Goal: Task Accomplishment & Management: Complete application form

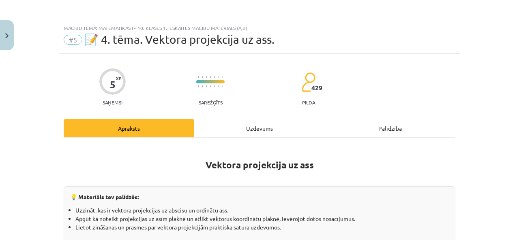
scroll to position [457, 0]
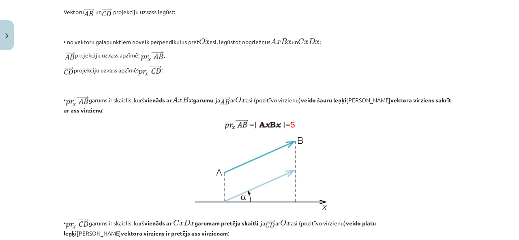
click at [231, 46] on p "• no vektoru galapunktiem novelk perpendikulus pret O x O x asi, iegūstot nogri…" at bounding box center [259, 41] width 391 height 10
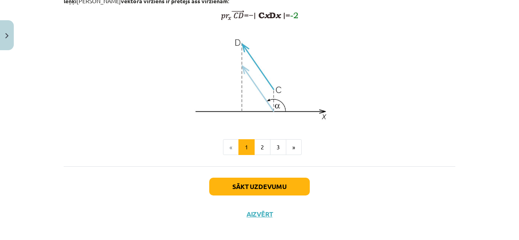
scroll to position [700, 0]
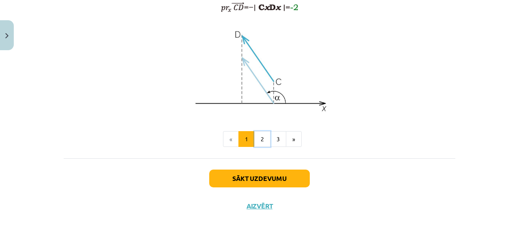
click at [260, 147] on button "2" at bounding box center [262, 139] width 16 height 16
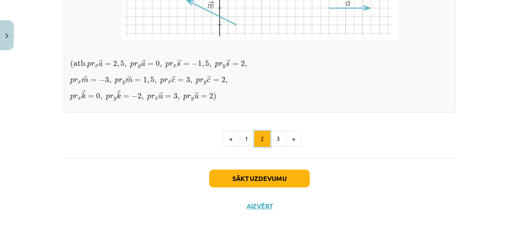
scroll to position [788, 0]
click at [274, 136] on button "3" at bounding box center [278, 139] width 16 height 16
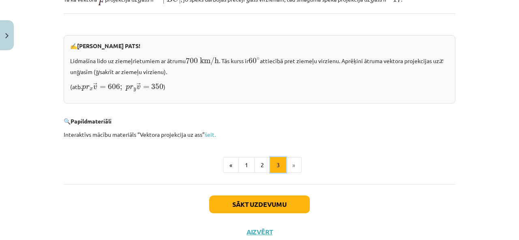
scroll to position [874, 0]
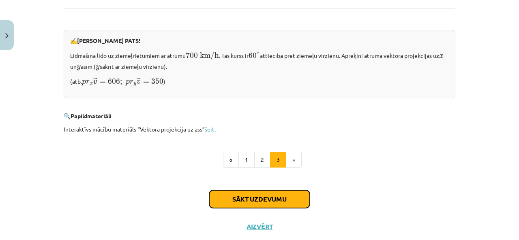
click at [274, 192] on button "Sākt uzdevumu" at bounding box center [259, 199] width 100 height 18
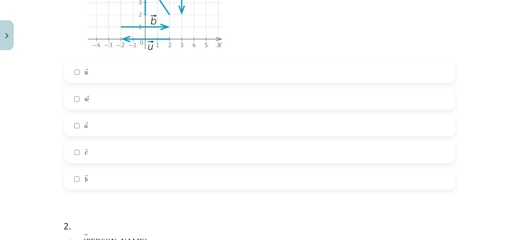
scroll to position [304, 0]
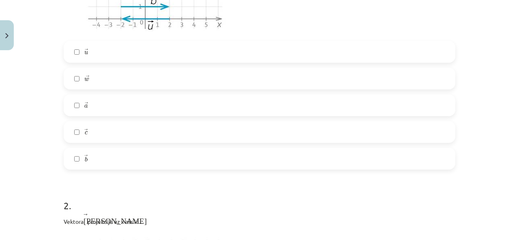
click at [81, 132] on label "→ c c →" at bounding box center [259, 132] width 390 height 20
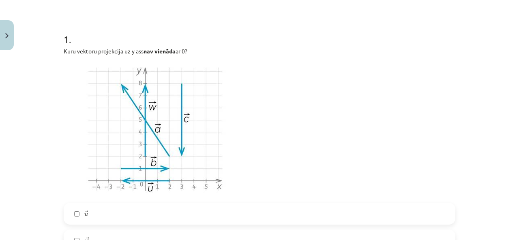
scroll to position [324, 0]
click at [233, 68] on img at bounding box center [156, 129] width 184 height 138
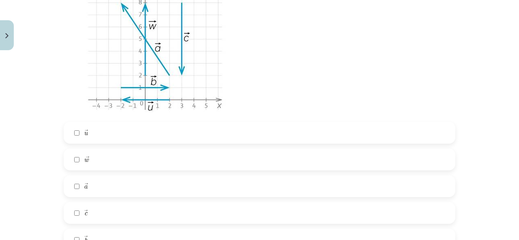
scroll to position [304, 0]
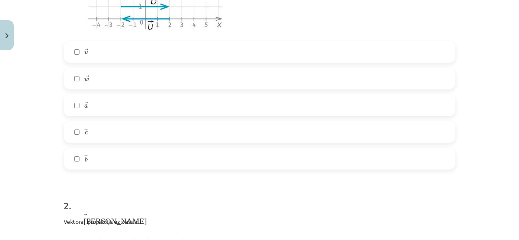
click at [104, 51] on label "→ u u →" at bounding box center [259, 52] width 390 height 20
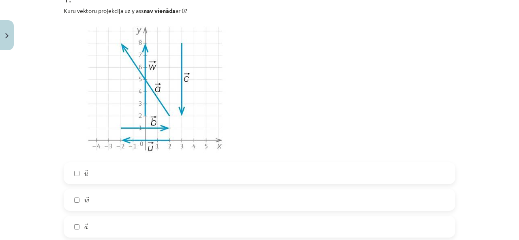
scroll to position [263, 0]
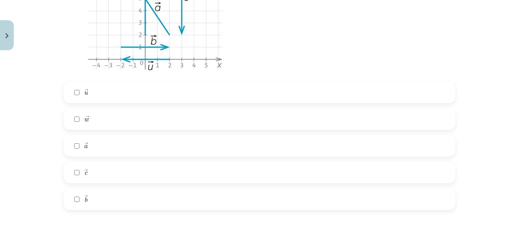
click at [88, 193] on label "→ b b →" at bounding box center [259, 199] width 390 height 20
click at [93, 98] on label "→ u u →" at bounding box center [259, 92] width 390 height 20
click at [102, 94] on label "→ u u →" at bounding box center [259, 92] width 390 height 20
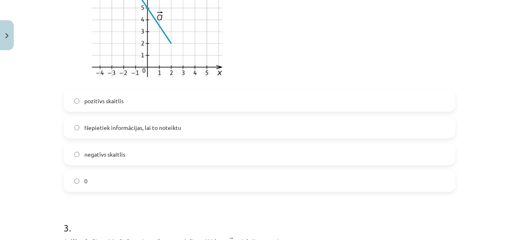
scroll to position [547, 0]
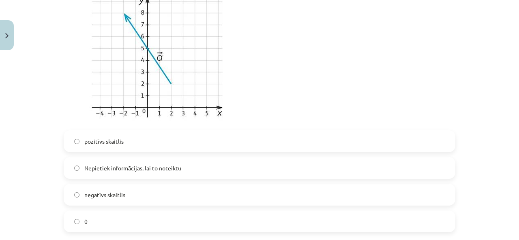
click at [139, 135] on label "pozitīvs skaitlis" at bounding box center [259, 141] width 390 height 20
click at [171, 192] on label "negatīvs skaitlis" at bounding box center [259, 195] width 390 height 20
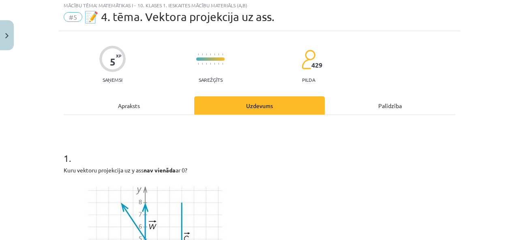
scroll to position [0, 0]
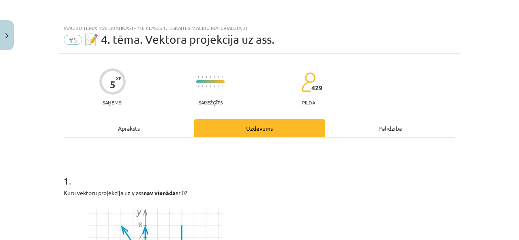
click at [113, 127] on div "Apraksts" at bounding box center [129, 128] width 130 height 18
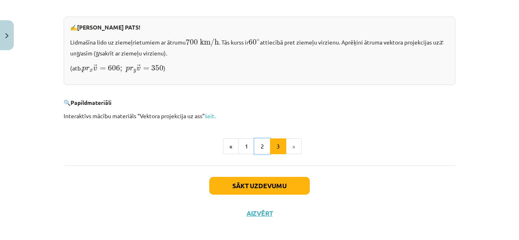
click at [254, 139] on button "2" at bounding box center [262, 147] width 16 height 16
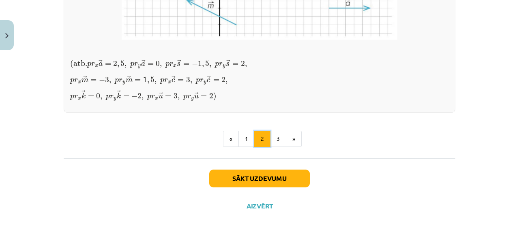
scroll to position [788, 0]
click at [233, 138] on button "«" at bounding box center [231, 139] width 16 height 16
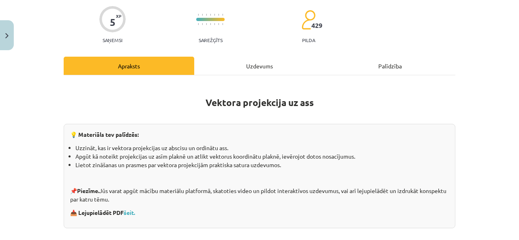
scroll to position [0, 0]
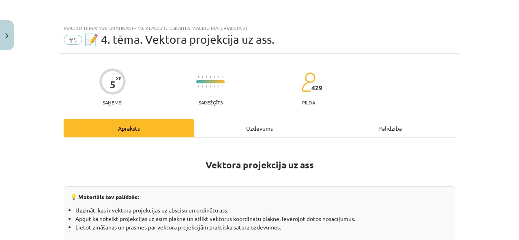
click at [251, 122] on div "Uzdevums" at bounding box center [259, 128] width 130 height 18
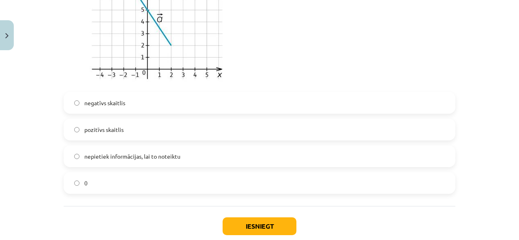
scroll to position [937, 0]
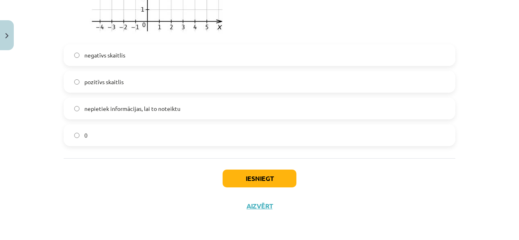
click at [90, 50] on label "negatīvs skaitlis" at bounding box center [259, 55] width 390 height 20
click at [255, 175] on button "Iesniegt" at bounding box center [259, 179] width 74 height 18
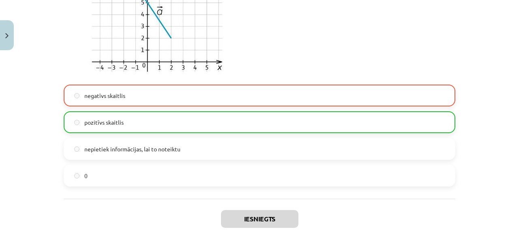
scroll to position [962, 0]
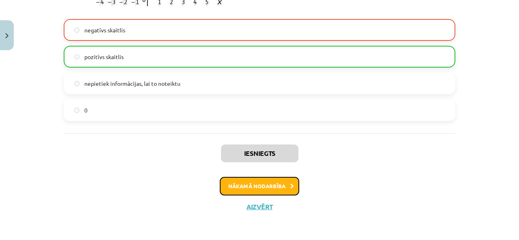
click at [283, 184] on button "Nākamā nodarbība" at bounding box center [259, 186] width 79 height 19
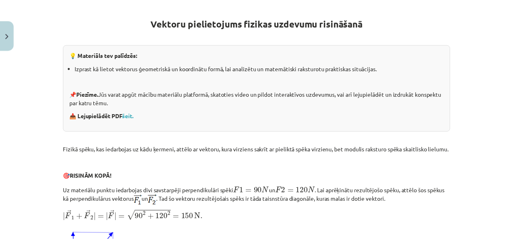
scroll to position [0, 0]
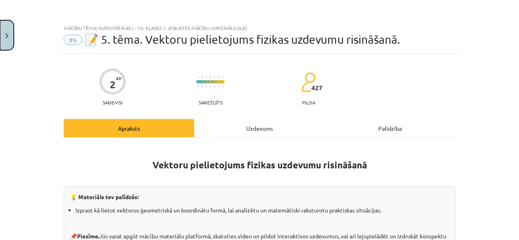
click at [5, 30] on button "Close" at bounding box center [7, 35] width 14 height 30
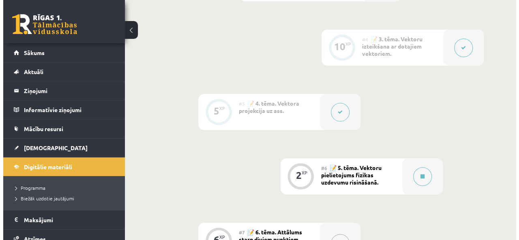
scroll to position [486, 0]
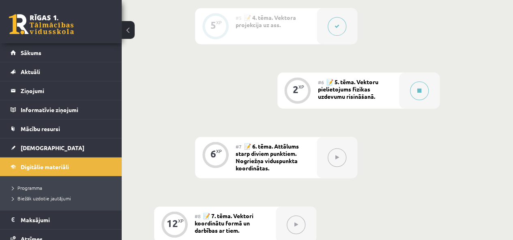
click at [415, 92] on button at bounding box center [419, 90] width 19 height 19
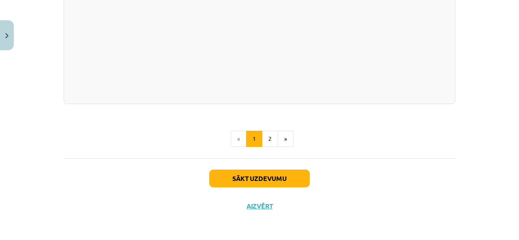
scroll to position [901, 0]
click at [271, 141] on button "2" at bounding box center [270, 139] width 16 height 16
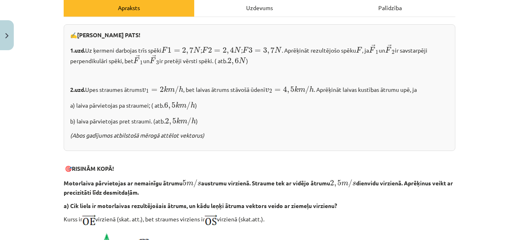
scroll to position [74, 0]
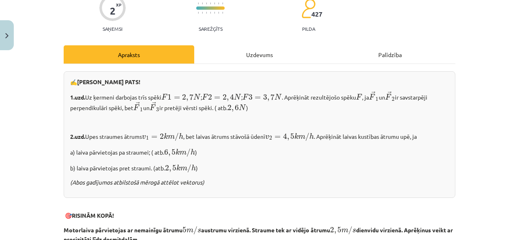
click at [42, 85] on div "Mācību tēma: Matemātikas i - 10. klases 1. ieskaites mācību materiāls (a,b) #6 …" at bounding box center [259, 120] width 519 height 240
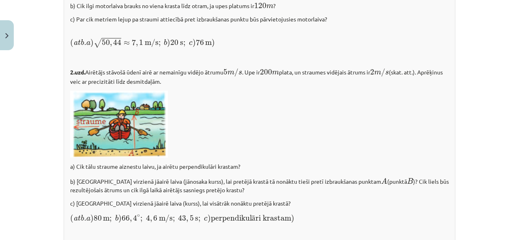
scroll to position [1087, 0]
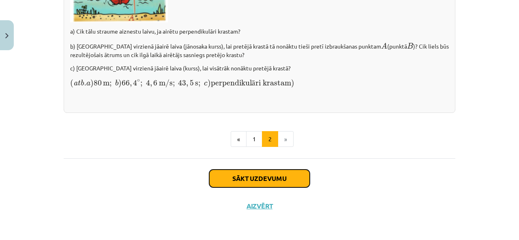
click at [296, 185] on button "Sākt uzdevumu" at bounding box center [259, 179] width 100 height 18
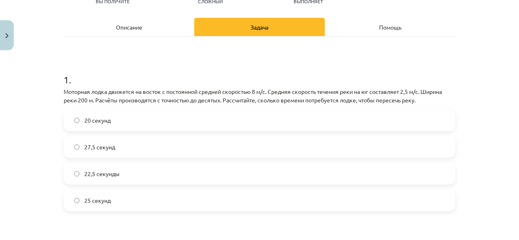
scroll to position [506, 0]
click at [131, 69] on h1 "1 ." at bounding box center [259, 72] width 391 height 25
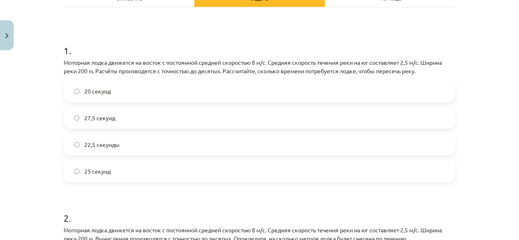
scroll to position [91, 0]
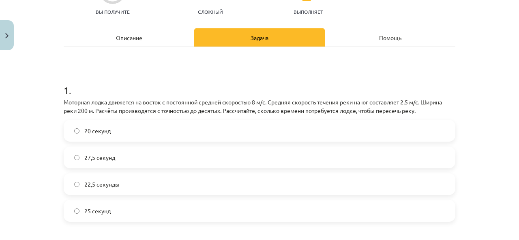
drag, startPoint x: 62, startPoint y: 101, endPoint x: 75, endPoint y: 102, distance: 13.0
click at [67, 101] on font "Моторная лодка движется на восток с постоянной средней скоростью 8 м/с. Средняя…" at bounding box center [253, 106] width 378 height 16
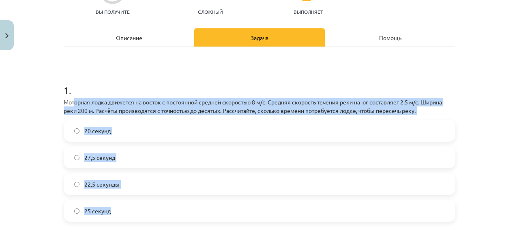
drag, startPoint x: 75, startPoint y: 102, endPoint x: 118, endPoint y: 216, distance: 121.8
click at [118, 216] on div "1 . Моторная лодка движется на восток с постоянной средней скоростью 8 м/с. Сре…" at bounding box center [259, 146] width 391 height 152
click at [118, 216] on label "25 секунд" at bounding box center [259, 211] width 390 height 20
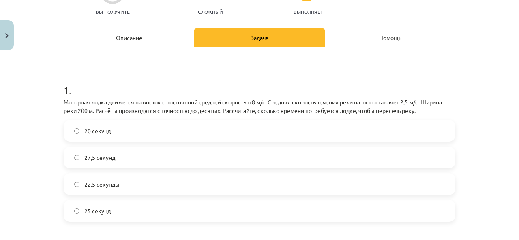
click at [47, 109] on div "Тема исследования: Математика I - 10 класс, 1-й тест, учебный материал (а, б) #…" at bounding box center [259, 120] width 519 height 240
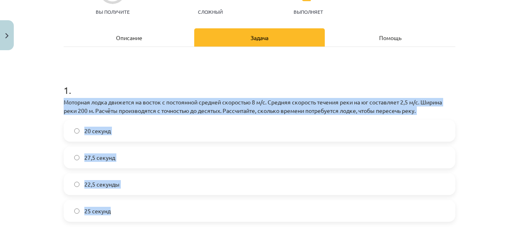
drag, startPoint x: 60, startPoint y: 100, endPoint x: 112, endPoint y: 205, distance: 116.3
click at [109, 201] on div "1 . Моторная лодка движется на восток с постоянной средней скоростью 8 м/с. Сре…" at bounding box center [259, 146] width 391 height 152
click at [114, 209] on label "25 секунд" at bounding box center [259, 211] width 390 height 20
drag, startPoint x: 61, startPoint y: 100, endPoint x: 113, endPoint y: 196, distance: 109.2
click at [113, 196] on div "1 . Моторная лодка движется на восток с постоянной средней скоростью 8 м/с. Сре…" at bounding box center [259, 146] width 391 height 152
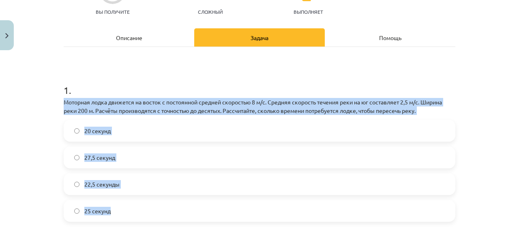
click at [117, 212] on label "25 секунд" at bounding box center [259, 211] width 390 height 20
drag, startPoint x: 62, startPoint y: 103, endPoint x: 105, endPoint y: 209, distance: 114.1
click at [105, 208] on div "1 . Моторная лодка движется на восток с постоянной средней скоростью 8 м/с. Сре…" at bounding box center [259, 146] width 391 height 152
click at [105, 209] on font "25 секунд" at bounding box center [97, 210] width 26 height 7
click at [115, 218] on label "25 секунд" at bounding box center [259, 211] width 390 height 20
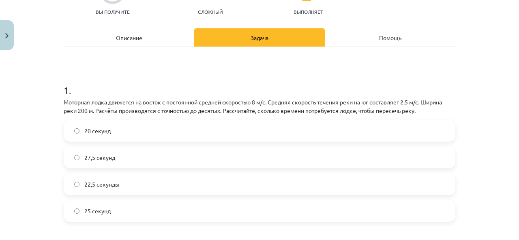
scroll to position [131, 0]
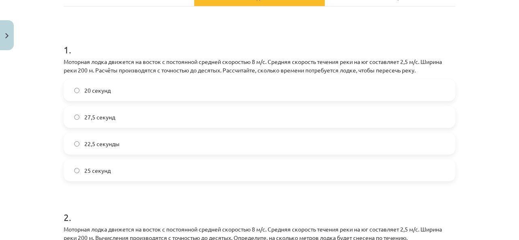
click at [45, 76] on div "Тема исследования: Математика I - 10 класс, 1-й тест, учебный материал (а, б) #…" at bounding box center [259, 120] width 519 height 240
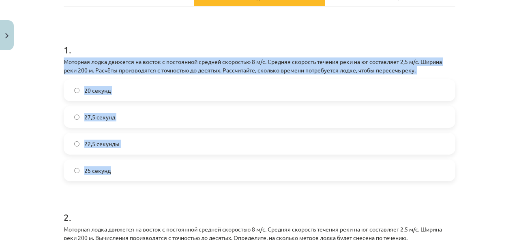
drag, startPoint x: 61, startPoint y: 59, endPoint x: 142, endPoint y: 177, distance: 143.4
click at [142, 177] on div "1 . Моторная лодка движется на восток с постоянной средней скоростью 8 м/с. Сре…" at bounding box center [259, 106] width 391 height 152
copy div "Моторная лодка движется на восток с постоянной средней скоростью 8 м/с. Средняя…"
click at [23, 105] on div "Тема исследования: Математика I - 10 класс, 1-й тест, учебный материал (а, б) #…" at bounding box center [259, 120] width 519 height 240
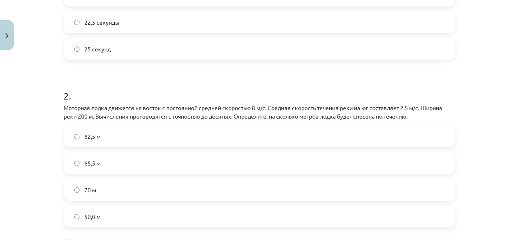
scroll to position [293, 0]
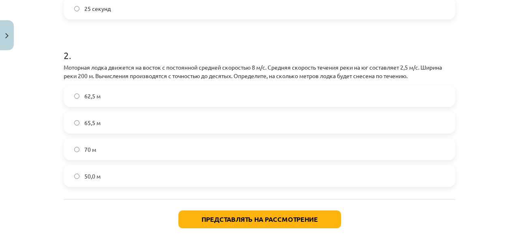
click at [94, 121] on font "65,5 м" at bounding box center [92, 122] width 16 height 7
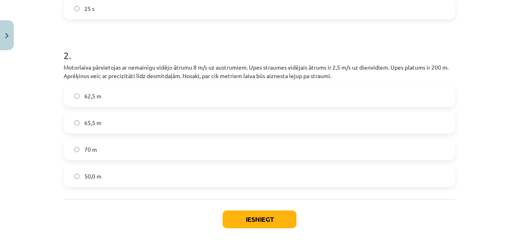
scroll to position [486, 0]
click at [153, 51] on h1 "2 ." at bounding box center [259, 48] width 391 height 25
click at [266, 214] on button "Iesniegt" at bounding box center [259, 220] width 74 height 18
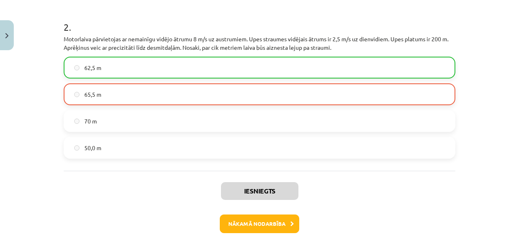
scroll to position [359, 0]
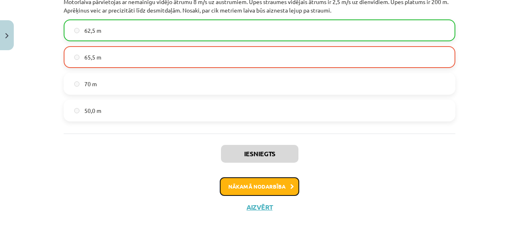
click at [280, 190] on button "Nākamā nodarbība" at bounding box center [259, 186] width 79 height 19
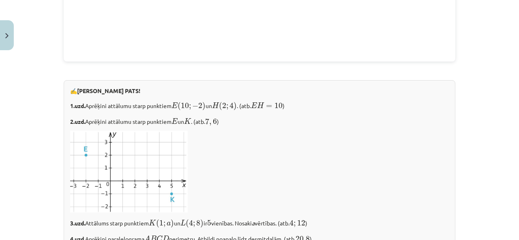
scroll to position [1013, 0]
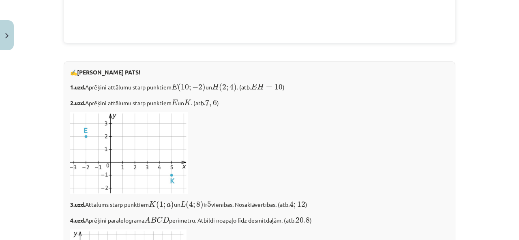
click at [310, 105] on div "✍️ RISINI PATS! 1.uzd. Aprēķini attālumu starp punktiem E ( 10 ; − 2 ) E ( 10 ;…" at bounding box center [259, 200] width 391 height 276
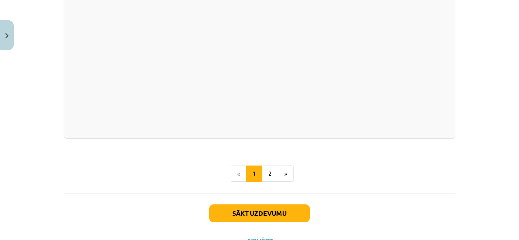
scroll to position [1459, 0]
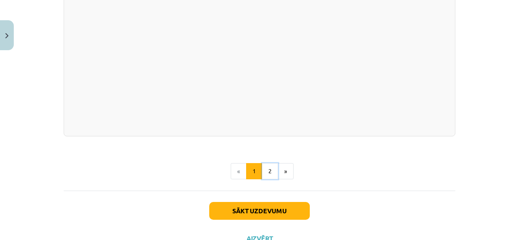
click at [269, 167] on button "2" at bounding box center [270, 171] width 16 height 16
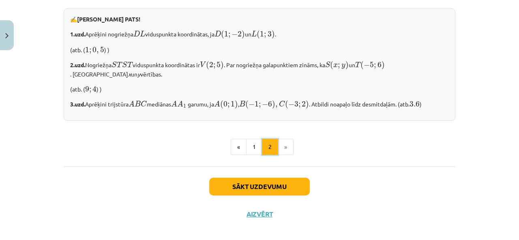
scroll to position [728, 0]
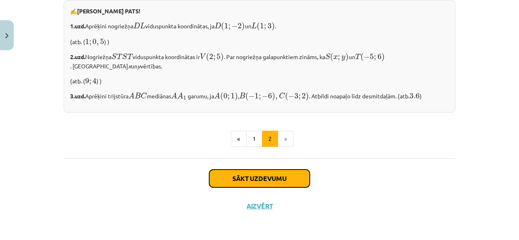
click at [291, 179] on button "Sākt uzdevumu" at bounding box center [259, 179] width 100 height 18
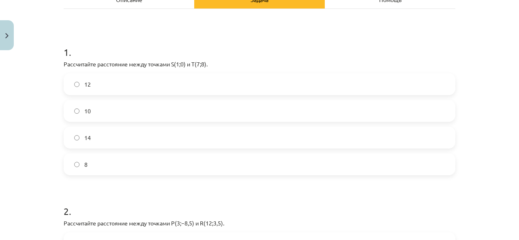
scroll to position [101, 0]
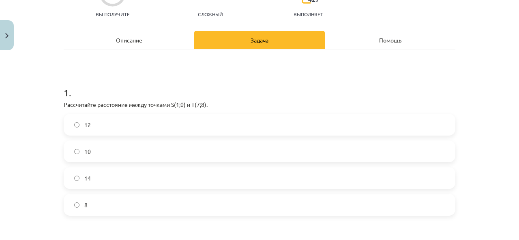
drag, startPoint x: 61, startPoint y: 103, endPoint x: 86, endPoint y: 122, distance: 32.0
click at [64, 104] on font "Рассчитайте расстояние между точками ﻿S(1;0)﻿ и ﻿T(7;8)." at bounding box center [136, 104] width 144 height 7
drag, startPoint x: 107, startPoint y: 156, endPoint x: 120, endPoint y: 198, distance: 44.3
click at [120, 198] on div "12 10 14 8" at bounding box center [259, 165] width 391 height 102
click at [49, 128] on div "Тема исследования: Математика I - 10 класс, 1-й тест, учебный материал (а, б) #…" at bounding box center [259, 120] width 519 height 240
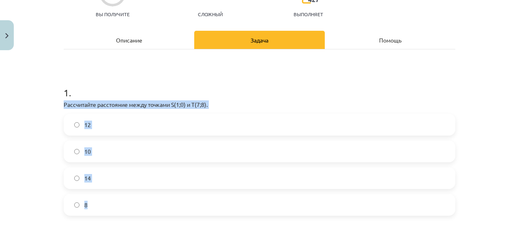
drag, startPoint x: 60, startPoint y: 104, endPoint x: 272, endPoint y: 198, distance: 232.0
click at [272, 198] on div "1 . Рассчитайте расстояние между точками ﻿S(1;0)﻿ и ﻿T(7;8). 12 10 14 8" at bounding box center [259, 144] width 391 height 143
click at [272, 198] on label "8" at bounding box center [259, 205] width 390 height 20
drag, startPoint x: 61, startPoint y: 103, endPoint x: 147, endPoint y: 194, distance: 125.8
click at [147, 194] on div "1 . Рассчитайте расстояние между точками ﻿S(1;0)﻿ и ﻿T(7;8). 12 10 14 8" at bounding box center [259, 144] width 391 height 143
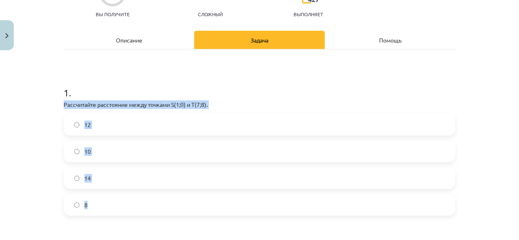
click at [147, 194] on div "8" at bounding box center [259, 205] width 391 height 22
drag, startPoint x: 60, startPoint y: 103, endPoint x: 137, endPoint y: 210, distance: 132.1
click at [137, 210] on div "1 . Рассчитайте расстояние между точками ﻿S(1;0)﻿ и ﻿T(7;8). 12 10 14 8" at bounding box center [259, 144] width 391 height 143
click at [137, 210] on label "8" at bounding box center [259, 205] width 390 height 20
drag, startPoint x: 61, startPoint y: 103, endPoint x: 117, endPoint y: 222, distance: 132.3
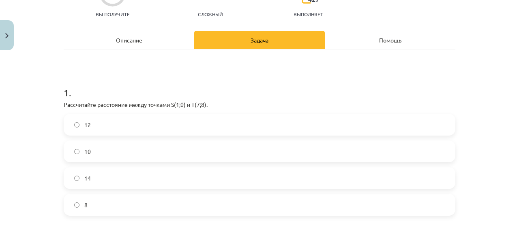
scroll to position [142, 0]
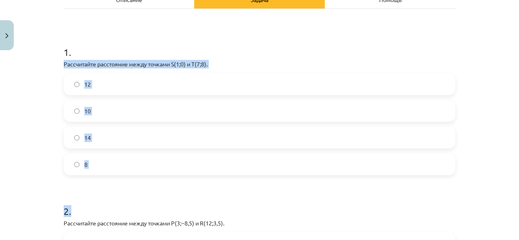
drag, startPoint x: 61, startPoint y: 64, endPoint x: 115, endPoint y: 179, distance: 127.2
click at [2, 163] on div "Тема исследования: Математика I - 10 класс, 1-й тест, учебный материал (а, б) #…" at bounding box center [259, 120] width 519 height 240
drag, startPoint x: 61, startPoint y: 62, endPoint x: 124, endPoint y: 176, distance: 129.9
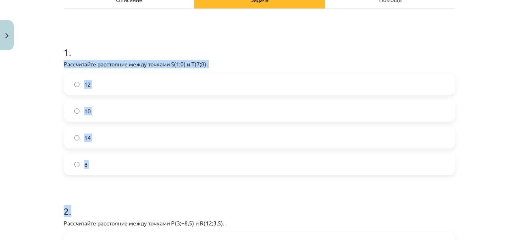
drag, startPoint x: 61, startPoint y: 64, endPoint x: 124, endPoint y: 163, distance: 117.8
click at [124, 163] on div "1 . Рассчитайте расстояние между точками ﻿S(1;0)﻿ и ﻿T(7;8). 12 10 14 8" at bounding box center [259, 103] width 391 height 143
click at [124, 163] on label "8" at bounding box center [259, 164] width 390 height 20
drag, startPoint x: 67, startPoint y: 67, endPoint x: 125, endPoint y: 160, distance: 110.1
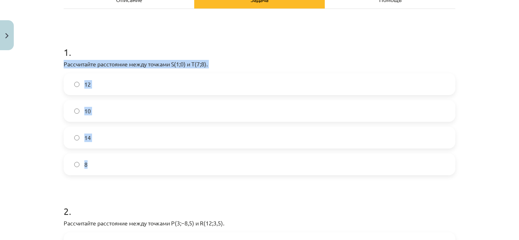
click at [125, 160] on div "1 . Рассчитайте расстояние между точками ﻿S(1;0)﻿ и ﻿T(7;8). 12 10 14 8" at bounding box center [259, 103] width 391 height 143
click at [125, 160] on label "8" at bounding box center [259, 164] width 390 height 20
drag, startPoint x: 61, startPoint y: 62, endPoint x: 109, endPoint y: 168, distance: 116.2
click at [109, 168] on div "1 . Рассчитайте расстояние между точками ﻿S(1;0)﻿ и ﻿T(7;8). 12 10 14 8" at bounding box center [259, 103] width 391 height 143
click at [109, 168] on label "8" at bounding box center [259, 164] width 390 height 20
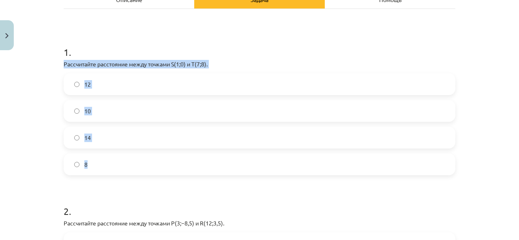
drag, startPoint x: 61, startPoint y: 62, endPoint x: 99, endPoint y: 160, distance: 105.2
click at [99, 160] on div "1 . Рассчитайте расстояние между точками ﻿S(1;0)﻿ и ﻿T(7;8). 12 10 14 8" at bounding box center [259, 103] width 391 height 143
click at [99, 160] on label "8" at bounding box center [259, 164] width 390 height 20
drag, startPoint x: 61, startPoint y: 63, endPoint x: 118, endPoint y: 158, distance: 111.4
click at [118, 158] on div "1 . Рассчитайте расстояние между точками ﻿S(1;0)﻿ и ﻿T(7;8). 12 10 14 8" at bounding box center [259, 103] width 391 height 143
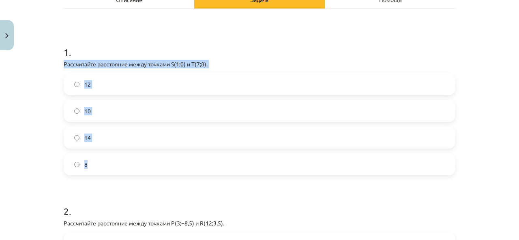
click at [118, 158] on label "8" at bounding box center [259, 164] width 390 height 20
drag, startPoint x: 101, startPoint y: 164, endPoint x: 45, endPoint y: 61, distance: 116.8
click at [45, 61] on div "Тема исследования: Математика I - 10 класс, 1-й тест, учебный материал (а, б) #…" at bounding box center [259, 120] width 519 height 240
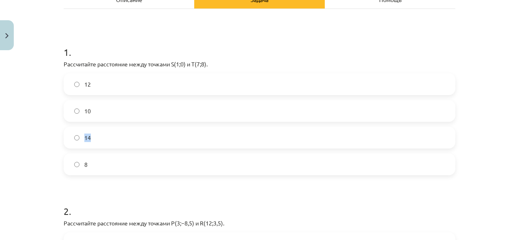
drag, startPoint x: 58, startPoint y: 170, endPoint x: 47, endPoint y: 137, distance: 35.0
click at [47, 137] on div "Тема исследования: Математика I - 10 класс, 1-й тест, учебный материал (а, б) #…" at bounding box center [259, 120] width 519 height 240
drag, startPoint x: 50, startPoint y: 171, endPoint x: 45, endPoint y: 148, distance: 24.0
click at [45, 143] on div "Тема исследования: Математика I - 10 класс, 1-й тест, учебный материал (а, б) #…" at bounding box center [259, 120] width 519 height 240
click at [47, 162] on div "Тема исследования: Математика I - 10 класс, 1-й тест, учебный материал (а, б) #…" at bounding box center [259, 120] width 519 height 240
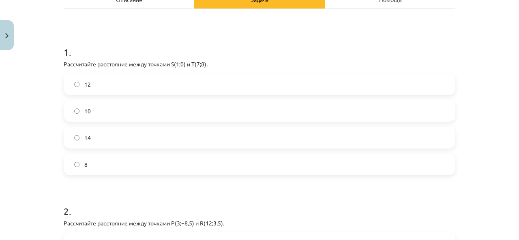
drag, startPoint x: 47, startPoint y: 164, endPoint x: 72, endPoint y: 177, distance: 27.7
click at [48, 165] on div "Тема исследования: Математика I - 10 класс, 1-й тест, учебный материал (а, б) #…" at bounding box center [259, 120] width 519 height 240
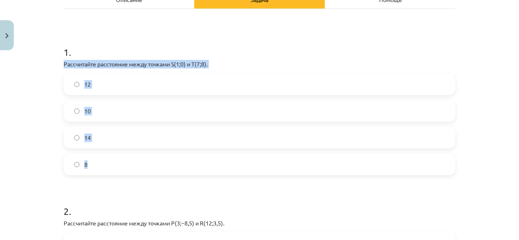
drag, startPoint x: 134, startPoint y: 166, endPoint x: 55, endPoint y: 60, distance: 131.8
click at [55, 60] on div "Тема исследования: Математика I - 10 класс, 1-й тест, учебный материал (а, б) #…" at bounding box center [259, 120] width 519 height 240
drag, startPoint x: 60, startPoint y: 62, endPoint x: 116, endPoint y: 167, distance: 118.9
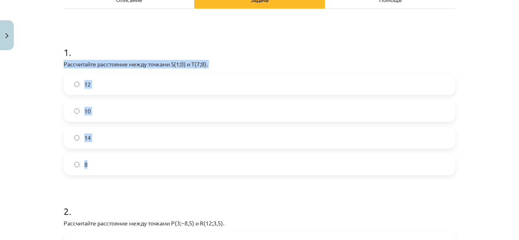
copy div "Рассчитайте расстояние между точками ﻿S(1;0)﻿ и ﻿T(7;8). 12 10 14 8"
click at [295, 64] on p "Рассчитайте расстояние между точками ﻿S(1;0)﻿ и ﻿T(7;8)." at bounding box center [259, 64] width 391 height 9
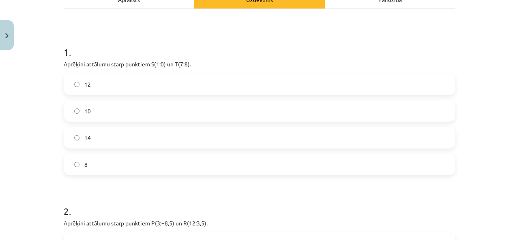
scroll to position [486, 0]
click at [105, 111] on label "10" at bounding box center [259, 111] width 390 height 20
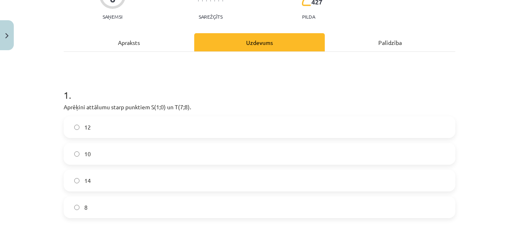
scroll to position [0, 0]
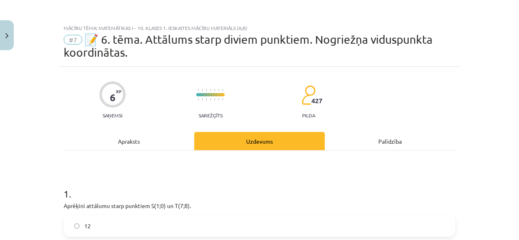
click at [134, 141] on div "Apraksts" at bounding box center [129, 141] width 130 height 18
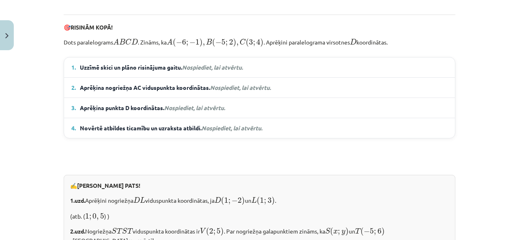
scroll to position [669, 0]
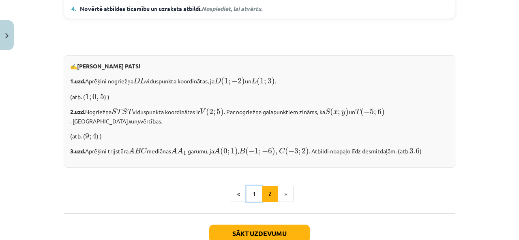
click at [246, 202] on button "1" at bounding box center [254, 194] width 16 height 16
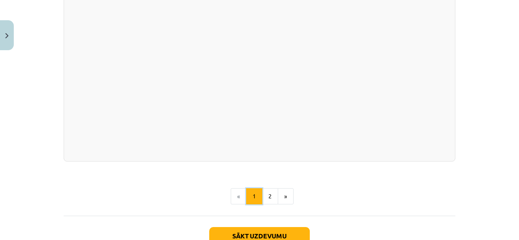
scroll to position [1484, 0]
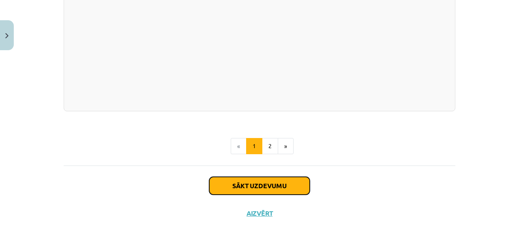
click at [270, 178] on button "Sākt uzdevumu" at bounding box center [259, 186] width 100 height 18
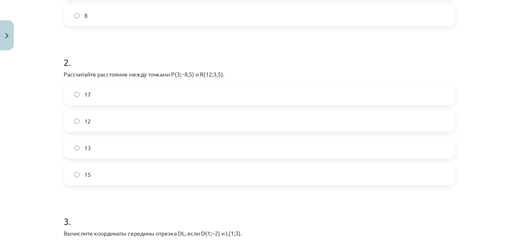
scroll to position [304, 0]
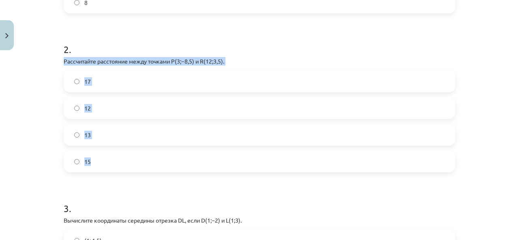
drag, startPoint x: 61, startPoint y: 60, endPoint x: 96, endPoint y: 164, distance: 110.4
click at [96, 164] on div "2 . Рассчитайте расстояние между точками ﻿P(3;−8,5) и ﻿R(12;3,5)﻿. 17 12 13 15" at bounding box center [259, 101] width 391 height 143
copy div "Рассчитайте расстояние между точками ﻿P(3;−8,5) и ﻿R(12;3,5)﻿. 17 12 13 15"
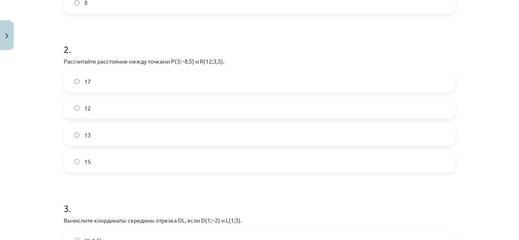
click at [316, 50] on h1 "2 ." at bounding box center [259, 42] width 391 height 25
click at [90, 163] on label "15" at bounding box center [259, 162] width 390 height 20
click at [250, 34] on h1 "2 ." at bounding box center [259, 42] width 391 height 25
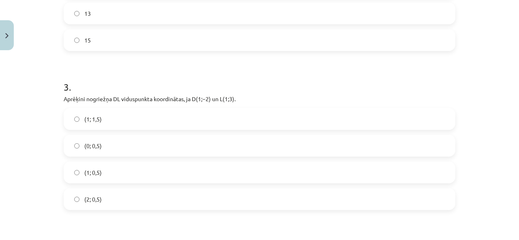
scroll to position [506, 0]
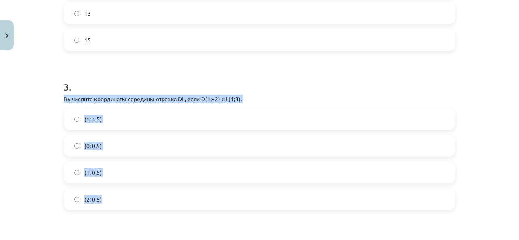
drag, startPoint x: 60, startPoint y: 97, endPoint x: 115, endPoint y: 194, distance: 111.2
click at [115, 194] on div "3 . Вычислите координаты середины отрезка ﻿DL﻿, если ﻿D(1;−2) и ﻿L(1;3). (1; 1,…" at bounding box center [259, 138] width 391 height 143
click at [117, 198] on label "(2; 0,5)" at bounding box center [259, 199] width 390 height 20
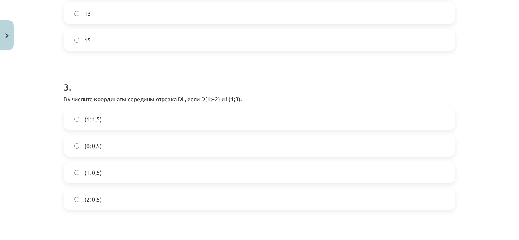
scroll to position [466, 0]
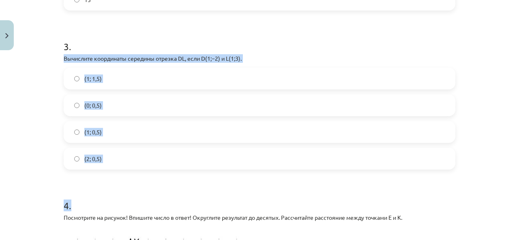
drag, startPoint x: 62, startPoint y: 58, endPoint x: 132, endPoint y: 174, distance: 135.6
click at [47, 56] on div "Тема исследования: Математика I - 10 класс, 1-й тест, учебный материал (а, б) #…" at bounding box center [259, 120] width 519 height 240
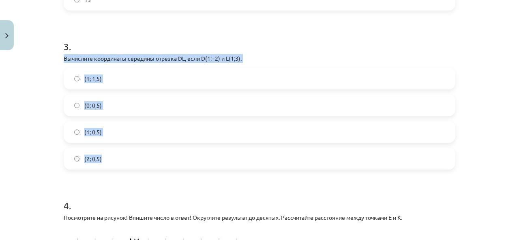
drag, startPoint x: 60, startPoint y: 57, endPoint x: 117, endPoint y: 159, distance: 116.4
click at [116, 157] on div "3 . Вычислите координаты середины отрезка ﻿DL﻿, если ﻿D(1;−2) и ﻿L(1;3). (1; 1,…" at bounding box center [259, 98] width 391 height 143
click at [117, 159] on label "(2; 0,5)" at bounding box center [259, 159] width 390 height 20
drag, startPoint x: 61, startPoint y: 57, endPoint x: 121, endPoint y: 152, distance: 112.5
click at [120, 152] on div "3 . Вычислите координаты середины отрезка ﻿DL﻿, если ﻿D(1;−2) и ﻿L(1;3). (1; 1,…" at bounding box center [259, 98] width 391 height 143
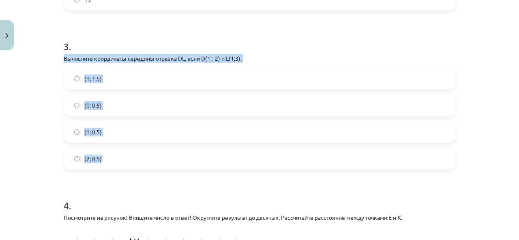
click at [121, 153] on label "(2; 0,5)" at bounding box center [259, 159] width 390 height 20
drag, startPoint x: 61, startPoint y: 57, endPoint x: 124, endPoint y: 150, distance: 111.9
click at [124, 149] on div "3 . Вычислите координаты середины отрезка ﻿DL﻿, если ﻿D(1;−2) и ﻿L(1;3). (1; 1,…" at bounding box center [259, 98] width 391 height 143
click at [127, 162] on label "(2; 0,5)" at bounding box center [259, 159] width 390 height 20
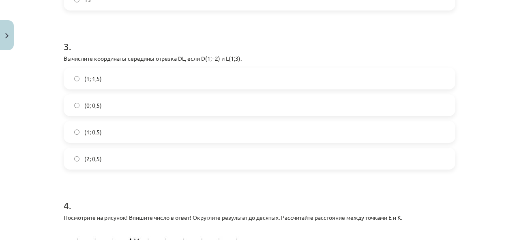
click at [127, 162] on label "(2; 0,5)" at bounding box center [259, 159] width 390 height 20
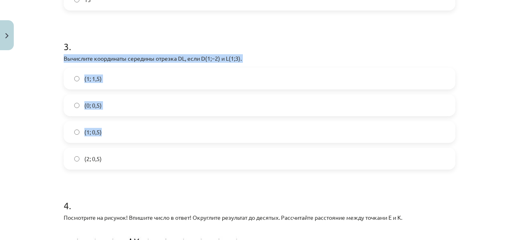
drag, startPoint x: 61, startPoint y: 56, endPoint x: 135, endPoint y: 152, distance: 121.3
click at [130, 142] on div "3 . Вычислите координаты середины отрезка ﻿DL﻿, если ﻿D(1;−2) и ﻿L(1;3). (1; 1,…" at bounding box center [259, 98] width 391 height 143
click at [140, 161] on label "(2; 0,5)" at bounding box center [259, 159] width 390 height 20
drag, startPoint x: 61, startPoint y: 56, endPoint x: 103, endPoint y: 128, distance: 83.5
click at [102, 126] on div "3 . Вычислите координаты середины отрезка ﻿DL﻿, если ﻿D(1;−2) и ﻿L(1;3). (1; 1,…" at bounding box center [259, 98] width 391 height 143
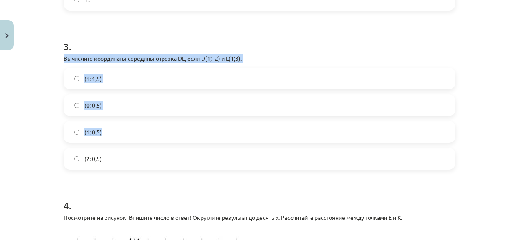
click at [117, 161] on label "(2; 0,5)" at bounding box center [259, 159] width 390 height 20
drag, startPoint x: 61, startPoint y: 56, endPoint x: 124, endPoint y: 186, distance: 144.4
click at [123, 167] on label "(2; 0,5)" at bounding box center [259, 159] width 390 height 20
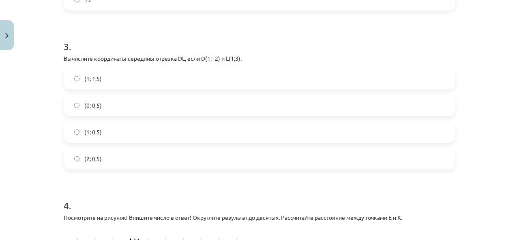
click at [50, 66] on div "Тема исследования: Математика I - 10 класс, 1-й тест, учебный материал (а, б) #…" at bounding box center [259, 120] width 519 height 240
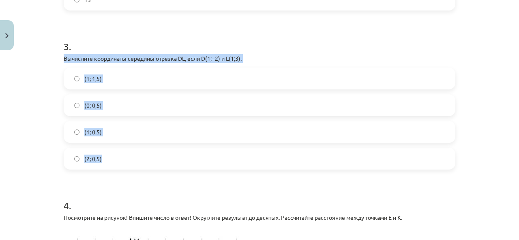
drag, startPoint x: 112, startPoint y: 162, endPoint x: 48, endPoint y: 60, distance: 120.5
click at [48, 60] on div "Тема исследования: Математика I - 10 класс, 1-й тест, учебный материал (а, б) #…" at bounding box center [259, 120] width 519 height 240
copy div "Вычислите координаты середины отрезка ﻿DL﻿, если ﻿D(1;−2) и ﻿L(1;3). (1; 1,5) (…"
click at [9, 111] on div "Тема исследования: Математика I - 10 класс, 1-й тест, учебный материал (а, б) #…" at bounding box center [259, 120] width 519 height 240
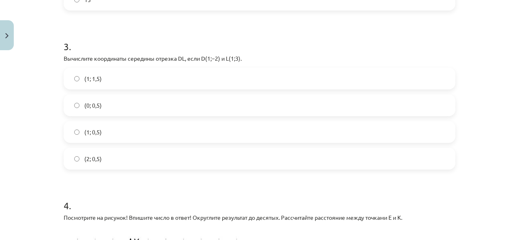
click at [94, 136] on span "(1; 0,5)" at bounding box center [92, 132] width 17 height 9
click at [272, 49] on h1 "3 ." at bounding box center [259, 39] width 391 height 25
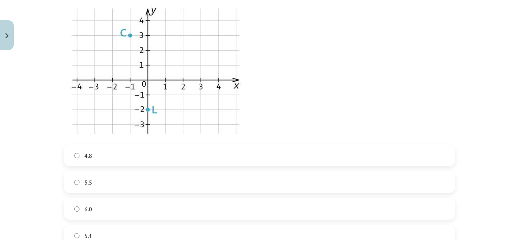
scroll to position [1033, 0]
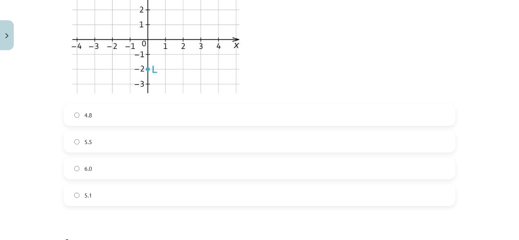
click at [105, 191] on label "5.1" at bounding box center [259, 195] width 390 height 20
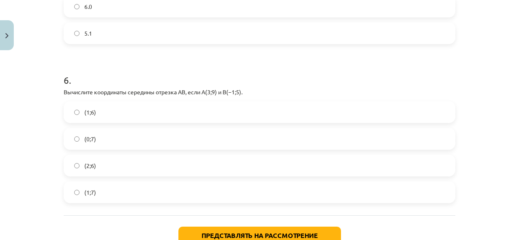
scroll to position [506, 0]
click at [39, 94] on div "Тема исследования: Математика I - 10 класс, 1-й тест, учебный материал (а, б) #…" at bounding box center [259, 120] width 519 height 240
click at [40, 94] on div "Тема исследования: Математика I - 10 класс, 1-й тест, учебный материал (а, б) #…" at bounding box center [259, 120] width 519 height 240
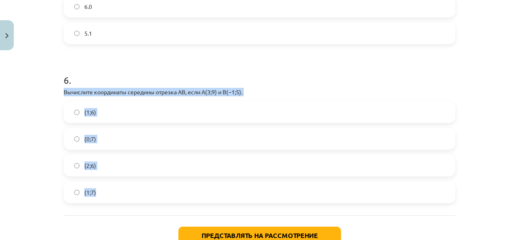
drag, startPoint x: 60, startPoint y: 90, endPoint x: 112, endPoint y: 202, distance: 122.7
click at [112, 202] on div "6 . Вычислите координаты середины отрезка ﻿AB, если ﻿A(3;9) и ﻿B(−1;5). (1;6) (…" at bounding box center [259, 131] width 391 height 143
click at [112, 202] on label "(1;7)" at bounding box center [259, 192] width 390 height 20
drag, startPoint x: 98, startPoint y: 205, endPoint x: 61, endPoint y: 88, distance: 122.9
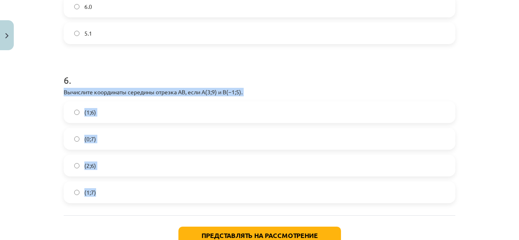
click at [64, 88] on p "Вычислите координаты середины отрезка ﻿AB, если ﻿A(3;9) и ﻿B(−1;5)." at bounding box center [259, 92] width 391 height 9
drag, startPoint x: 98, startPoint y: 197, endPoint x: 49, endPoint y: 77, distance: 129.2
click at [49, 77] on div "Тема исследования: Математика I - 10 класс, 1-й тест, учебный материал (а, б) #…" at bounding box center [259, 120] width 519 height 240
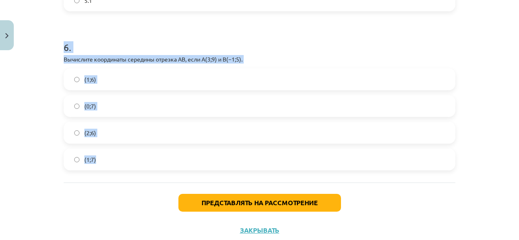
scroll to position [1236, 0]
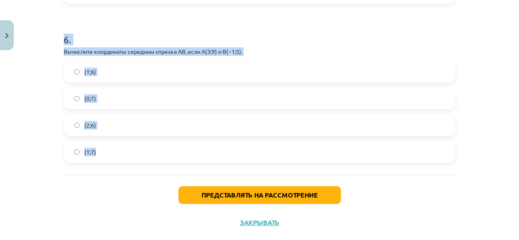
click at [45, 74] on div "Тема исследования: Математика I - 10 класс, 1-й тест, учебный материал (а, б) #…" at bounding box center [259, 120] width 519 height 240
click at [41, 58] on div "Тема исследования: Математика I - 10 класс, 1-й тест, учебный материал (а, б) #…" at bounding box center [259, 120] width 519 height 240
drag, startPoint x: 61, startPoint y: 50, endPoint x: 109, endPoint y: 164, distance: 123.8
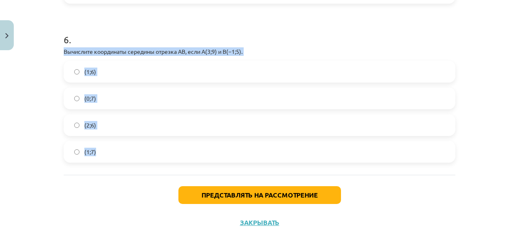
drag, startPoint x: 60, startPoint y: 49, endPoint x: 109, endPoint y: 159, distance: 119.9
click at [109, 159] on div "6 . Вычислите координаты середины отрезка ﻿AB, если ﻿A(3;9) и ﻿B(−1;5). (1;6) (…" at bounding box center [259, 91] width 391 height 143
click at [109, 159] on label "(1;7)" at bounding box center [259, 152] width 390 height 20
copy div "Вычислите координаты середины отрезка ﻿AB, если ﻿A(3;9) и ﻿B(−1;5). (1;6) (0;7)…"
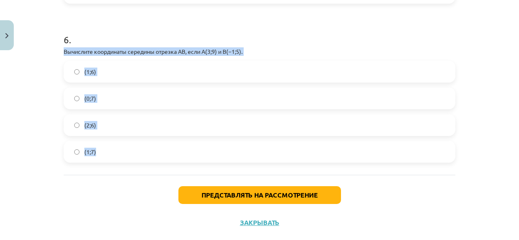
click at [31, 134] on div "Тема исследования: Математика I - 10 класс, 1-й тест, учебный материал (а, б) #…" at bounding box center [259, 120] width 519 height 240
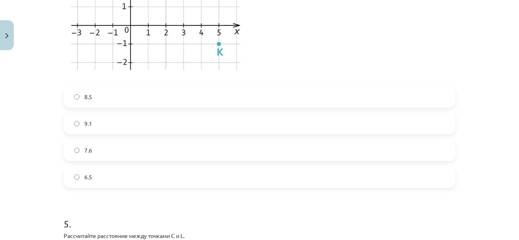
scroll to position [486, 0]
click at [275, 45] on p at bounding box center [259, 12] width 391 height 138
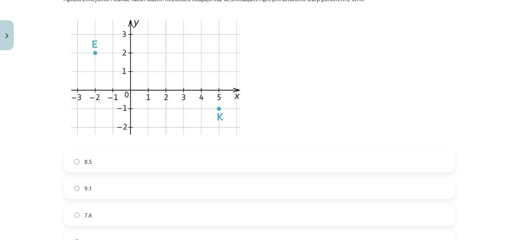
scroll to position [766, 0]
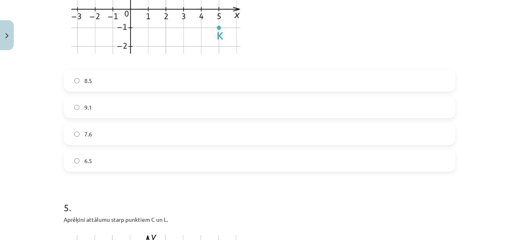
click at [92, 153] on label "6.5" at bounding box center [259, 161] width 390 height 20
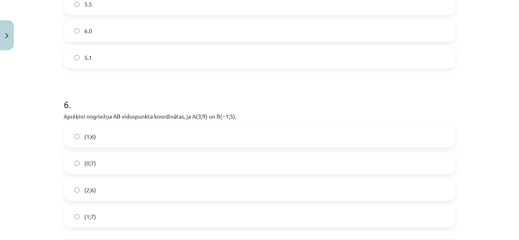
scroll to position [1252, 0]
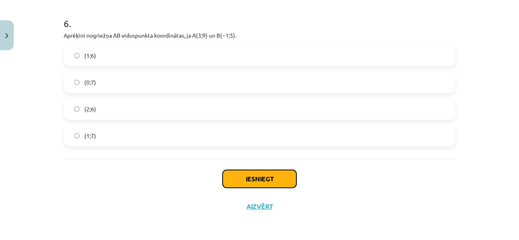
click at [268, 177] on button "Iesniegt" at bounding box center [259, 179] width 74 height 18
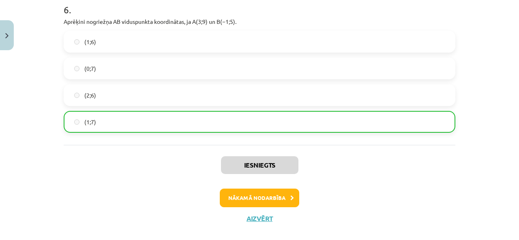
scroll to position [1277, 0]
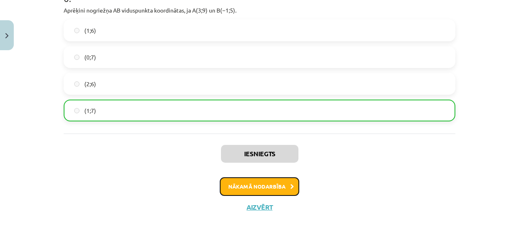
click at [260, 180] on button "Nākamā nodarbība" at bounding box center [259, 186] width 79 height 19
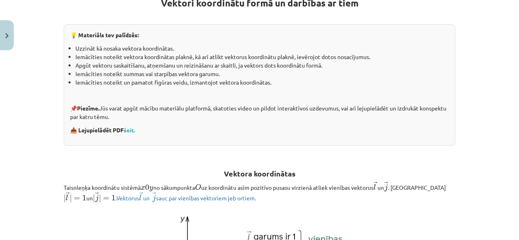
scroll to position [324, 0]
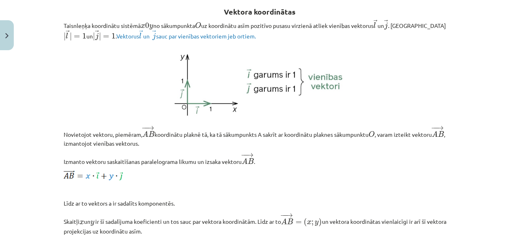
click at [383, 115] on p at bounding box center [259, 83] width 391 height 75
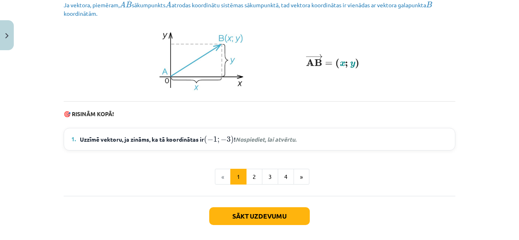
scroll to position [1183, 0]
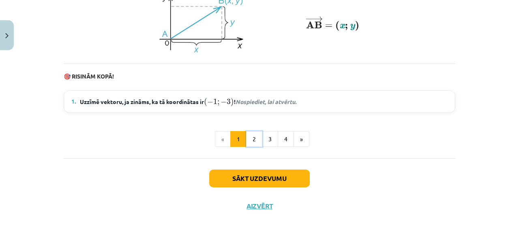
click at [248, 142] on button "2" at bounding box center [254, 139] width 16 height 16
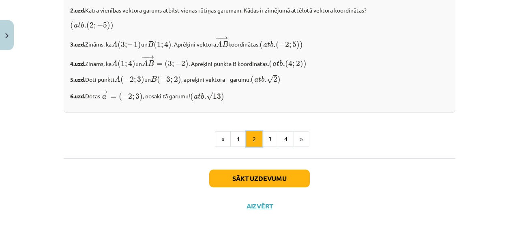
scroll to position [1441, 0]
click at [273, 147] on button "3" at bounding box center [270, 139] width 16 height 16
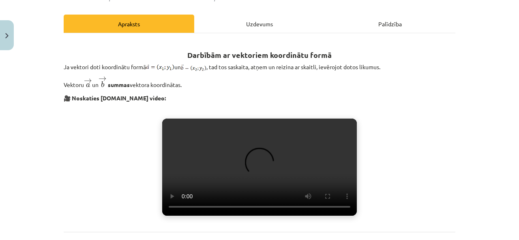
scroll to position [0, 0]
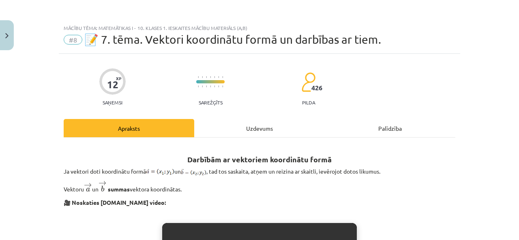
click at [280, 128] on div "Uzdevums" at bounding box center [259, 128] width 130 height 18
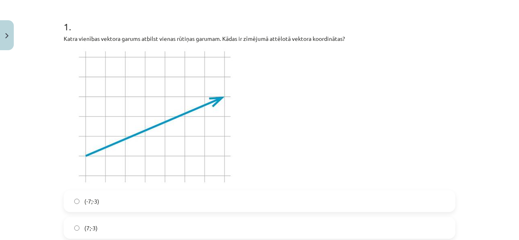
scroll to position [142, 0]
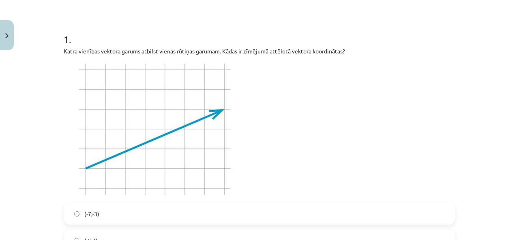
click at [215, 119] on img at bounding box center [156, 129] width 184 height 138
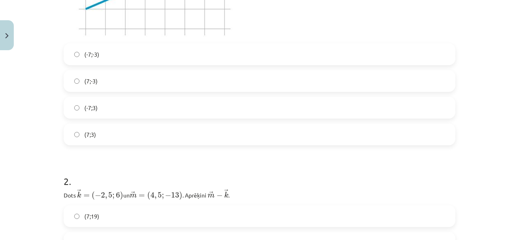
scroll to position [304, 0]
click at [98, 128] on label "(7;3)" at bounding box center [259, 132] width 390 height 20
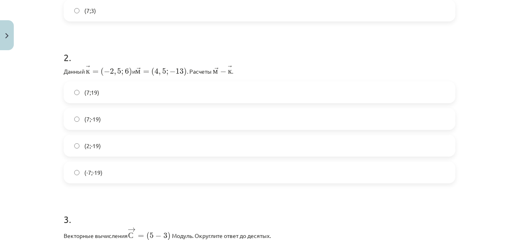
scroll to position [506, 0]
click at [258, 42] on h1 "2 ." at bounding box center [259, 50] width 391 height 25
drag, startPoint x: 62, startPoint y: 70, endPoint x: 99, endPoint y: 71, distance: 37.3
click at [76, 71] on font "Данный ﻿" at bounding box center [75, 71] width 22 height 7
click at [117, 71] on font "5" at bounding box center [119, 71] width 4 height 0
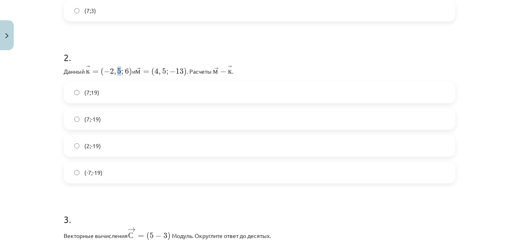
click at [117, 71] on font "5" at bounding box center [119, 71] width 4 height 0
click at [41, 69] on div "Тема исследования: Математика I - 10 класс, 1-й тест, учебный материал (а, б) #…" at bounding box center [259, 120] width 519 height 240
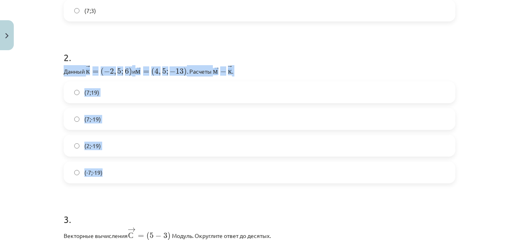
drag, startPoint x: 61, startPoint y: 71, endPoint x: 121, endPoint y: 176, distance: 121.2
click at [121, 176] on div "2 . Данный ﻿ → к = ( − 2 , 5 ; 6 ) к → = ( − 2 , 5 ; 6 ) и ﻿﻿ → м = ( 4 , 5 ; −…" at bounding box center [259, 111] width 391 height 146
click at [121, 176] on label "(-7;-19)" at bounding box center [259, 172] width 390 height 20
copy div "Данный ﻿ → к = ( − 2 , 5 ; 6 ) к → = ( − 2 , 5 ; 6 ) и ﻿﻿ → м = ( 4 , 5 ; − 13 …"
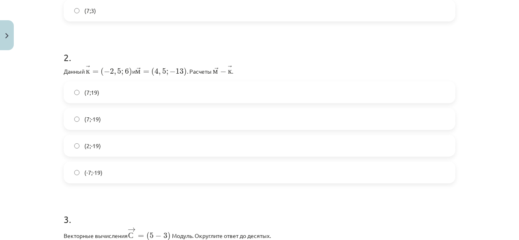
click at [293, 46] on h1 "2 ." at bounding box center [259, 50] width 391 height 25
click at [229, 69] on font "→" at bounding box center [230, 69] width 4 height 0
click at [244, 66] on p "Данный ﻿ → к = ( − 2 , 5 ; 6 ) к → = ( − 2 , 5 ; 6 ) и ﻿﻿ → м = ( 4 , 5 ; − 13 …" at bounding box center [259, 70] width 391 height 11
drag, startPoint x: 214, startPoint y: 69, endPoint x: 220, endPoint y: 69, distance: 6.1
click at [220, 69] on span "→ м − → к" at bounding box center [222, 70] width 19 height 9
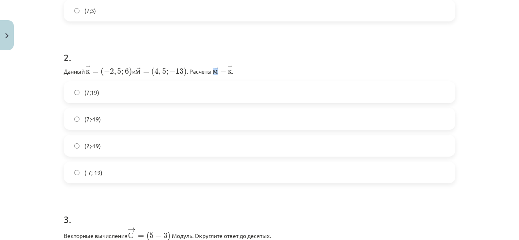
click at [220, 68] on span "→ м − → к" at bounding box center [222, 70] width 19 height 9
click at [218, 67] on span "→ м − → к" at bounding box center [222, 70] width 19 height 9
click at [219, 66] on span "→ м − → к" at bounding box center [222, 70] width 19 height 9
click at [216, 66] on span "→ м − → к" at bounding box center [222, 70] width 19 height 9
click at [216, 64] on div "2 . Данный ﻿ → к = ( − 2 , 5 ; 6 ) к → = ( − 2 , 5 ; 6 ) и ﻿﻿ → м = ( 4 , 5 ; −…" at bounding box center [259, 111] width 391 height 146
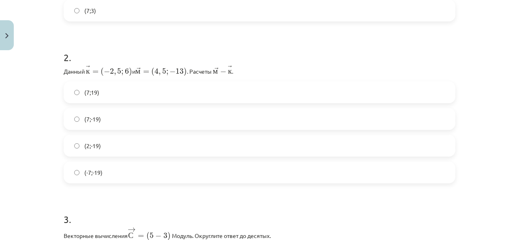
click at [214, 64] on div "2 . Данный ﻿ → к = ( − 2 , 5 ; 6 ) к → = ( − 2 , 5 ; 6 ) и ﻿﻿ → м = ( 4 , 5 ; −…" at bounding box center [259, 111] width 391 height 146
click at [216, 66] on span "→ м − → к" at bounding box center [222, 70] width 19 height 9
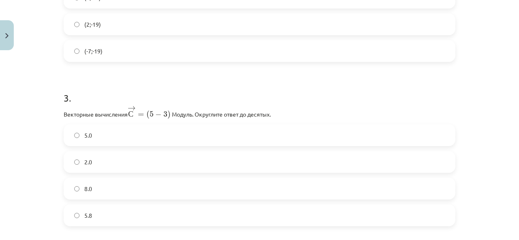
scroll to position [587, 0]
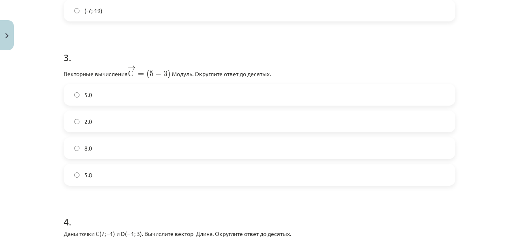
click at [100, 127] on label "2.0" at bounding box center [259, 121] width 390 height 20
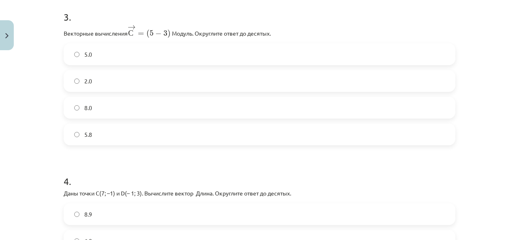
scroll to position [506, 0]
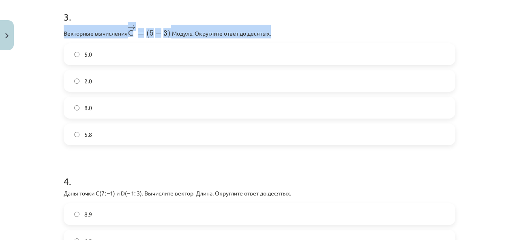
drag, startPoint x: 61, startPoint y: 31, endPoint x: 276, endPoint y: 31, distance: 215.5
click at [276, 31] on p "Векторные вычисления → С = ( 5 − 3 ) С → = ( 5 − 3 ) ﻿﻿ Модуль. Округлите ответ…" at bounding box center [259, 32] width 391 height 14
click at [281, 100] on label "8.0" at bounding box center [259, 108] width 390 height 20
drag, startPoint x: 61, startPoint y: 31, endPoint x: 144, endPoint y: 155, distance: 149.2
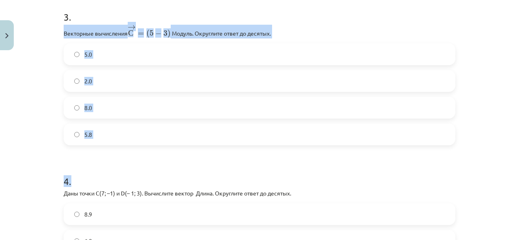
click at [46, 62] on div "Тема исследования: Математика I - 10 класс, 1-й тест, учебный материал (а, б) #…" at bounding box center [259, 120] width 519 height 240
drag, startPoint x: 62, startPoint y: 32, endPoint x: 107, endPoint y: 138, distance: 115.3
click at [107, 138] on div "3 . Векторные вычисления → С = ( 5 − 3 ) С → = ( 5 − 3 ) ﻿﻿ Модуль. Округлите о…" at bounding box center [259, 71] width 391 height 148
click at [107, 138] on label "5.8" at bounding box center [259, 134] width 390 height 20
drag, startPoint x: 61, startPoint y: 32, endPoint x: 53, endPoint y: 150, distance: 117.8
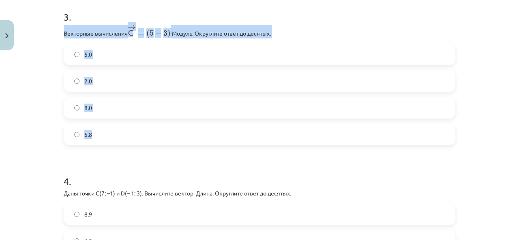
click at [53, 150] on div "Тема исследования: Математика I - 10 класс, 1-й тест, учебный материал (а, б) #…" at bounding box center [259, 120] width 519 height 240
copy div "Векторные вычисления → С = ( 5 − 3 ) С → = ( 5 − 3 ) ﻿﻿ Модуль. Округлите ответ…"
click at [343, 34] on p "Векторные вычисления → С = ( 5 − 3 ) С → = ( 5 − 3 ) ﻿﻿ Модуль. Округлите ответ…" at bounding box center [259, 32] width 391 height 14
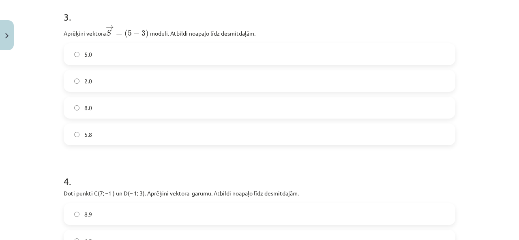
scroll to position [486, 0]
click at [257, 9] on h1 "3 ." at bounding box center [259, 9] width 391 height 25
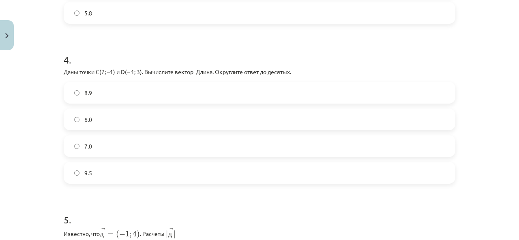
scroll to position [506, 0]
click at [124, 47] on h1 "4 ." at bounding box center [259, 52] width 391 height 25
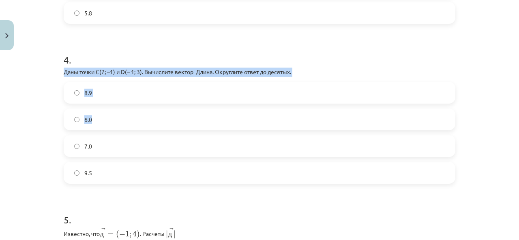
drag, startPoint x: 51, startPoint y: 70, endPoint x: 51, endPoint y: 159, distance: 89.5
click at [51, 156] on div "Тема исследования: Математика I - 10 класс, 1-й тест, учебный материал (а, б) #…" at bounding box center [259, 120] width 519 height 240
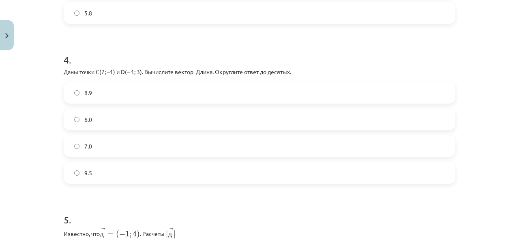
click at [47, 82] on div "Тема исследования: Математика I - 10 класс, 1-й тест, учебный материал (а, б) #…" at bounding box center [259, 120] width 519 height 240
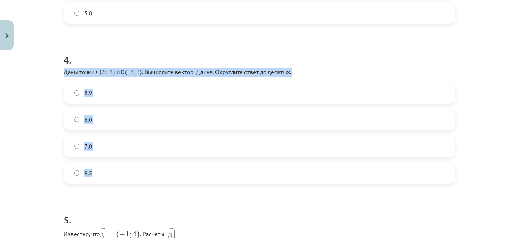
drag, startPoint x: 52, startPoint y: 68, endPoint x: 58, endPoint y: 186, distance: 117.7
click at [58, 186] on div "Тема исследования: Математика I - 10 класс, 1-й тест, учебный материал (а, б) #…" at bounding box center [259, 120] width 519 height 240
drag, startPoint x: 52, startPoint y: 66, endPoint x: 52, endPoint y: 190, distance: 123.6
click at [52, 190] on div "Тема исследования: Математика I - 10 класс, 1-й тест, учебный материал (а, б) #…" at bounding box center [259, 120] width 519 height 240
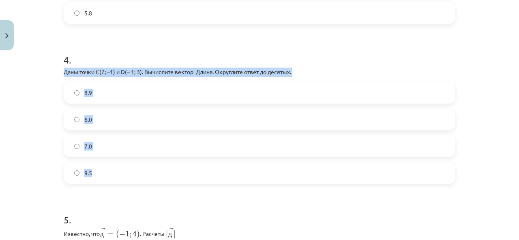
click at [52, 190] on div "Тема исследования: Математика I - 10 класс, 1-й тест, учебный материал (а, б) #…" at bounding box center [259, 120] width 519 height 240
drag, startPoint x: 53, startPoint y: 69, endPoint x: 79, endPoint y: 190, distance: 123.6
click at [79, 190] on div "Тема исследования: Математика I - 10 класс, 1-й тест, учебный материал (а, б) #…" at bounding box center [259, 120] width 519 height 240
click at [94, 175] on label "9.5" at bounding box center [259, 173] width 390 height 20
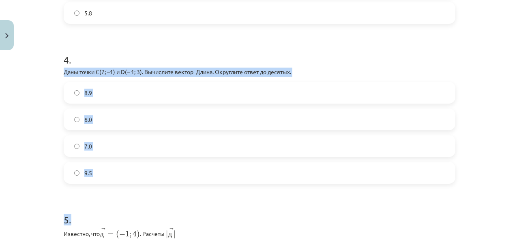
click at [94, 175] on label "9.5" at bounding box center [259, 173] width 390 height 20
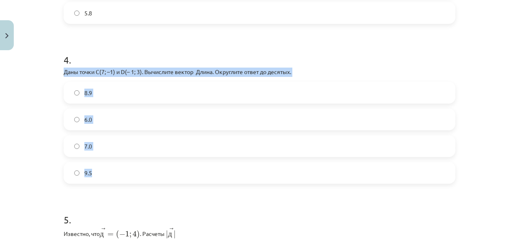
drag, startPoint x: 59, startPoint y: 69, endPoint x: 114, endPoint y: 172, distance: 117.1
click at [114, 172] on label "9.5" at bounding box center [259, 173] width 390 height 20
drag, startPoint x: 60, startPoint y: 69, endPoint x: 136, endPoint y: 175, distance: 129.8
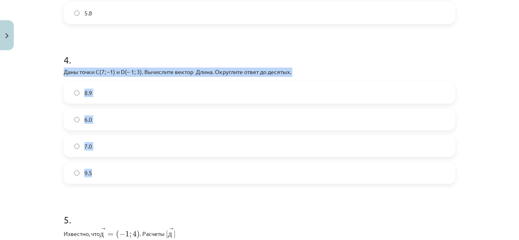
click at [137, 177] on label "9.5" at bounding box center [259, 173] width 390 height 20
drag, startPoint x: 62, startPoint y: 73, endPoint x: 147, endPoint y: 172, distance: 131.3
click at [147, 172] on div "4 . Даны точки C(7; –1) и D(– 1; 3). Вычислите вектор ﻿ ﻿ Длина. Округлите отве…" at bounding box center [259, 112] width 391 height 144
click at [147, 172] on label "9.5" at bounding box center [259, 173] width 390 height 20
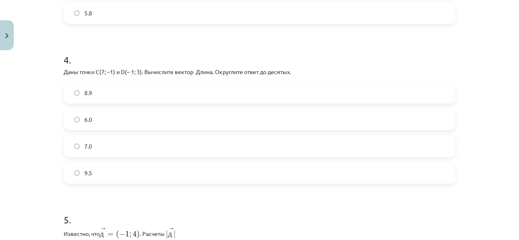
click at [122, 173] on label "9.5" at bounding box center [259, 173] width 390 height 20
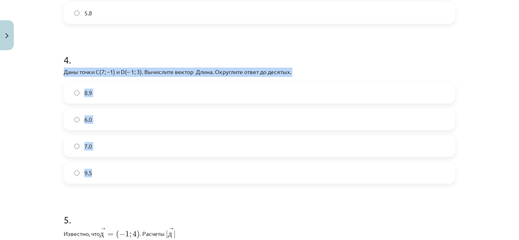
drag, startPoint x: 62, startPoint y: 71, endPoint x: 117, endPoint y: 183, distance: 125.0
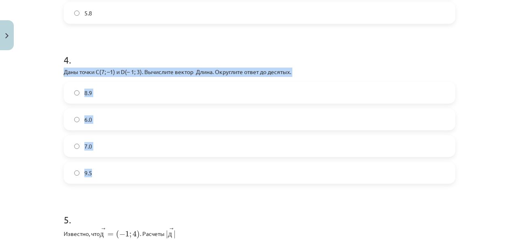
drag, startPoint x: 62, startPoint y: 71, endPoint x: 144, endPoint y: 175, distance: 132.4
click at [144, 175] on div "4 . Даны точки C(7; –1) и D(– 1; 3). Вычислите вектор ﻿ ﻿ Длина. Округлите отве…" at bounding box center [259, 112] width 391 height 144
click at [142, 176] on label "9.5" at bounding box center [259, 173] width 390 height 20
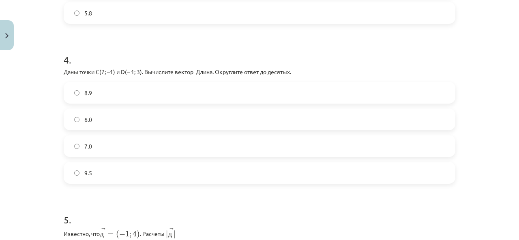
click at [142, 176] on label "9.5" at bounding box center [259, 173] width 390 height 20
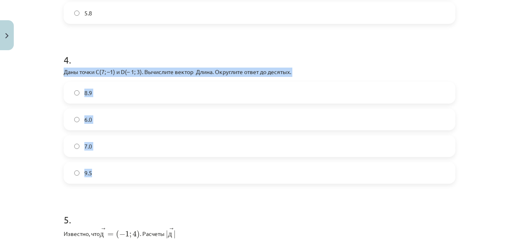
drag, startPoint x: 61, startPoint y: 70, endPoint x: 112, endPoint y: 163, distance: 106.1
click at [112, 163] on div "4 . Даны точки C(7; –1) и D(– 1; 3). Вычислите вектор ﻿ ﻿ Длина. Округлите отве…" at bounding box center [259, 112] width 391 height 144
copy div "Даны точки C(7; –1) и D(– 1; 3). Вычислите вектор ﻿ ﻿ Длина. Округлите ответ до…"
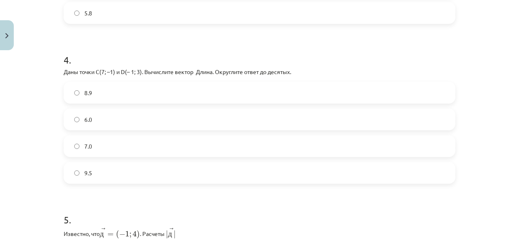
click at [359, 47] on h1 "4 ." at bounding box center [259, 52] width 391 height 25
click at [88, 94] on font "8.9" at bounding box center [88, 92] width 8 height 7
click at [198, 45] on h1 "4 ." at bounding box center [259, 52] width 391 height 25
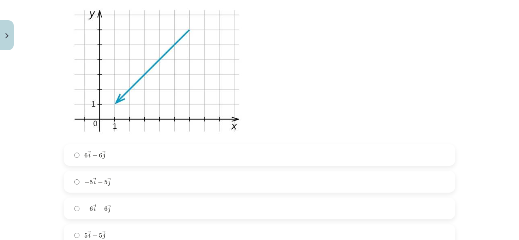
scroll to position [1357, 0]
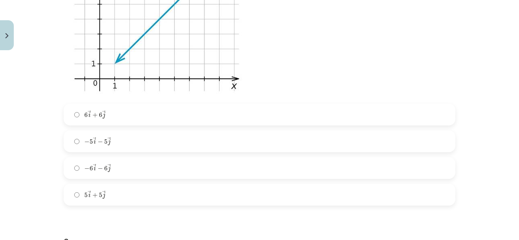
click at [131, 163] on label "− 6 → i − 6 → j − 6 i → − 6 j →" at bounding box center [259, 168] width 390 height 20
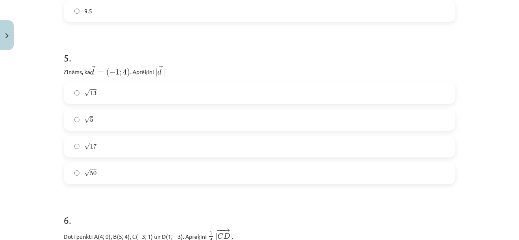
scroll to position [506, 0]
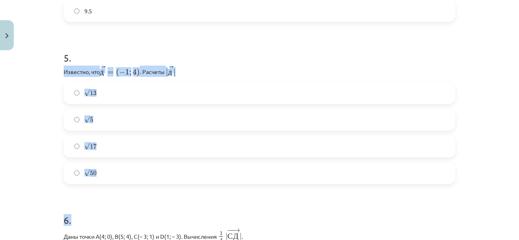
drag, startPoint x: 61, startPoint y: 69, endPoint x: 175, endPoint y: 184, distance: 162.2
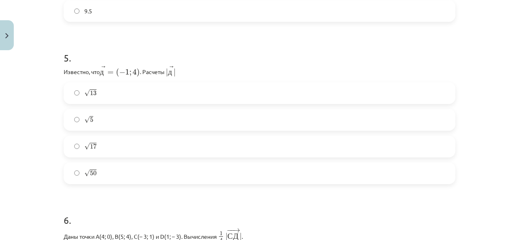
drag, startPoint x: 175, startPoint y: 184, endPoint x: 148, endPoint y: 203, distance: 32.6
click at [146, 203] on h1 "6 ." at bounding box center [259, 213] width 391 height 25
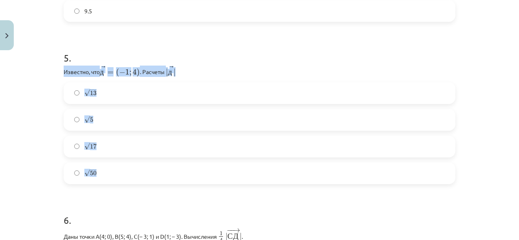
drag, startPoint x: 60, startPoint y: 69, endPoint x: 169, endPoint y: 175, distance: 151.3
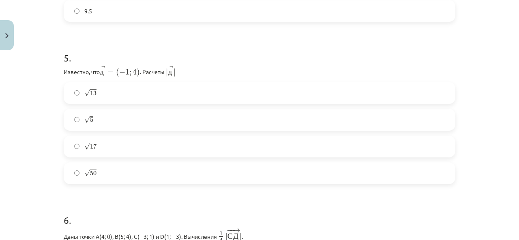
click at [169, 175] on label "√ 50 50" at bounding box center [259, 173] width 390 height 20
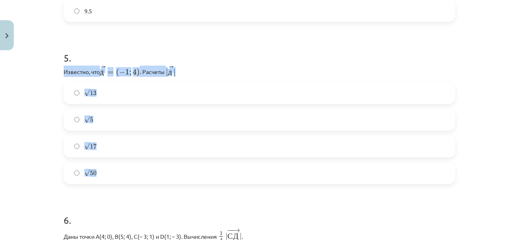
drag, startPoint x: 61, startPoint y: 69, endPoint x: 121, endPoint y: 171, distance: 117.5
click at [121, 171] on div "5 . Известно, что → д = ( − 1 ; 4 ) д → = ( − 1 ; 4 ) ﻿. Расчеты ﻿ | → д | | д …" at bounding box center [259, 111] width 391 height 146
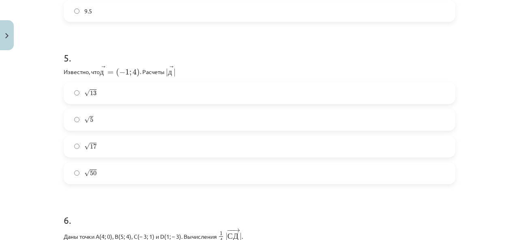
click at [122, 170] on label "√ 50 50" at bounding box center [259, 173] width 390 height 20
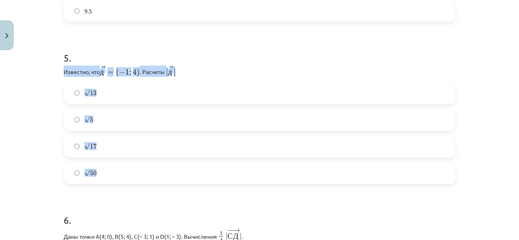
drag, startPoint x: 61, startPoint y: 68, endPoint x: 126, endPoint y: 164, distance: 116.1
click at [126, 164] on div "5 . Известно, что → д = ( − 1 ; 4 ) д → = ( − 1 ; 4 ) ﻿. Расчеты ﻿ | → д | | д …" at bounding box center [259, 111] width 391 height 146
click at [126, 164] on label "√ 50 50" at bounding box center [259, 173] width 390 height 20
drag, startPoint x: 61, startPoint y: 68, endPoint x: 128, endPoint y: 162, distance: 115.2
click at [128, 162] on div "5 . Известно, что → д = ( − 1 ; 4 ) д → = ( − 1 ; 4 ) ﻿. Расчеты ﻿ | → д | | д …" at bounding box center [259, 111] width 391 height 146
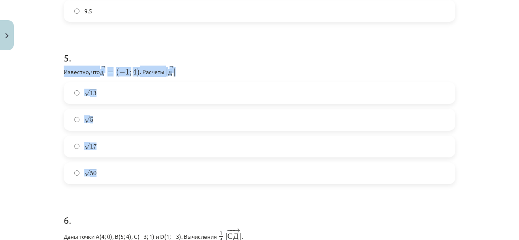
copy div "Известно, что → д = ( − 1 ; 4 ) д → = ( − 1 ; 4 ) ﻿. Расчеты ﻿ | → д | | д → | …"
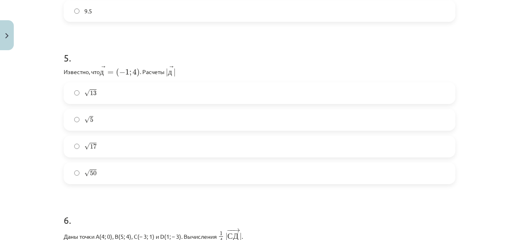
click at [205, 56] on h1 "5 ." at bounding box center [259, 50] width 391 height 25
click at [100, 150] on label "√ 17 17" at bounding box center [259, 147] width 390 height 20
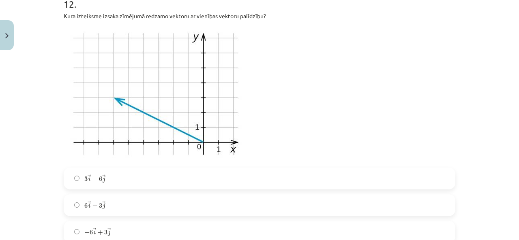
scroll to position [486, 0]
click at [299, 79] on p at bounding box center [259, 94] width 391 height 138
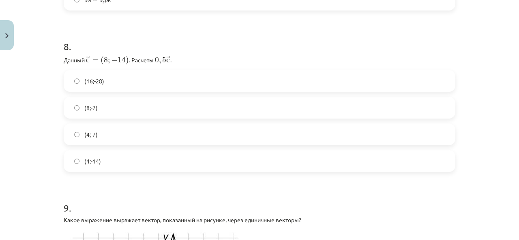
scroll to position [506, 0]
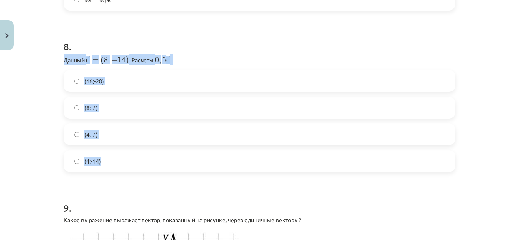
drag, startPoint x: 62, startPoint y: 58, endPoint x: 117, endPoint y: 159, distance: 115.7
click at [117, 159] on div "8 . Данный ﻿ → с = ( 8 ; − 14 ) с → = ( 8 ; − 14 ) ﻿. Расчеты ﻿ 0 , 5 → с 0 , 5…" at bounding box center [259, 99] width 391 height 145
click at [117, 159] on label "(4;-14)" at bounding box center [259, 161] width 390 height 20
drag, startPoint x: 61, startPoint y: 57, endPoint x: 115, endPoint y: 162, distance: 117.8
click at [115, 162] on div "8 . Данный ﻿ → с = ( 8 ; − 14 ) с → = ( 8 ; − 14 ) ﻿. Расчеты ﻿ 0 , 5 → с 0 , 5…" at bounding box center [259, 99] width 391 height 145
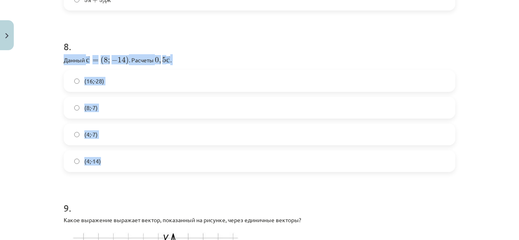
copy div "Данный ﻿ → с = ( 8 ; − 14 ) с → = ( 8 ; − 14 ) ﻿. Расчеты ﻿ 0 , 5 → с 0 , 5 с →…"
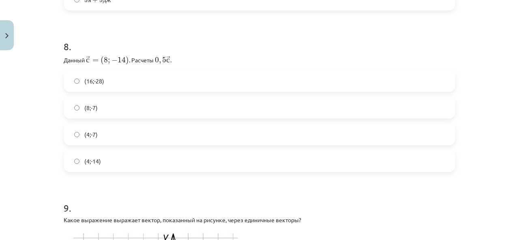
click at [193, 37] on h1 "8 ." at bounding box center [259, 39] width 391 height 25
click at [209, 28] on h1 "8 ." at bounding box center [259, 39] width 391 height 25
click at [95, 130] on label "(4;-7)" at bounding box center [259, 134] width 390 height 20
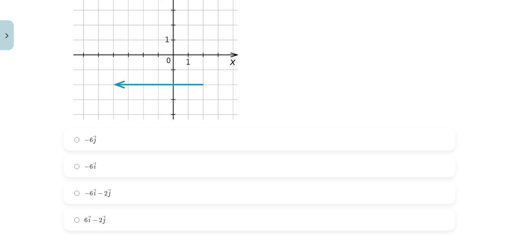
scroll to position [1836, 0]
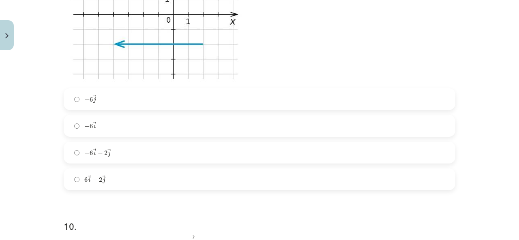
click at [113, 118] on label "− 6 → i − 6 i →" at bounding box center [259, 126] width 390 height 20
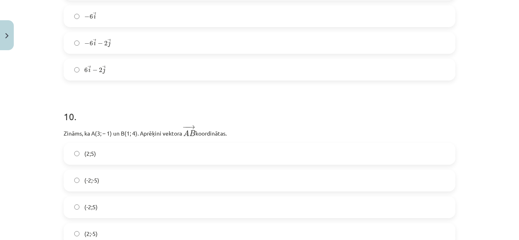
scroll to position [1998, 0]
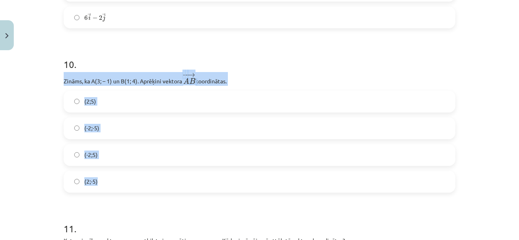
drag, startPoint x: 61, startPoint y: 77, endPoint x: 115, endPoint y: 179, distance: 115.4
click at [115, 179] on div "10 . Zināms, ka A(3; – 1) un B(1; 4). Aprēķini vektora ﻿ − − → A B A B → ﻿ koor…" at bounding box center [259, 119] width 391 height 148
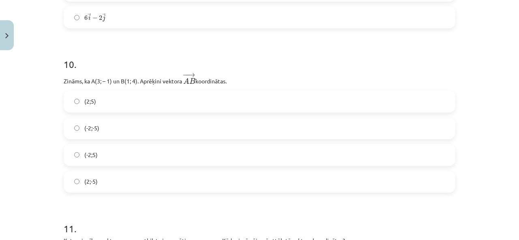
click at [286, 66] on h1 "10 ." at bounding box center [259, 57] width 391 height 25
click at [151, 122] on label "(-2;-5)" at bounding box center [259, 128] width 390 height 20
click at [98, 149] on label "(-2;5)" at bounding box center [259, 155] width 390 height 20
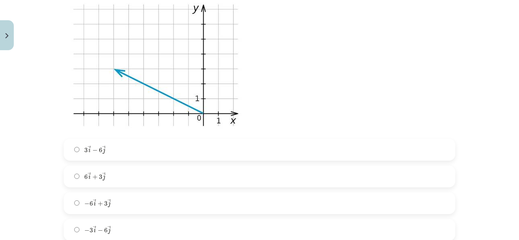
scroll to position [2566, 0]
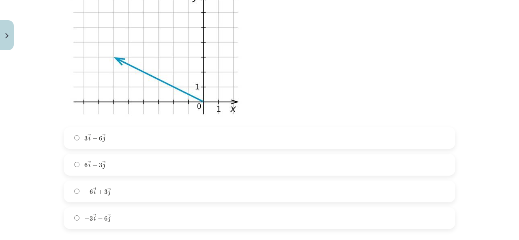
click at [114, 160] on label "6 → i + 3 → j 6 i → + 3 j →" at bounding box center [259, 165] width 390 height 20
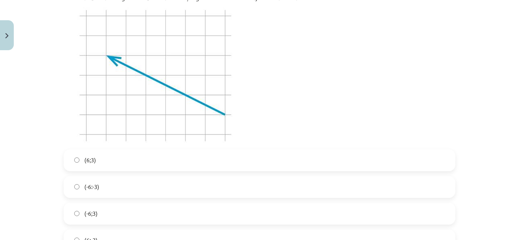
scroll to position [2322, 0]
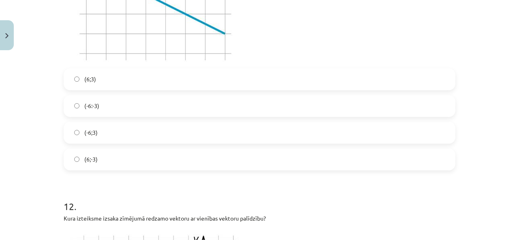
click at [149, 79] on label "(6;3)" at bounding box center [259, 79] width 390 height 20
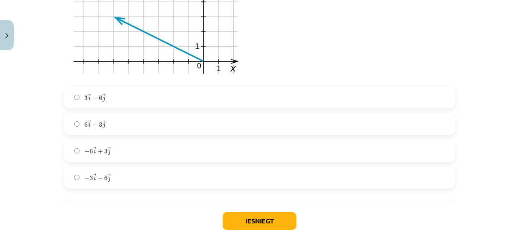
scroll to position [2647, 0]
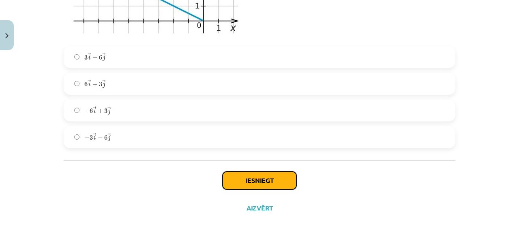
click at [267, 173] on button "Iesniegt" at bounding box center [259, 181] width 74 height 18
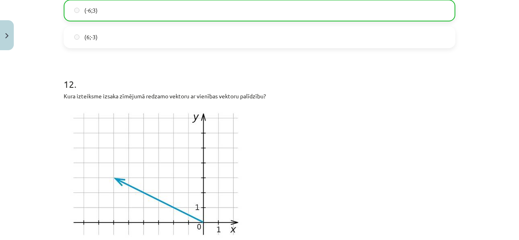
scroll to position [2672, 0]
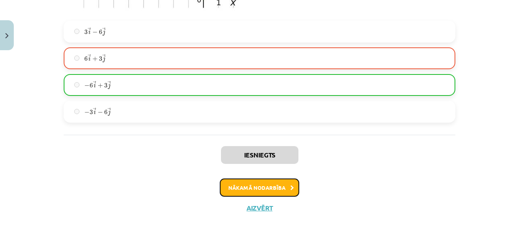
click at [269, 183] on button "Nākamā nodarbība" at bounding box center [259, 188] width 79 height 19
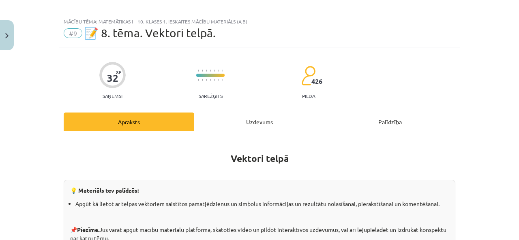
scroll to position [0, 0]
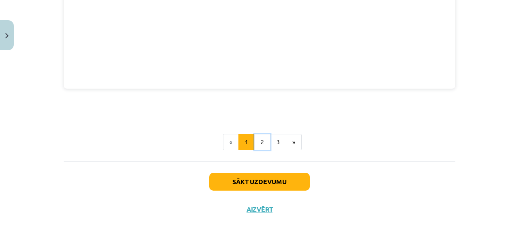
click at [263, 143] on button "2" at bounding box center [262, 142] width 16 height 16
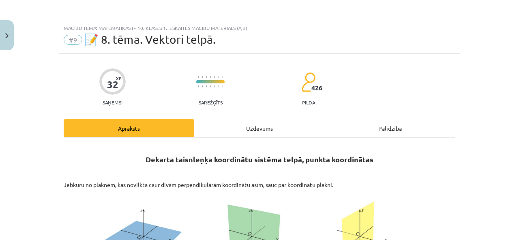
click at [276, 130] on div "Uzdevums" at bounding box center [259, 128] width 130 height 18
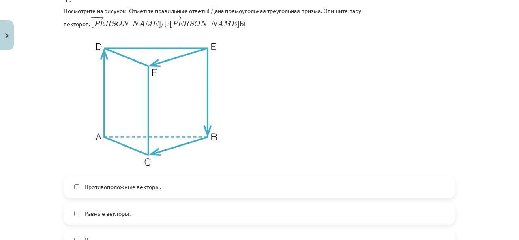
scroll to position [506, 0]
click at [393, 93] on p at bounding box center [259, 103] width 391 height 138
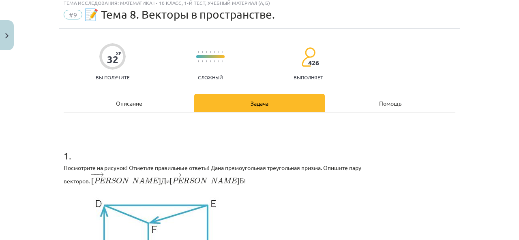
scroll to position [20, 0]
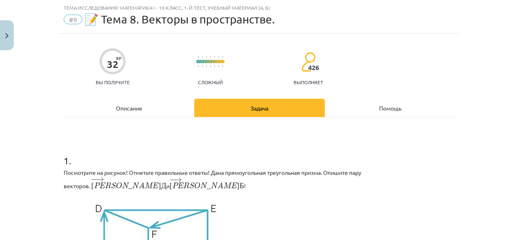
click at [139, 103] on div "Описание" at bounding box center [129, 108] width 130 height 18
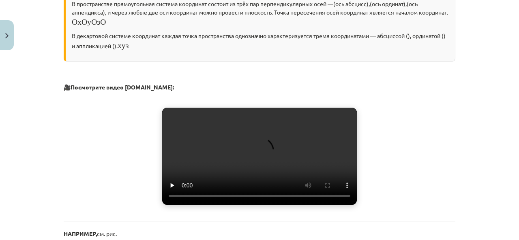
scroll to position [101, 0]
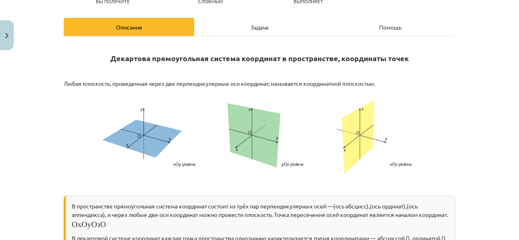
click at [258, 29] on font "Задача" at bounding box center [259, 26] width 18 height 7
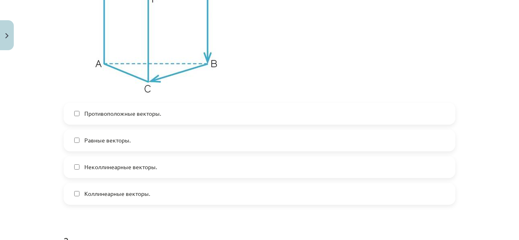
scroll to position [263, 0]
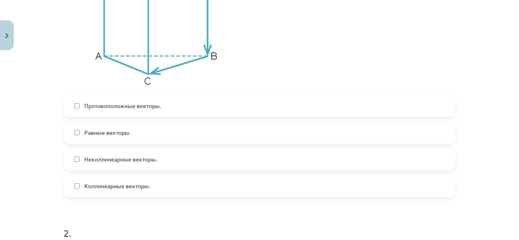
click at [132, 102] on font "Противоположные векторы." at bounding box center [122, 105] width 77 height 7
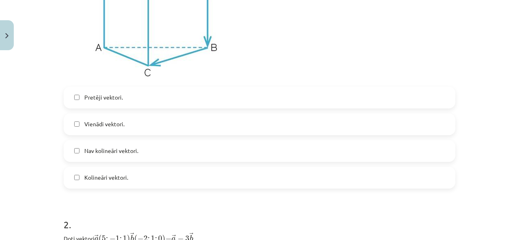
scroll to position [486, 0]
click at [281, 42] on p at bounding box center [259, 13] width 391 height 138
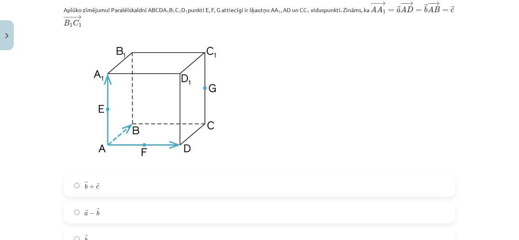
scroll to position [709, 0]
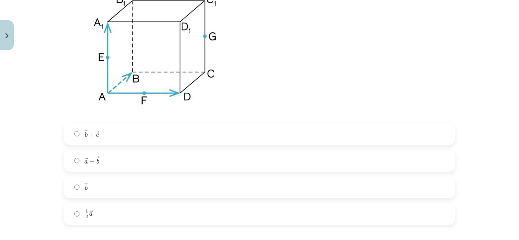
click at [105, 138] on label "→ b + → c b → + c →" at bounding box center [259, 134] width 390 height 20
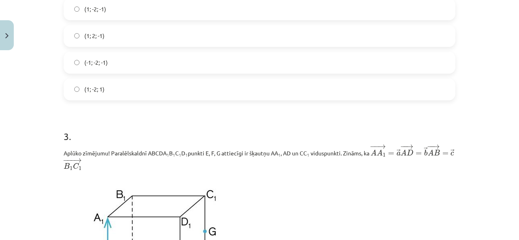
scroll to position [466, 0]
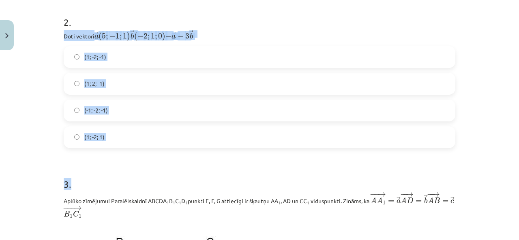
drag, startPoint x: 61, startPoint y: 36, endPoint x: 124, endPoint y: 149, distance: 129.7
drag, startPoint x: 62, startPoint y: 36, endPoint x: 120, endPoint y: 140, distance: 119.4
click at [120, 140] on div "2 . Doti vektori ﻿ → a ( 5 ; − 1 ; 1 ) a → ( 5 ; − 1 ; 1 ) → b ( − 2 ; 1 ; 0 ) …" at bounding box center [259, 75] width 391 height 146
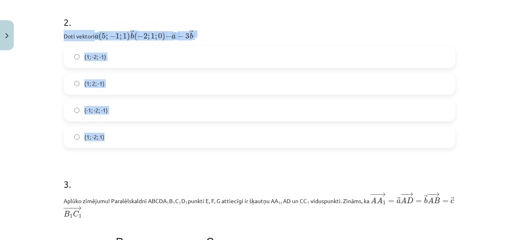
click at [120, 140] on label "(1; -2; 1)" at bounding box center [259, 137] width 390 height 20
drag, startPoint x: 61, startPoint y: 35, endPoint x: 132, endPoint y: 147, distance: 132.8
click at [132, 147] on div "2 . Doti vektori ﻿ → a ( 5 ; − 1 ; 1 ) a → ( 5 ; − 1 ; 1 ) → b ( − 2 ; 1 ; 0 ) …" at bounding box center [259, 75] width 391 height 146
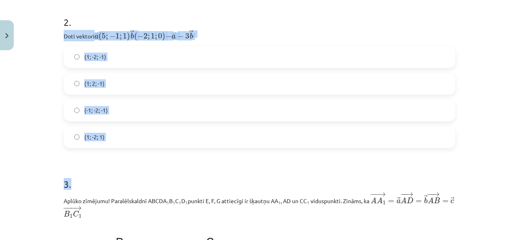
drag, startPoint x: 59, startPoint y: 33, endPoint x: 121, endPoint y: 158, distance: 140.1
click at [131, 147] on label "(1; -2; 1)" at bounding box center [259, 137] width 390 height 20
drag, startPoint x: 61, startPoint y: 34, endPoint x: 143, endPoint y: 159, distance: 150.0
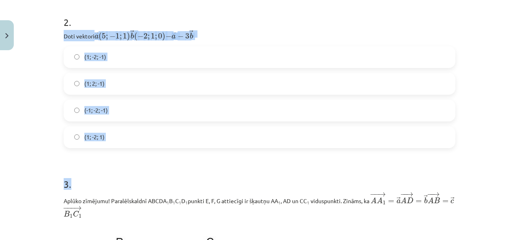
drag, startPoint x: 62, startPoint y: 35, endPoint x: 122, endPoint y: 150, distance: 129.2
drag, startPoint x: 61, startPoint y: 36, endPoint x: 124, endPoint y: 139, distance: 120.6
click at [122, 136] on div "2 . Doti vektori ﻿ → a ( 5 ; − 1 ; 1 ) a → ( 5 ; − 1 ; 1 ) → b ( − 2 ; 1 ; 0 ) …" at bounding box center [259, 75] width 391 height 146
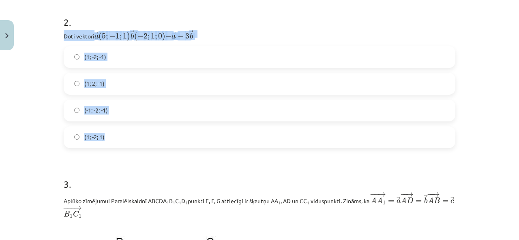
click at [124, 139] on label "(1; -2; 1)" at bounding box center [259, 137] width 390 height 20
drag, startPoint x: 61, startPoint y: 34, endPoint x: 134, endPoint y: 143, distance: 130.8
click at [134, 143] on div "2 . Doti vektori ﻿ → a ( 5 ; − 1 ; 1 ) a → ( 5 ; − 1 ; 1 ) → b ( − 2 ; 1 ; 0 ) …" at bounding box center [259, 75] width 391 height 146
click at [134, 143] on label "(1; -2; 1)" at bounding box center [259, 137] width 390 height 20
drag, startPoint x: 61, startPoint y: 35, endPoint x: 130, endPoint y: 140, distance: 125.4
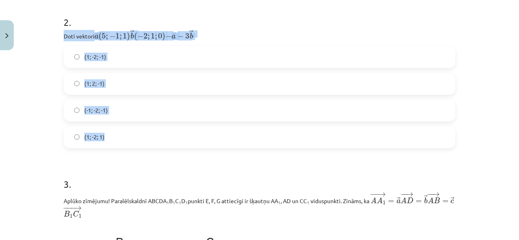
click at [130, 140] on div "2 . Doti vektori ﻿ → a ( 5 ; − 1 ; 1 ) a → ( 5 ; − 1 ; 1 ) → b ( − 2 ; 1 ; 0 ) …" at bounding box center [259, 75] width 391 height 146
click at [130, 140] on label "(1; -2; 1)" at bounding box center [259, 137] width 390 height 20
drag, startPoint x: 62, startPoint y: 35, endPoint x: 129, endPoint y: 133, distance: 118.8
click at [129, 133] on div "2 . Doti vektori ﻿ → a ( 5 ; − 1 ; 1 ) a → ( 5 ; − 1 ; 1 ) → b ( − 2 ; 1 ; 0 ) …" at bounding box center [259, 75] width 391 height 146
click at [129, 133] on label "(1; -2; 1)" at bounding box center [259, 137] width 390 height 20
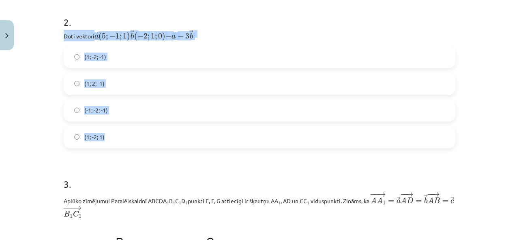
drag, startPoint x: 60, startPoint y: 34, endPoint x: 122, endPoint y: 134, distance: 117.5
click at [121, 134] on label "(1; -2; 1)" at bounding box center [259, 137] width 390 height 20
click at [229, 29] on div "2 . Doti vektori ﻿ → a ( 5 ; − 1 ; 1 ) a → ( 5 ; − 1 ; 1 ) → b ( − 2 ; 1 ; 0 ) …" at bounding box center [259, 75] width 391 height 146
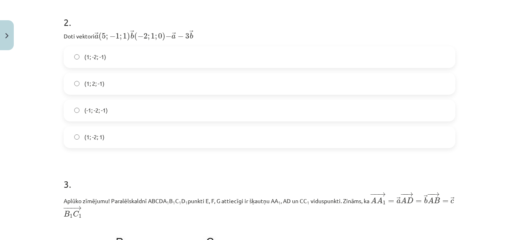
click at [112, 61] on label "(1; -2; -1)" at bounding box center [259, 57] width 390 height 20
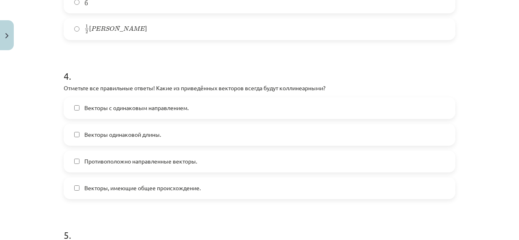
scroll to position [906, 0]
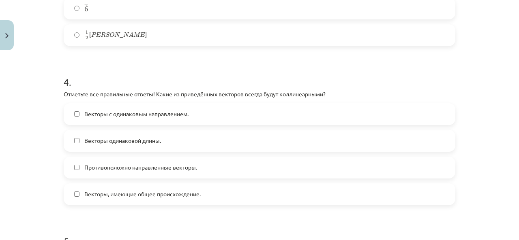
click at [211, 62] on h1 "4 ." at bounding box center [259, 74] width 391 height 25
click at [133, 137] on font "Векторы одинаковой длины." at bounding box center [122, 140] width 77 height 7
click at [117, 190] on font "Векторы, имеющие общее происхождение." at bounding box center [142, 193] width 116 height 7
click at [118, 104] on label "Векторы с одинаковым направлением." at bounding box center [259, 114] width 390 height 20
click at [118, 137] on font "Векторы одинаковой длины." at bounding box center [122, 140] width 77 height 7
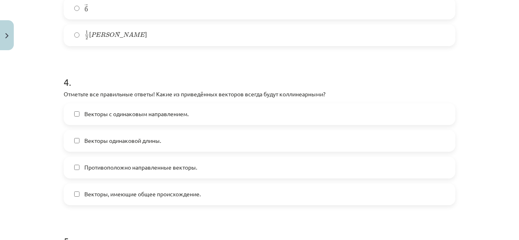
click at [118, 137] on font "Векторы одинаковой длины." at bounding box center [122, 140] width 77 height 7
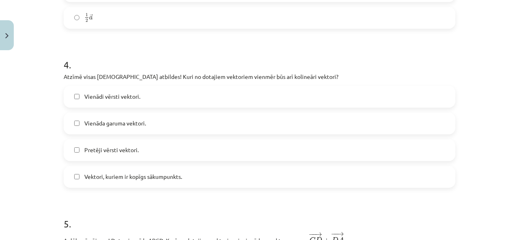
scroll to position [912, 0]
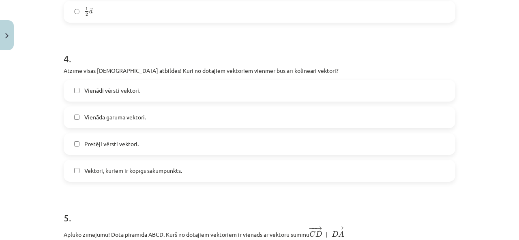
click at [246, 51] on h1 "4 ." at bounding box center [259, 51] width 391 height 25
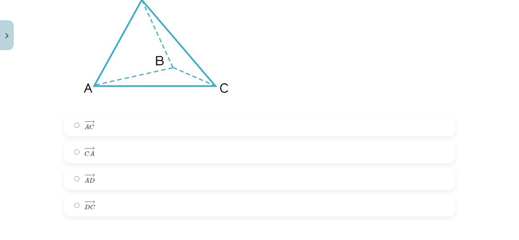
scroll to position [1195, 0]
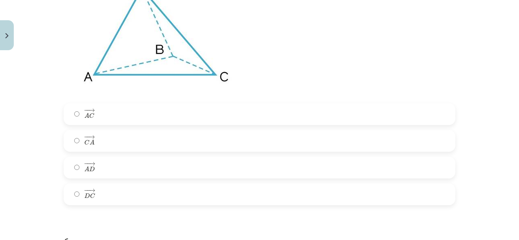
click at [100, 145] on label "− − → C A C A →" at bounding box center [259, 141] width 390 height 20
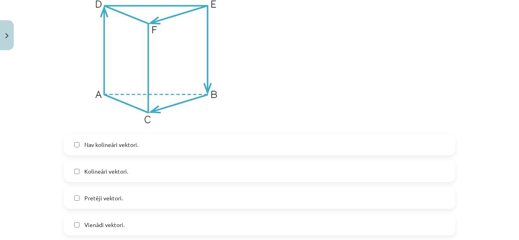
scroll to position [1641, 0]
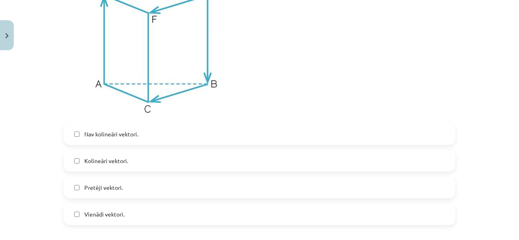
click at [108, 165] on span "Kolineāri vektori." at bounding box center [106, 161] width 44 height 9
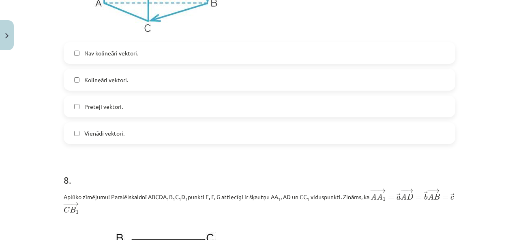
click at [135, 133] on label "Vienādi vektori." at bounding box center [259, 133] width 390 height 20
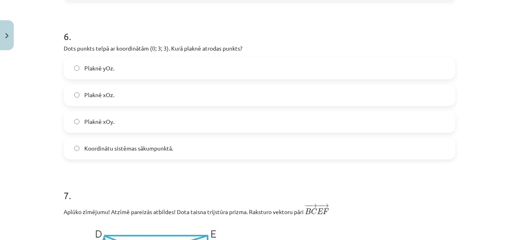
scroll to position [1398, 0]
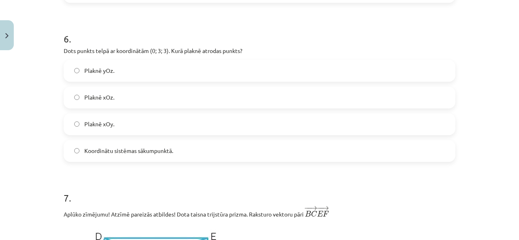
click at [125, 131] on label "Plaknē xOy." at bounding box center [259, 124] width 390 height 20
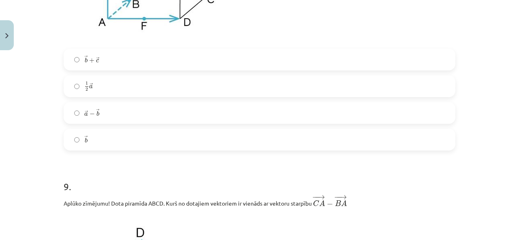
scroll to position [2046, 0]
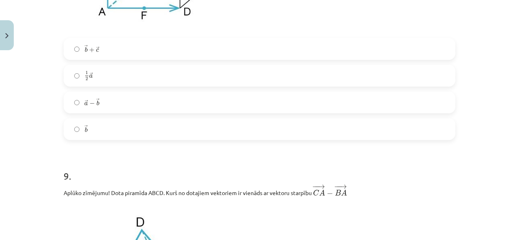
click at [114, 56] on label "→ b + → c b → + c →" at bounding box center [259, 49] width 390 height 20
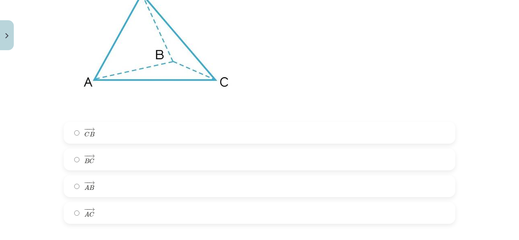
scroll to position [2330, 0]
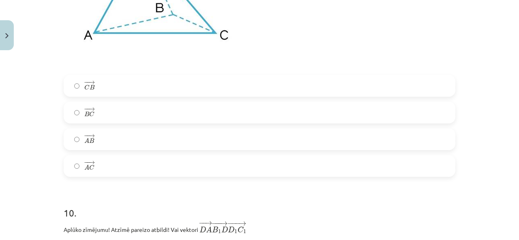
click at [95, 119] on label "− − → B C B C →" at bounding box center [259, 113] width 390 height 20
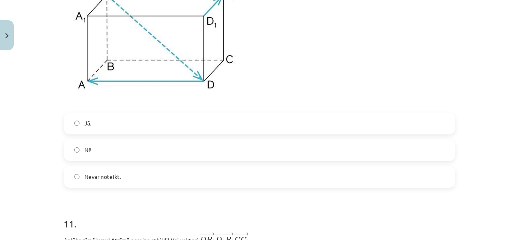
scroll to position [2573, 0]
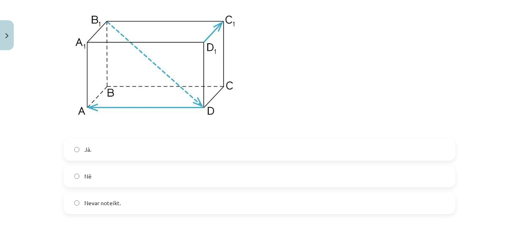
click at [84, 181] on span "Nē" at bounding box center [87, 176] width 7 height 9
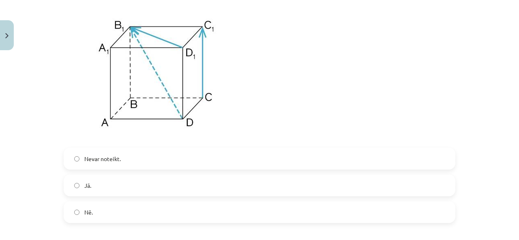
scroll to position [2897, 0]
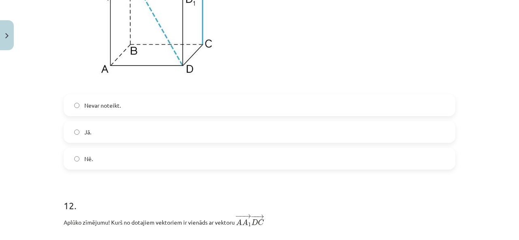
click at [107, 165] on label "Nē." at bounding box center [259, 159] width 390 height 20
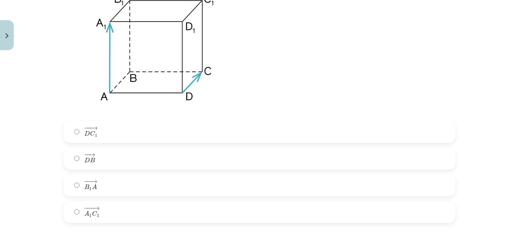
scroll to position [3140, 0]
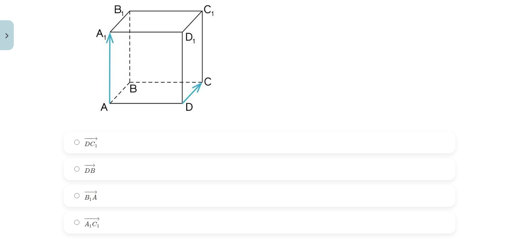
click at [108, 153] on label "− −− → D C 1 D C 1 →" at bounding box center [259, 142] width 390 height 20
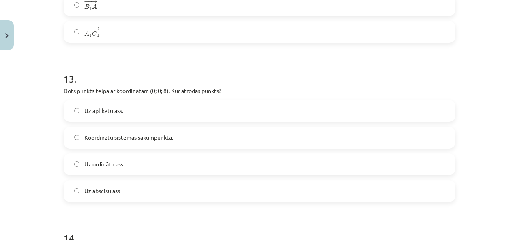
scroll to position [3343, 0]
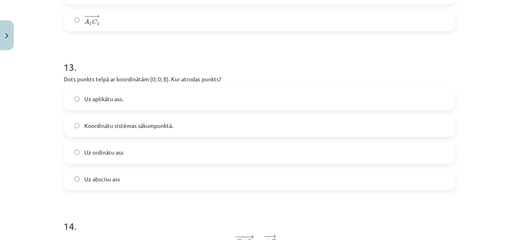
click at [126, 104] on label "Uz aplikātu ass." at bounding box center [259, 99] width 390 height 20
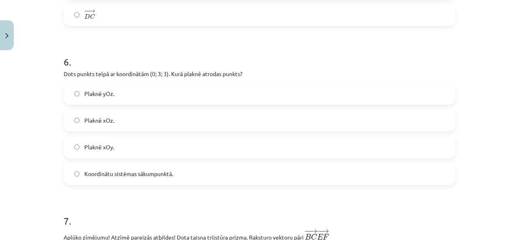
scroll to position [1357, 0]
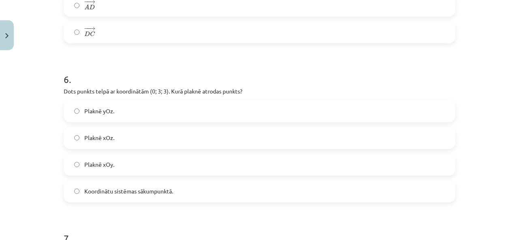
click at [111, 115] on span "Plaknē yOz." at bounding box center [99, 111] width 30 height 9
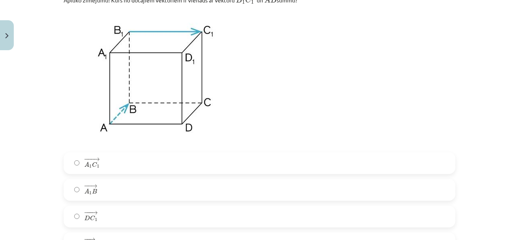
scroll to position [3667, 0]
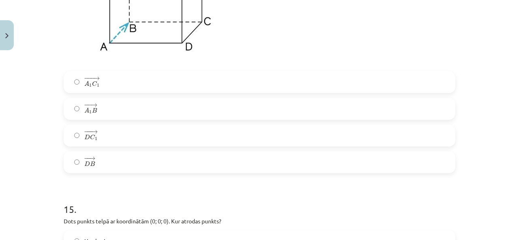
click at [120, 92] on label "− −− → A 1 C 1 A 1 C 1 →" at bounding box center [259, 82] width 390 height 20
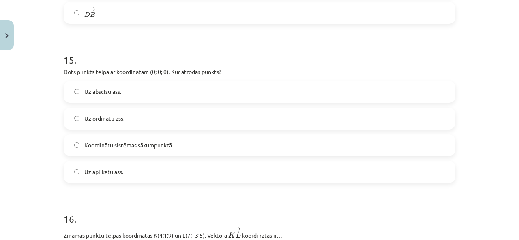
scroll to position [3829, 0]
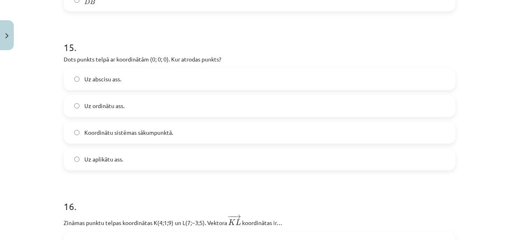
click at [152, 137] on span "Koordinātu sistēmas sākumpunktā." at bounding box center [128, 132] width 89 height 9
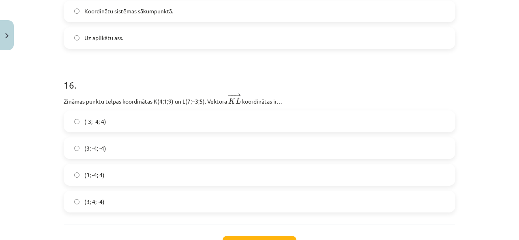
scroll to position [3991, 0]
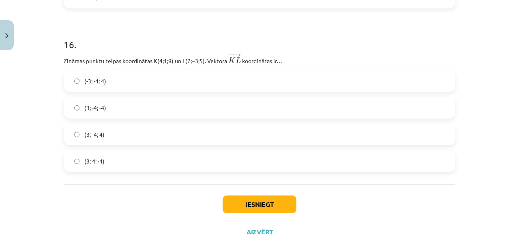
click at [104, 141] on label "(3; -4; 4)" at bounding box center [259, 134] width 390 height 20
click at [278, 211] on button "Iesniegt" at bounding box center [259, 205] width 74 height 18
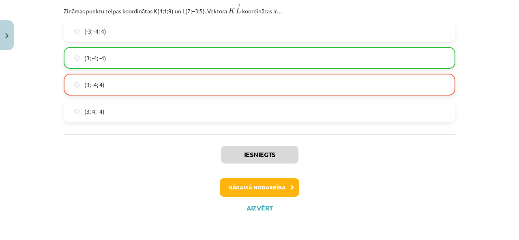
scroll to position [4051, 0]
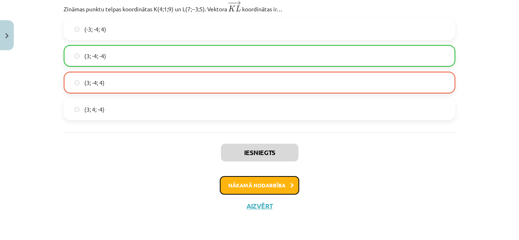
click at [276, 187] on button "Nākamā nodarbība" at bounding box center [259, 185] width 79 height 19
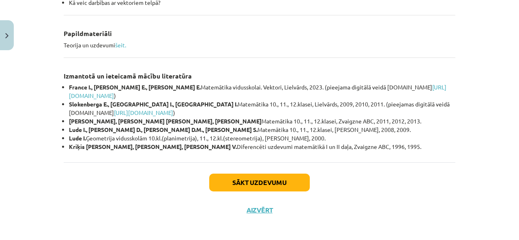
scroll to position [404, 0]
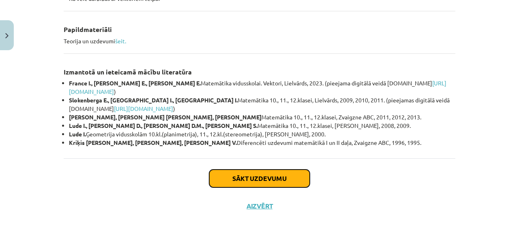
click at [288, 181] on button "Sākt uzdevumu" at bounding box center [259, 179] width 100 height 18
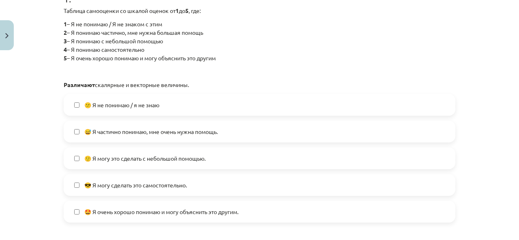
scroll to position [506, 0]
click at [226, 63] on div "Таблица самооценки со шкалой оценок от 1 до 5 , где: 1 – Я не понимаю / Я не зн…" at bounding box center [259, 47] width 391 height 83
click at [144, 137] on label "😅 Я частично понимаю, мне очень нужна помощь." at bounding box center [259, 132] width 390 height 20
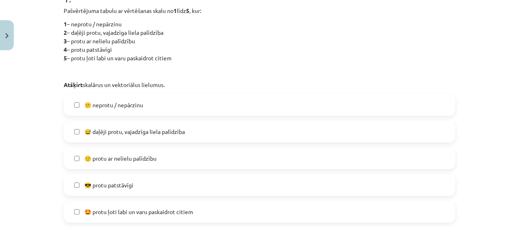
click at [233, 54] on p "1 – neprotu / nepārzinu 2 – daļēji protu, vajadzīga liela palīdzība 3 – protu a…" at bounding box center [259, 41] width 391 height 43
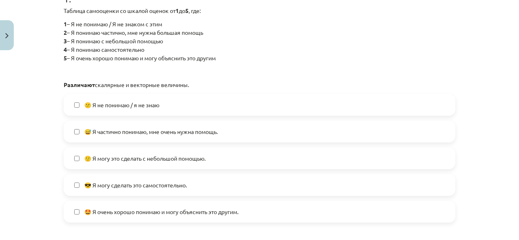
scroll to position [223, 0]
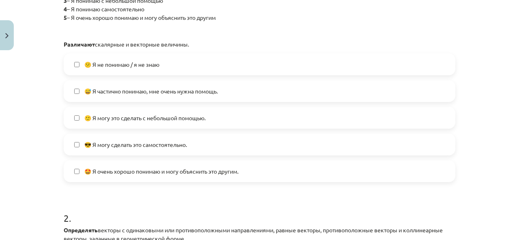
click at [92, 146] on font "😎 Я могу сделать это самостоятельно." at bounding box center [135, 144] width 103 height 7
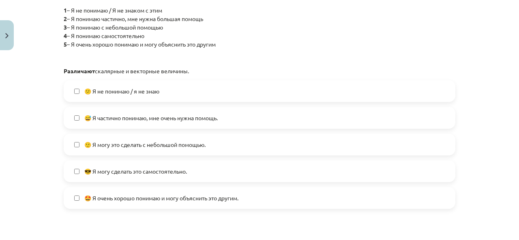
scroll to position [185, 0]
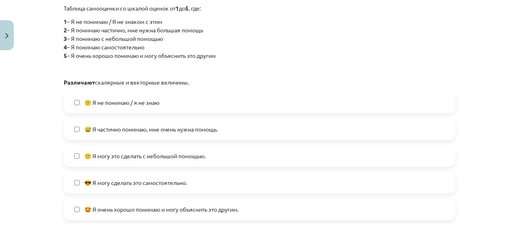
click at [148, 129] on font "😅 Я частично понимаю, мне очень нужна помощь." at bounding box center [150, 129] width 133 height 7
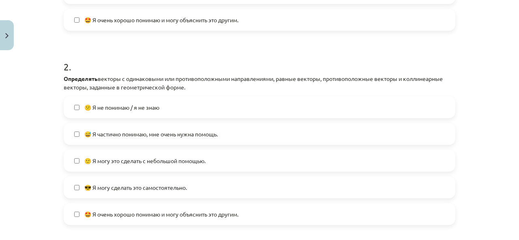
scroll to position [387, 0]
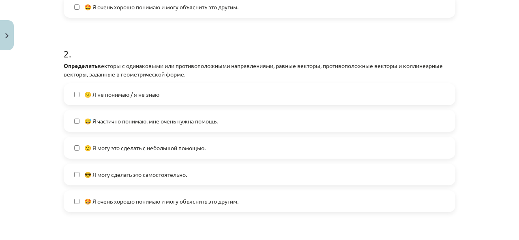
click at [79, 96] on label "😕 Я не понимаю / я не знаю" at bounding box center [259, 94] width 390 height 20
click at [73, 126] on label "😅 Я частично понимаю, мне очень нужна помощь." at bounding box center [259, 121] width 390 height 20
click at [75, 141] on label "🙂 Я могу это сделать с небольшой помощью." at bounding box center [259, 148] width 390 height 20
click at [75, 171] on label "😎 Я могу сделать это самостоятельно." at bounding box center [259, 174] width 390 height 20
click at [71, 193] on label "🤩 Я очень хорошо понимаю и могу объяснить это другим." at bounding box center [259, 201] width 390 height 20
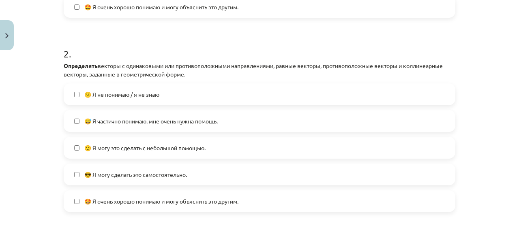
click at [75, 195] on label "🤩 Я очень хорошо понимаю и могу объяснить это другим." at bounding box center [259, 201] width 390 height 20
drag, startPoint x: 75, startPoint y: 195, endPoint x: 76, endPoint y: 181, distance: 14.3
click at [75, 194] on label "🤩 Я очень хорошо понимаю и могу объяснить это другим." at bounding box center [259, 201] width 390 height 20
click at [76, 177] on label "😎 Я могу сделать это самостоятельно." at bounding box center [259, 174] width 390 height 20
drag, startPoint x: 77, startPoint y: 147, endPoint x: 79, endPoint y: 132, distance: 15.5
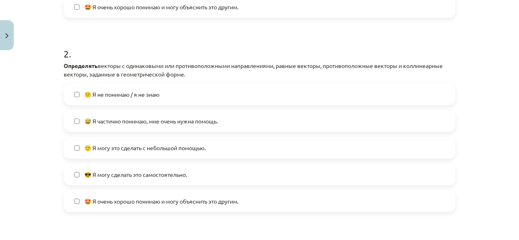
click at [77, 145] on label "🙂 Я могу это сделать с небольшой помощью." at bounding box center [259, 148] width 390 height 20
click at [77, 120] on label "😅 Я частично понимаю, мне очень нужна помощь." at bounding box center [259, 121] width 390 height 20
click at [116, 174] on font "😎 Я могу сделать это самостоятельно." at bounding box center [135, 174] width 103 height 7
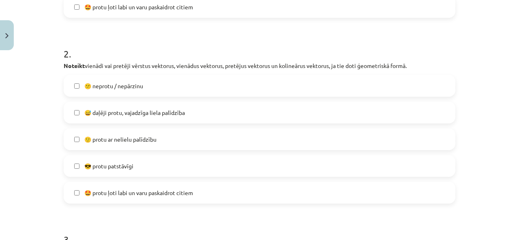
click at [208, 45] on h1 "2 ." at bounding box center [259, 46] width 391 height 25
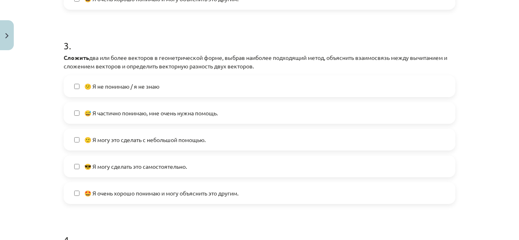
scroll to position [598, 0]
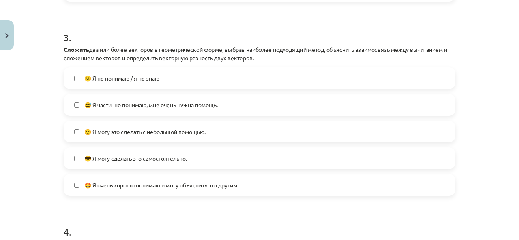
click at [131, 21] on h1 "3 ." at bounding box center [259, 30] width 391 height 25
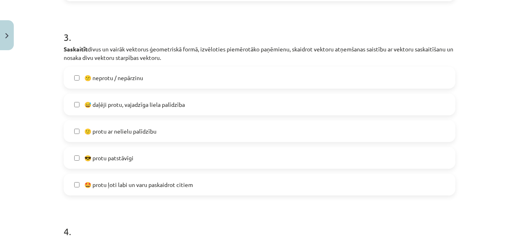
click at [156, 134] on label "🙂 protu ar nelielu palīdzību" at bounding box center [259, 131] width 390 height 20
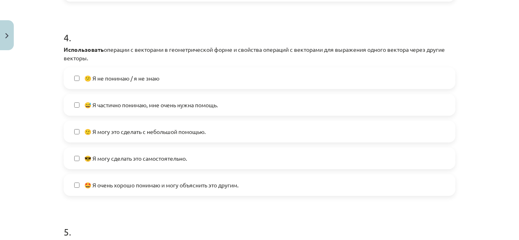
scroll to position [801, 0]
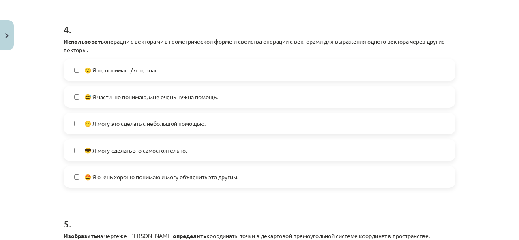
click at [190, 34] on div "4 . Использовать операции с векторами в геометрической форме и свойства операци…" at bounding box center [259, 99] width 391 height 178
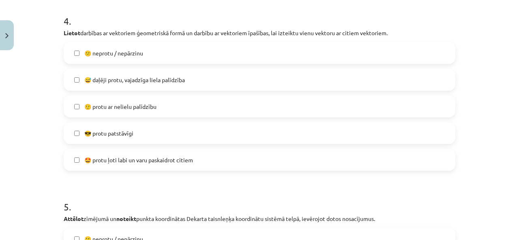
scroll to position [793, 0]
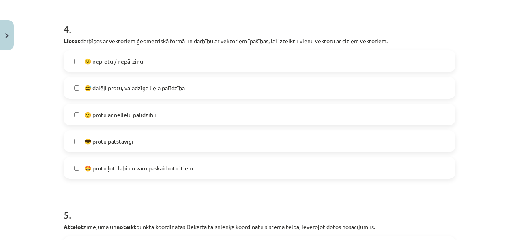
click at [132, 113] on span "🙂 protu ar nelielu palīdzību" at bounding box center [120, 115] width 72 height 9
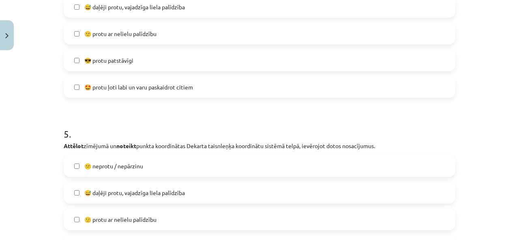
scroll to position [955, 0]
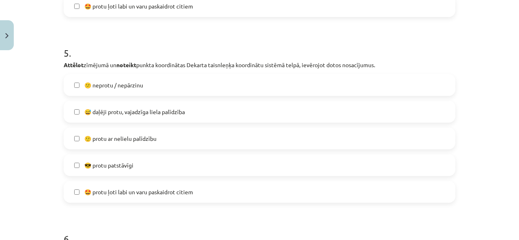
click at [95, 139] on span "🙂 protu ar nelielu palīdzību" at bounding box center [120, 139] width 72 height 9
click at [118, 135] on span "🙂 protu ar nelielu palīdzību" at bounding box center [120, 139] width 72 height 9
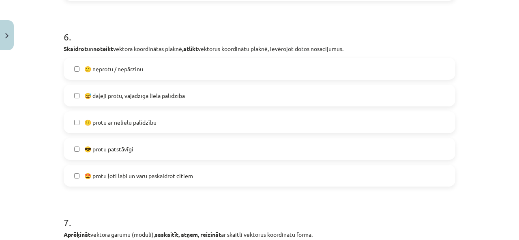
scroll to position [1157, 0]
click at [88, 124] on span "🙂 protu ar nelielu palīdzību" at bounding box center [120, 122] width 72 height 9
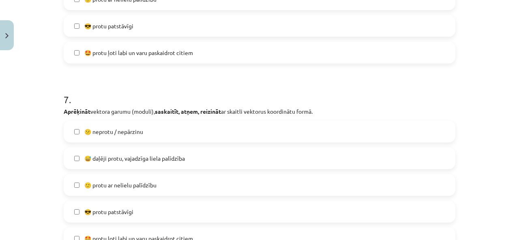
scroll to position [1319, 0]
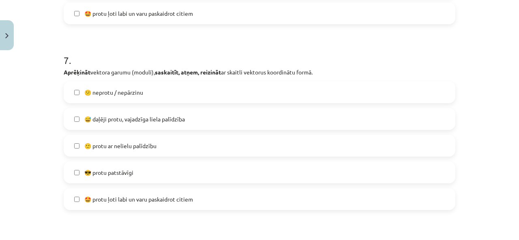
click at [122, 146] on span "🙂 protu ar nelielu palīdzību" at bounding box center [120, 146] width 72 height 9
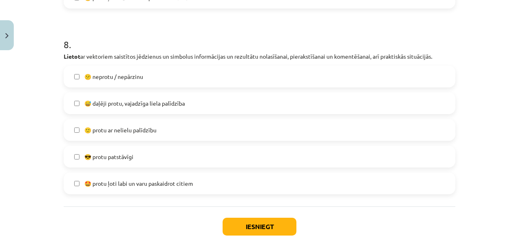
scroll to position [1522, 0]
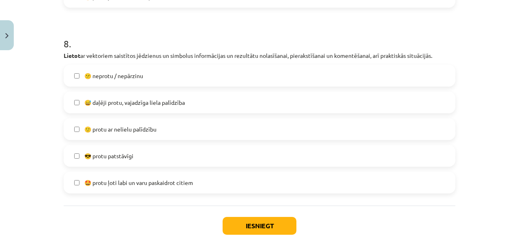
click at [126, 132] on span "🙂 protu ar nelielu palīdzību" at bounding box center [120, 129] width 72 height 9
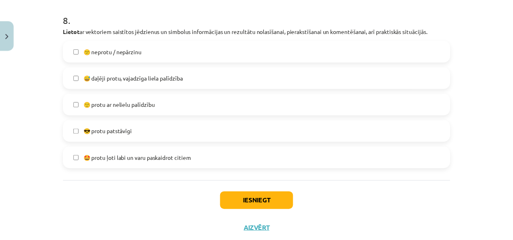
scroll to position [1569, 0]
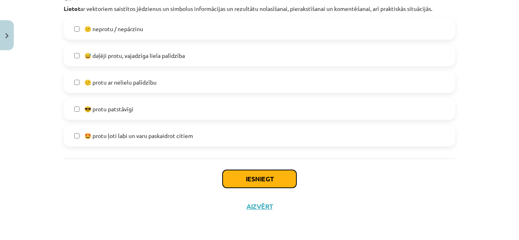
click at [273, 183] on button "Iesniegt" at bounding box center [259, 179] width 74 height 18
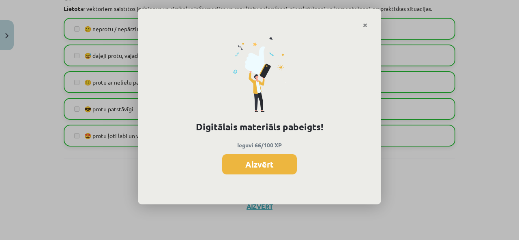
click at [262, 163] on button "Aizvērt" at bounding box center [259, 164] width 75 height 20
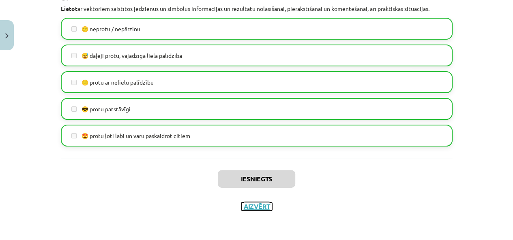
click at [252, 205] on button "Aizvērt" at bounding box center [256, 207] width 31 height 8
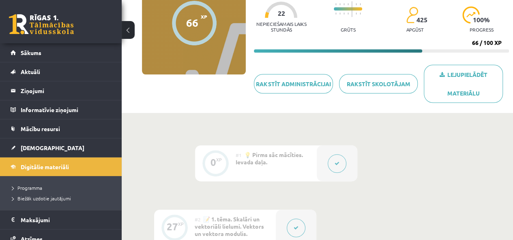
scroll to position [0, 0]
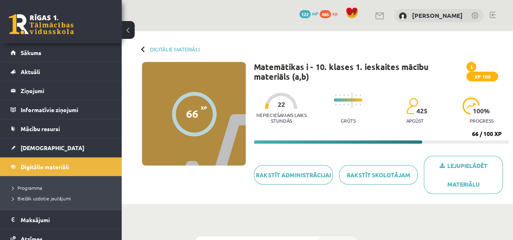
click at [128, 26] on button at bounding box center [128, 30] width 13 height 18
click at [127, 26] on div "0 Dāvanas 122 mP 486 xp Fjodors Latatujevs" at bounding box center [317, 15] width 391 height 31
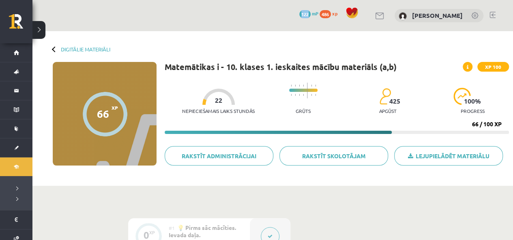
click at [32, 30] on button at bounding box center [38, 30] width 13 height 18
click at [32, 30] on link at bounding box center [20, 24] width 23 height 20
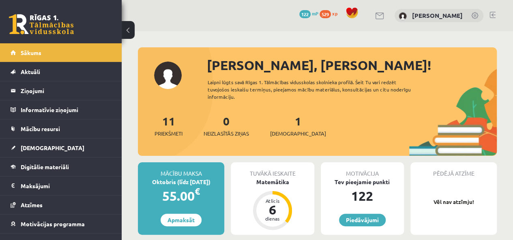
click at [284, 124] on link "1 Ieskaites" at bounding box center [298, 126] width 56 height 24
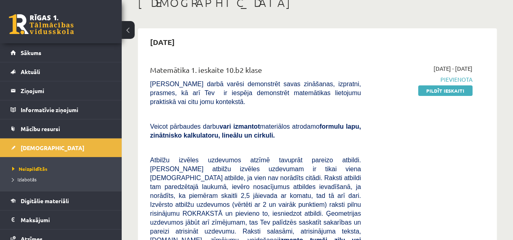
scroll to position [41, 0]
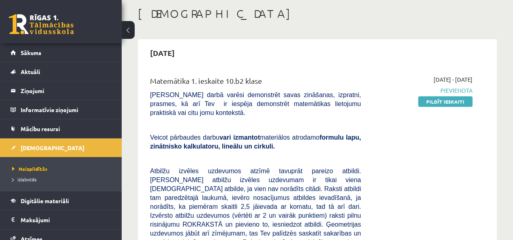
click at [434, 100] on link "Pildīt ieskaiti" at bounding box center [445, 101] width 54 height 11
click at [446, 104] on link "Pildīt ieskaiti" at bounding box center [445, 101] width 54 height 11
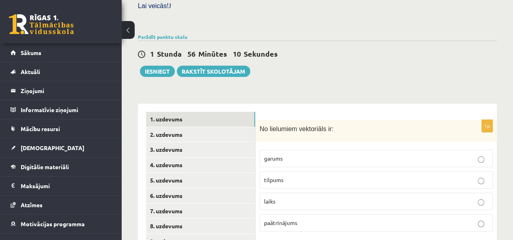
scroll to position [324, 0]
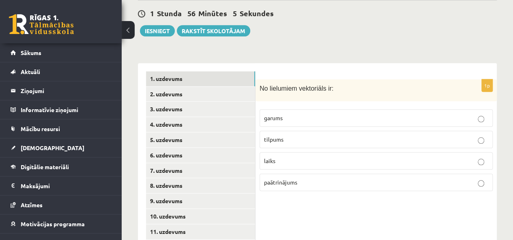
click at [288, 157] on p "laiks" at bounding box center [376, 161] width 224 height 9
click at [313, 135] on p "tilpums" at bounding box center [376, 139] width 224 height 9
click at [434, 157] on p "laiks" at bounding box center [376, 161] width 224 height 9
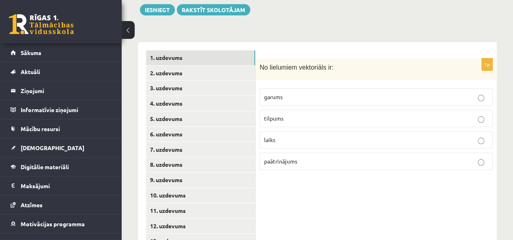
scroll to position [361, 0]
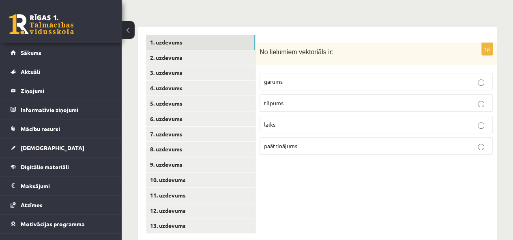
click at [206, 50] on link "2. uzdevums" at bounding box center [200, 57] width 109 height 15
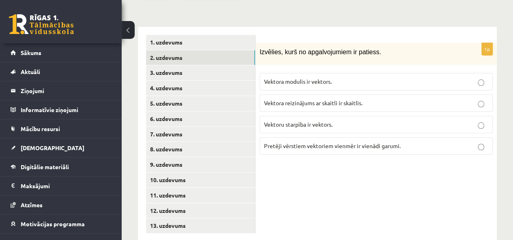
click at [160, 65] on link "3. uzdevums" at bounding box center [200, 72] width 109 height 15
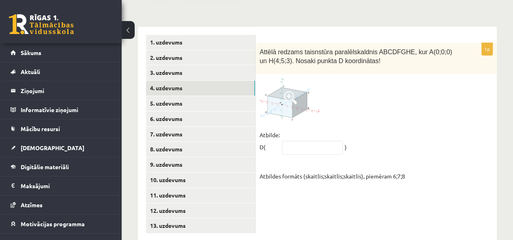
click at [162, 81] on link "4. uzdevums" at bounding box center [200, 88] width 109 height 15
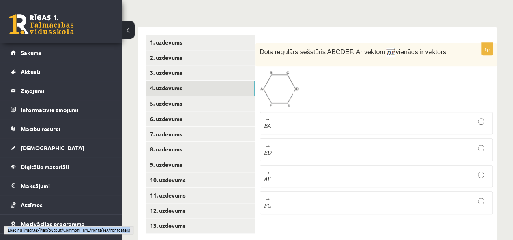
click at [162, 96] on link "5. uzdevums" at bounding box center [200, 103] width 109 height 15
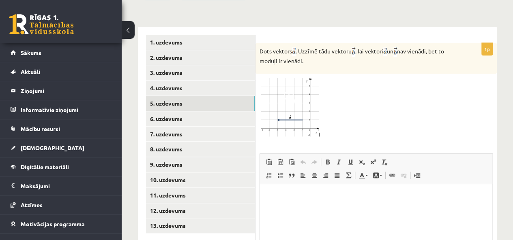
scroll to position [0, 0]
click at [164, 111] on link "6. uzdevums" at bounding box center [200, 118] width 109 height 15
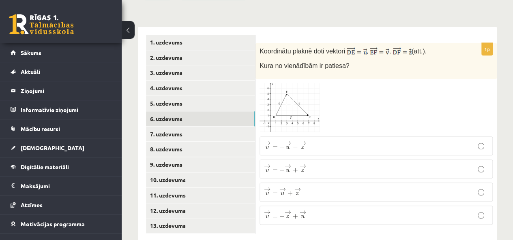
click at [165, 127] on link "7. uzdevums" at bounding box center [200, 134] width 109 height 15
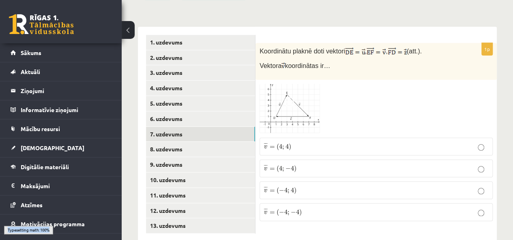
click at [168, 142] on link "8. uzdevums" at bounding box center [200, 149] width 109 height 15
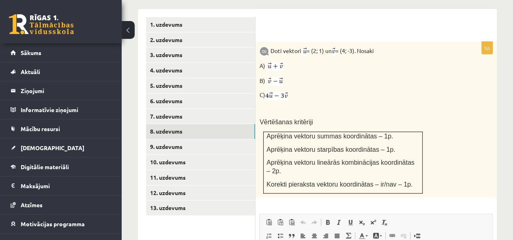
scroll to position [361, 0]
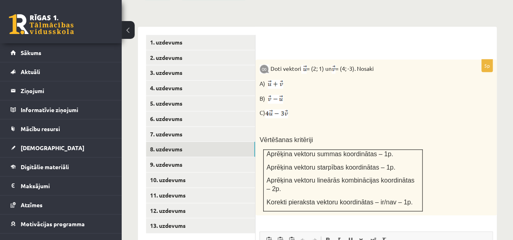
click at [179, 157] on link "9. uzdevums" at bounding box center [200, 164] width 109 height 15
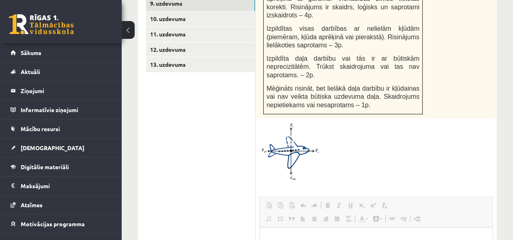
scroll to position [0, 0]
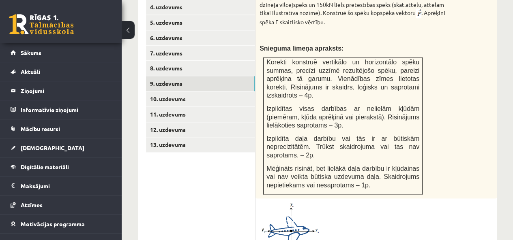
click at [192, 92] on link "10. uzdevums" at bounding box center [200, 99] width 109 height 15
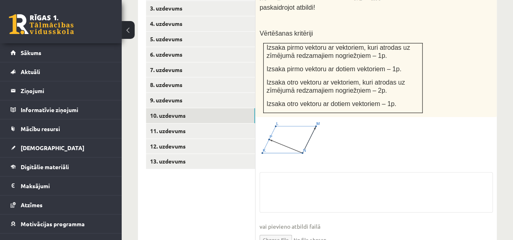
scroll to position [442, 0]
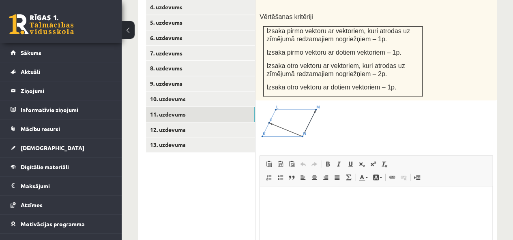
click at [182, 107] on link "11. uzdevums" at bounding box center [200, 114] width 109 height 15
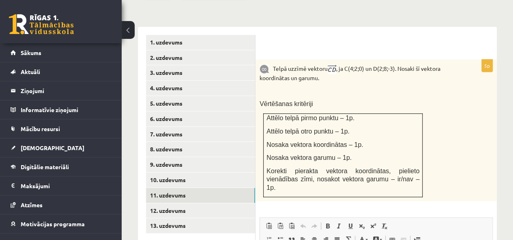
scroll to position [401, 0]
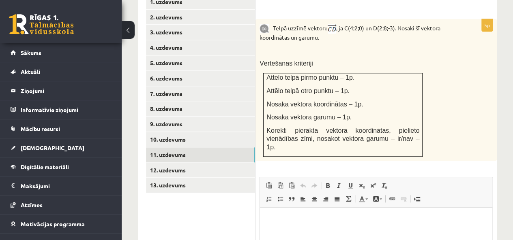
click at [172, 163] on link "12. uzdevums" at bounding box center [200, 170] width 109 height 15
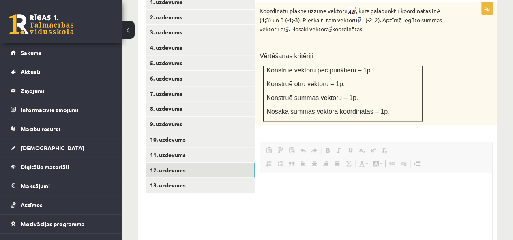
scroll to position [0, 0]
click at [178, 178] on link "13. uzdevums" at bounding box center [200, 185] width 109 height 15
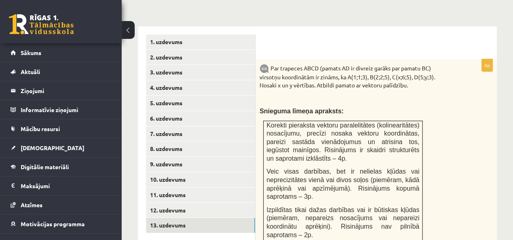
scroll to position [361, 0]
click at [182, 35] on link "1. uzdevums" at bounding box center [200, 42] width 109 height 15
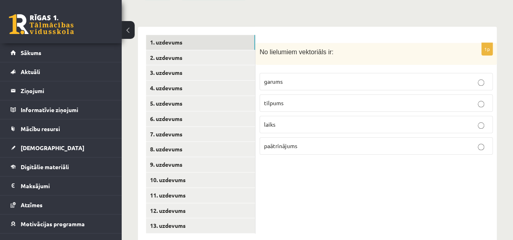
click at [173, 50] on link "2. uzdevums" at bounding box center [200, 57] width 109 height 15
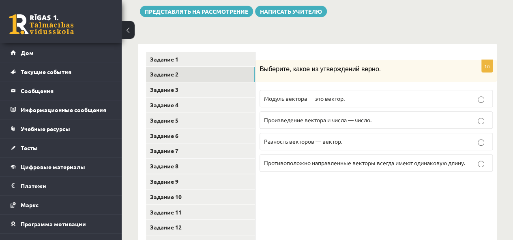
scroll to position [395, 0]
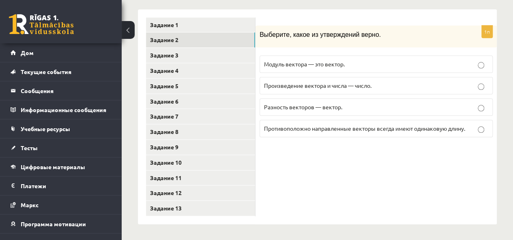
click at [286, 22] on form "1п Выберите, какое из утверждений верно. Модуль вектора — это вектор. Произведе…" at bounding box center [375, 80] width 225 height 127
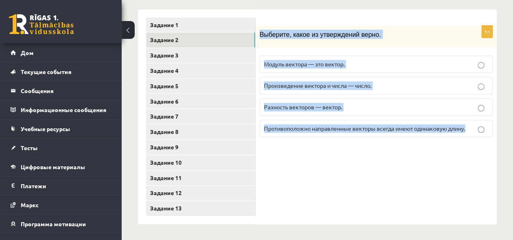
drag, startPoint x: 259, startPoint y: 31, endPoint x: 512, endPoint y: 162, distance: 284.1
copy div "Выберите, какое из утверждений верно. Модуль вектора — это вектор. Произведение…"
click at [399, 164] on div "1п Выберите, какое из утверждений верно. Модуль вектора — это вектор. Произведе…" at bounding box center [375, 116] width 241 height 215
click at [417, 149] on div "1п Выберите, какое из утверждений верно. Модуль вектора — это вектор. Произведе…" at bounding box center [375, 116] width 241 height 215
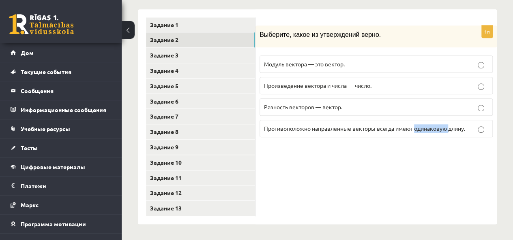
click at [417, 149] on div "1п Выберите, какое из утверждений верно. Модуль вектора — это вектор. Произведе…" at bounding box center [375, 116] width 241 height 215
click at [422, 12] on div "1п Выберите, какое из утверждений верно. Модуль вектора — это вектор. Произведе…" at bounding box center [375, 116] width 241 height 215
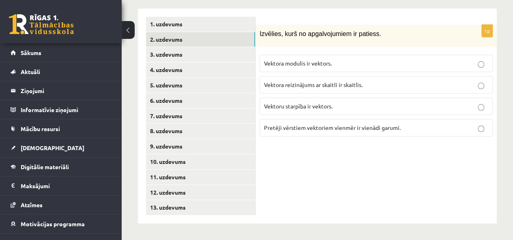
scroll to position [361, 0]
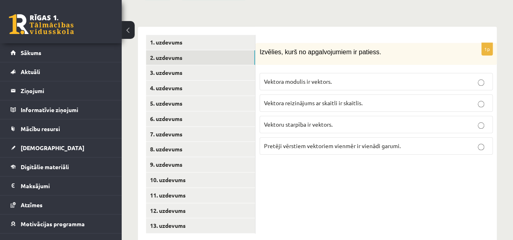
click at [156, 65] on link "3. uzdevums" at bounding box center [200, 72] width 109 height 15
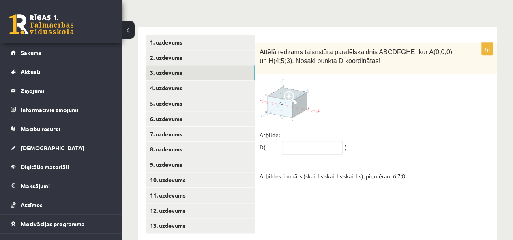
click at [292, 91] on span at bounding box center [290, 97] width 13 height 13
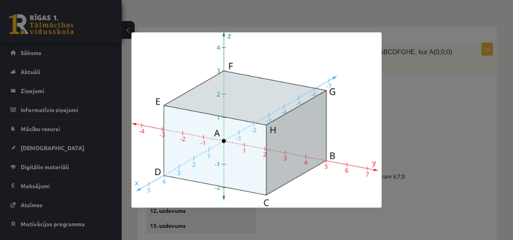
click at [462, 57] on div at bounding box center [256, 120] width 513 height 240
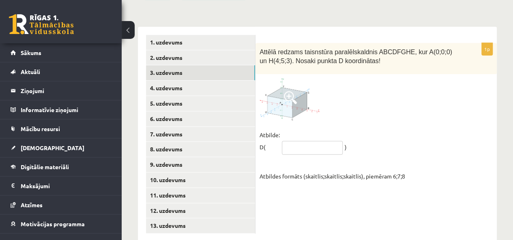
click at [295, 141] on input "text" at bounding box center [312, 148] width 61 height 14
click at [294, 141] on input "******" at bounding box center [312, 148] width 61 height 14
click at [301, 141] on input "*******" at bounding box center [312, 148] width 61 height 14
click at [295, 141] on input "*******" at bounding box center [312, 148] width 61 height 14
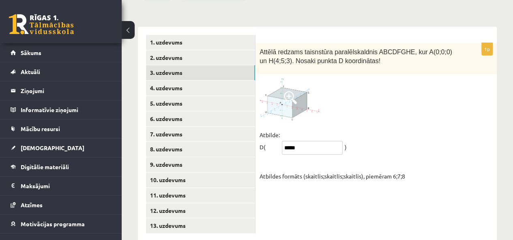
type input "*****"
click at [202, 81] on link "4. uzdevums" at bounding box center [200, 88] width 109 height 15
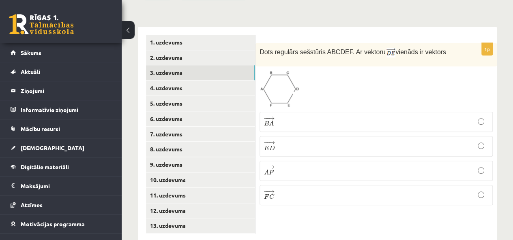
click at [177, 65] on link "3. uzdevums" at bounding box center [200, 72] width 109 height 15
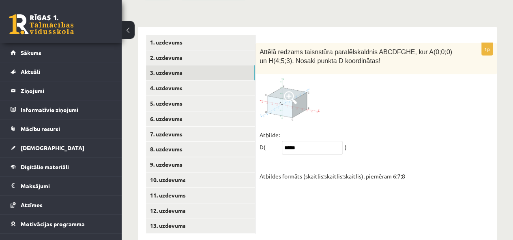
click at [179, 81] on link "4. uzdevums" at bounding box center [200, 88] width 109 height 15
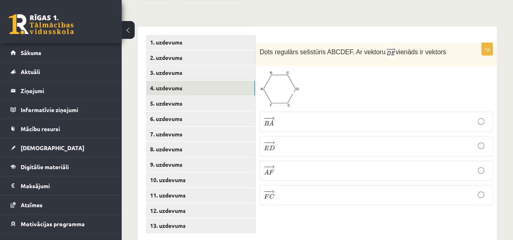
click at [288, 79] on img at bounding box center [279, 88] width 40 height 37
click at [0, 0] on div at bounding box center [0, 0] width 0 height 0
click at [293, 83] on span at bounding box center [290, 89] width 13 height 13
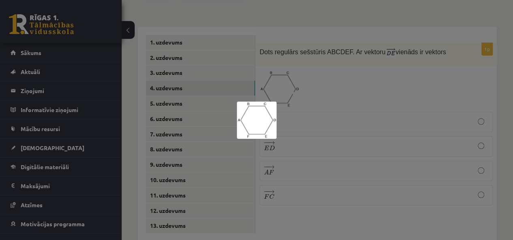
click at [378, 64] on div at bounding box center [256, 120] width 513 height 240
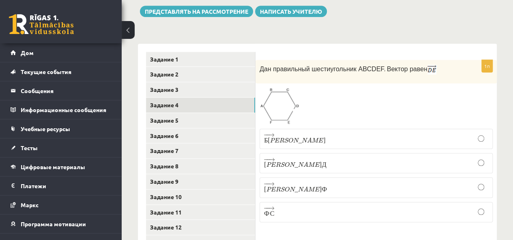
scroll to position [395, 0]
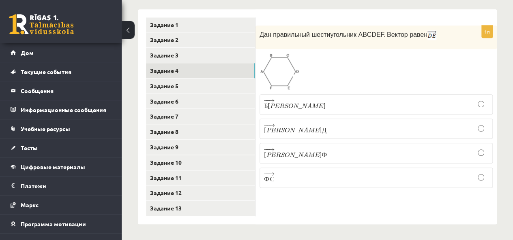
click at [476, 62] on div at bounding box center [375, 71] width 233 height 37
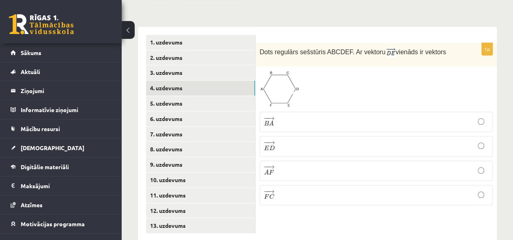
click at [352, 73] on div at bounding box center [375, 88] width 233 height 37
click at [485, 141] on p "− − → E D E D →" at bounding box center [376, 146] width 224 height 11
click at [485, 116] on p "− − → B A B A →" at bounding box center [376, 121] width 224 height 11
click at [195, 96] on link "5. uzdevums" at bounding box center [200, 103] width 109 height 15
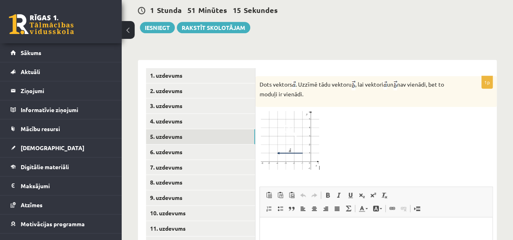
scroll to position [368, 0]
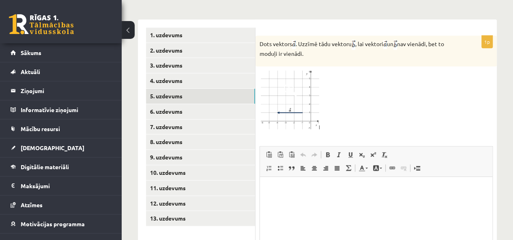
click at [169, 104] on link "6. uzdevums" at bounding box center [200, 111] width 109 height 15
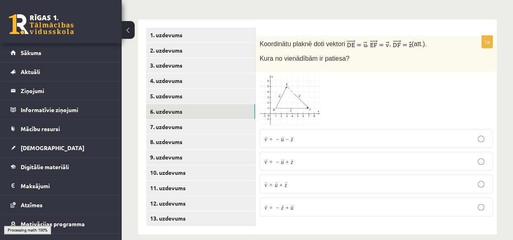
scroll to position [361, 0]
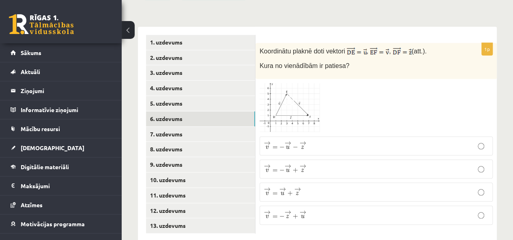
click at [294, 96] on span at bounding box center [290, 102] width 13 height 13
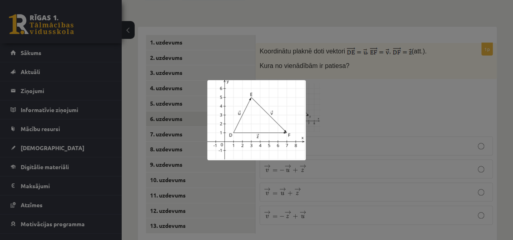
click at [335, 101] on div at bounding box center [256, 120] width 513 height 240
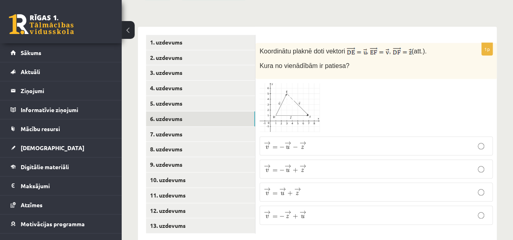
click at [303, 164] on p "→ v = − → u + → z v → = − u → + z →" at bounding box center [376, 169] width 224 height 10
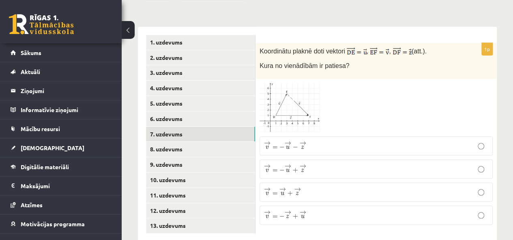
click at [173, 127] on link "7. uzdevums" at bounding box center [200, 134] width 109 height 15
click at [308, 93] on img at bounding box center [289, 109] width 61 height 50
click at [0, 0] on div at bounding box center [0, 0] width 0 height 0
click at [296, 97] on span at bounding box center [290, 103] width 13 height 13
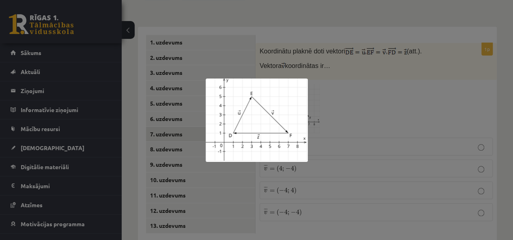
click at [374, 93] on div at bounding box center [256, 120] width 513 height 240
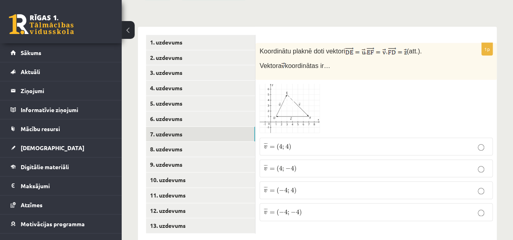
click at [294, 165] on span ")" at bounding box center [295, 168] width 2 height 7
click at [190, 142] on link "8. uzdevums" at bounding box center [200, 149] width 109 height 15
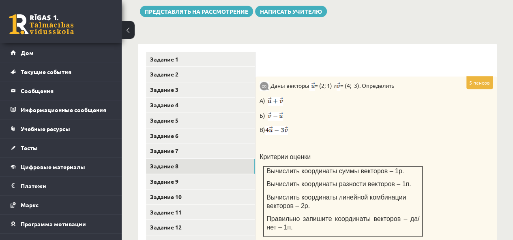
scroll to position [395, 0]
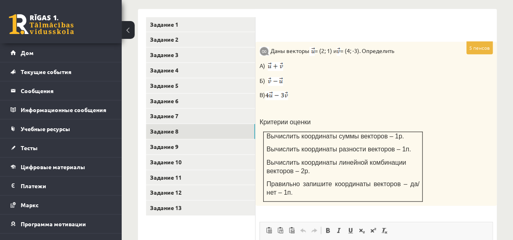
click at [301, 25] on div at bounding box center [375, 29] width 225 height 9
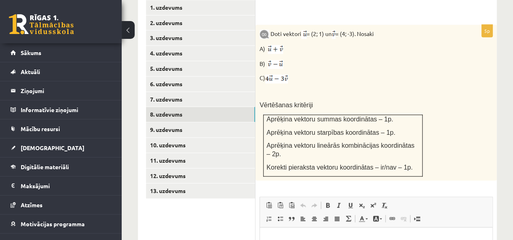
scroll to position [361, 0]
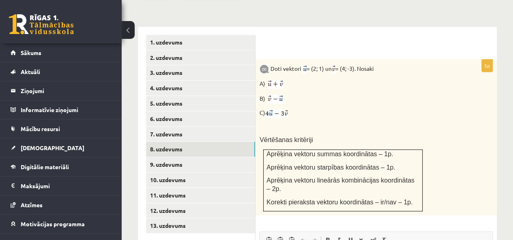
click at [342, 70] on div "Doti vektori = (2; 1) un = (4; -3). Nosaki A) B) C) Vērtēšanas kritēriji Aprēķi…" at bounding box center [375, 138] width 241 height 156
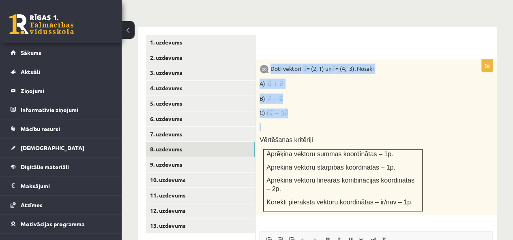
drag, startPoint x: 272, startPoint y: 49, endPoint x: 311, endPoint y: 100, distance: 64.1
click at [311, 100] on div "Doti vektori = (2; 1) un = (4; -3). Nosaki A) B) C) Vērtēšanas kritēriji Aprēķi…" at bounding box center [375, 138] width 241 height 156
click at [415, 79] on p "A)" at bounding box center [355, 84] width 192 height 10
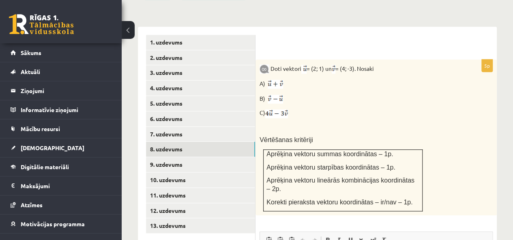
drag, startPoint x: 271, startPoint y: 48, endPoint x: 309, endPoint y: 92, distance: 57.2
click at [308, 90] on div "Doti vektori = (2; 1) un = (4; -3). Nosaki A) B) C) Vērtēšanas kritēriji Aprēķi…" at bounding box center [375, 138] width 241 height 156
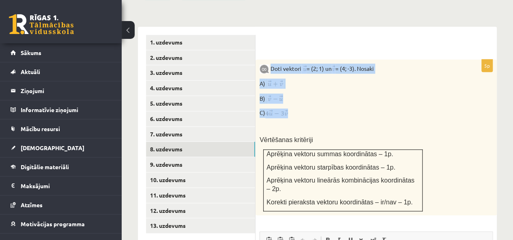
click at [310, 109] on p "C)" at bounding box center [355, 113] width 192 height 9
drag, startPoint x: 271, startPoint y: 50, endPoint x: 302, endPoint y: 94, distance: 54.0
click at [302, 94] on div "Doti vektori = (2; 1) un = (4; -3). Nosaki A) B) C) Vērtēšanas kritēriji Aprēķi…" at bounding box center [375, 138] width 241 height 156
click at [302, 109] on p "C)" at bounding box center [355, 113] width 192 height 9
drag, startPoint x: 272, startPoint y: 48, endPoint x: 301, endPoint y: 93, distance: 53.0
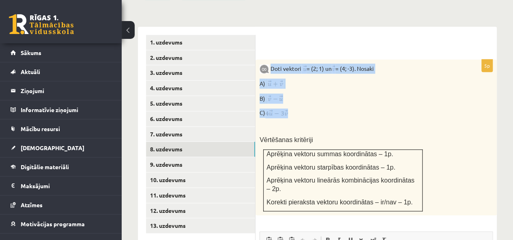
click at [301, 93] on div "Doti vektori = (2; 1) un = (4; -3). Nosaki A) B) C) Vērtēšanas kritēriji Aprēķi…" at bounding box center [375, 138] width 241 height 156
click at [360, 72] on div "Doti vektori = (2; 1) un = (4; -3). Nosaki A) B) C) Vērtēšanas kritēriji Aprēķi…" at bounding box center [375, 138] width 241 height 156
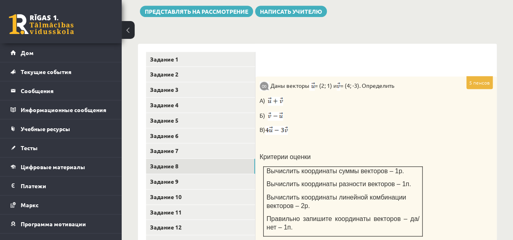
scroll to position [395, 0]
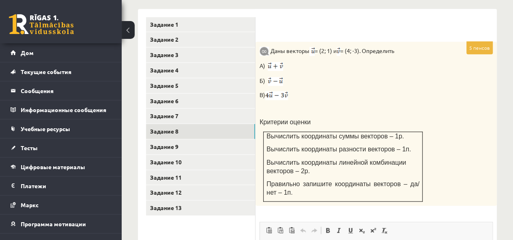
click at [412, 63] on p "А)" at bounding box center [355, 66] width 192 height 10
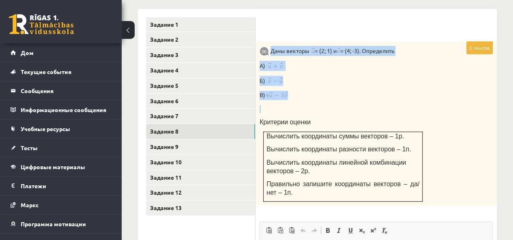
drag, startPoint x: 272, startPoint y: 49, endPoint x: 302, endPoint y: 103, distance: 61.3
click at [302, 103] on div "Даны векторы = (2; 1) и = (4; -3). Определить А) Б) В) Критерии оценки Вычислит…" at bounding box center [375, 124] width 241 height 164
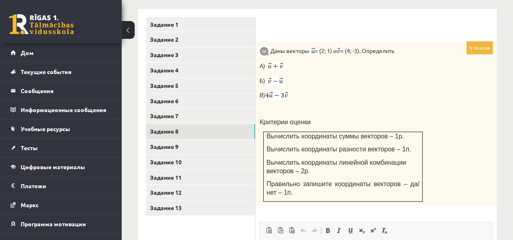
click at [302, 103] on div "Даны векторы = (2; 1) и = (4; -3). Определить А) Б) В) Критерии оценки Вычислит…" at bounding box center [375, 124] width 241 height 164
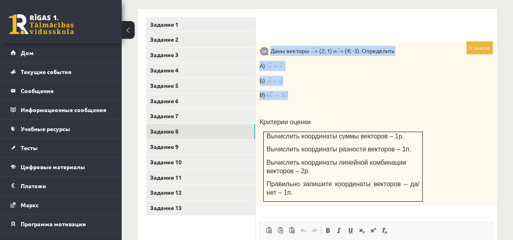
drag, startPoint x: 271, startPoint y: 51, endPoint x: 300, endPoint y: 94, distance: 52.4
click at [300, 94] on div "Даны векторы = (2; 1) и = (4; -3). Определить А) Б) В) Критерии оценки Вычислит…" at bounding box center [375, 124] width 241 height 164
click at [300, 94] on p "В)" at bounding box center [355, 95] width 192 height 9
drag, startPoint x: 272, startPoint y: 49, endPoint x: 303, endPoint y: 89, distance: 50.6
click at [303, 89] on div "Даны векторы = (2; 1) и = (4; -3). Определить А) Б) В) Критерии оценки Вычислит…" at bounding box center [375, 124] width 241 height 164
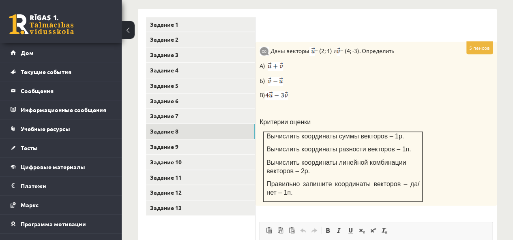
drag, startPoint x: 305, startPoint y: 93, endPoint x: 307, endPoint y: 97, distance: 4.5
click at [307, 97] on p "В)" at bounding box center [355, 95] width 192 height 9
click at [306, 96] on p "В)" at bounding box center [355, 95] width 192 height 9
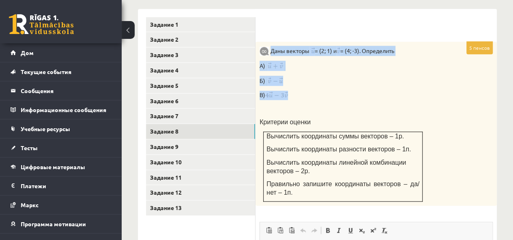
drag, startPoint x: 271, startPoint y: 49, endPoint x: 303, endPoint y: 95, distance: 56.0
click at [303, 95] on div "Даны векторы = (2; 1) и = (4; -3). Определить А) Б) В) Критерии оценки Вычислит…" at bounding box center [375, 124] width 241 height 164
click at [303, 95] on p "В)" at bounding box center [355, 95] width 192 height 9
drag, startPoint x: 271, startPoint y: 49, endPoint x: 310, endPoint y: 106, distance: 68.2
click at [310, 106] on div "Даны векторы = (2; 1) и = (4; -3). Определить А) Б) В) Критерии оценки Вычислит…" at bounding box center [375, 124] width 241 height 164
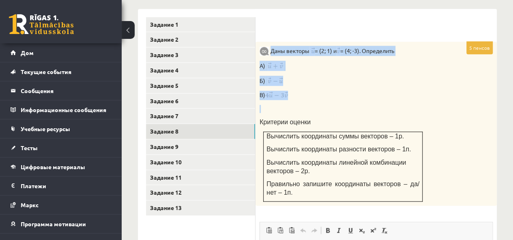
click at [308, 98] on p "В)" at bounding box center [355, 95] width 192 height 9
drag, startPoint x: 272, startPoint y: 49, endPoint x: 312, endPoint y: 98, distance: 63.0
click at [312, 98] on div "Даны векторы = (2; 1) и = (4; -3). Определить А) Б) В) Критерии оценки Вычислит…" at bounding box center [375, 124] width 241 height 164
click at [312, 98] on p "В)" at bounding box center [355, 95] width 192 height 9
drag, startPoint x: 271, startPoint y: 48, endPoint x: 308, endPoint y: 102, distance: 65.5
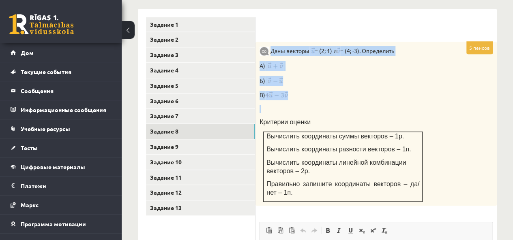
click at [308, 102] on div "Даны векторы = (2; 1) и = (4; -3). Определить А) Б) В) Критерии оценки Вычислит…" at bounding box center [375, 124] width 241 height 164
drag, startPoint x: 273, startPoint y: 51, endPoint x: 323, endPoint y: 103, distance: 72.5
click at [323, 103] on div "Даны векторы = (2; 1) и = (4; -3). Определить А) Б) В) Критерии оценки Вычислит…" at bounding box center [375, 124] width 241 height 164
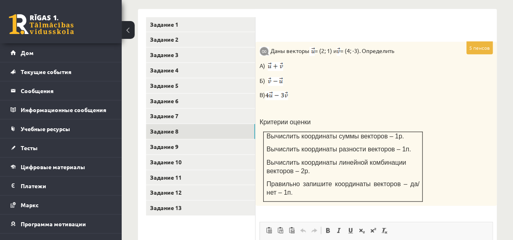
click at [323, 63] on p "А)" at bounding box center [355, 66] width 192 height 10
click at [268, 44] on div "Даны векторы = (2; 1) и = (4; -3). Определить А) Б) В) Критерии оценки Вычислит…" at bounding box center [375, 124] width 241 height 164
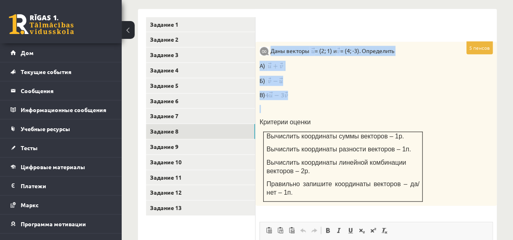
drag, startPoint x: 271, startPoint y: 49, endPoint x: 317, endPoint y: 102, distance: 69.8
click at [317, 102] on div "Даны векторы = (2; 1) и = (4; -3). Определить А) Б) В) Критерии оценки Вычислит…" at bounding box center [375, 124] width 241 height 164
copy div "Даны векторы = (2; 1) и = (4; -3). Определить А) Б) В)"
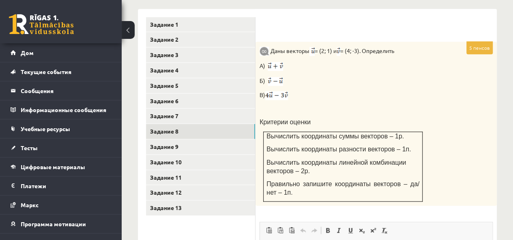
click at [309, 23] on div at bounding box center [375, 25] width 225 height 17
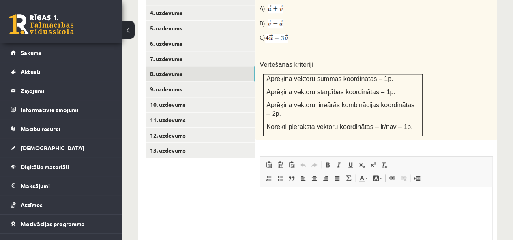
scroll to position [401, 0]
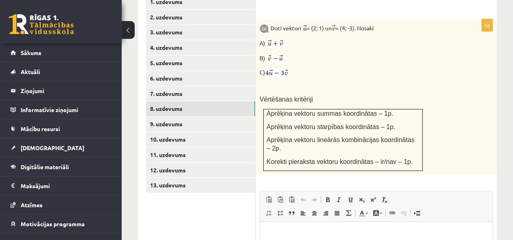
click at [450, 75] on div "Doti vektori = (2; 1) un = (4; -3). Nosaki A) B) C) Vērtēšanas kritēriji Aprēķi…" at bounding box center [375, 97] width 241 height 156
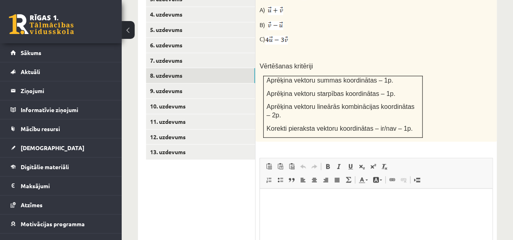
scroll to position [482, 0]
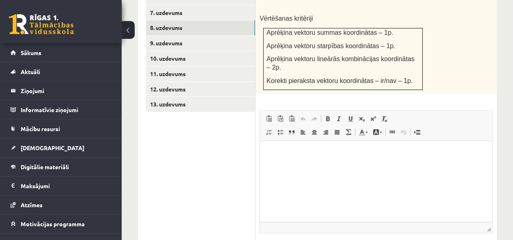
click at [282, 148] on html at bounding box center [376, 153] width 232 height 25
click at [291, 155] on p "**" at bounding box center [376, 153] width 216 height 9
click at [277, 153] on p "**********" at bounding box center [376, 153] width 216 height 9
click at [281, 153] on p "**********" at bounding box center [376, 153] width 216 height 9
click at [288, 152] on p "**********" at bounding box center [376, 153] width 216 height 9
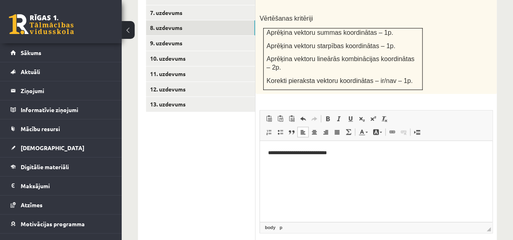
click at [286, 154] on p "**********" at bounding box center [376, 153] width 216 height 9
click at [297, 152] on p "**********" at bounding box center [376, 153] width 216 height 9
click at [300, 152] on p "**********" at bounding box center [376, 153] width 216 height 9
click at [306, 154] on p "**********" at bounding box center [376, 153] width 216 height 9
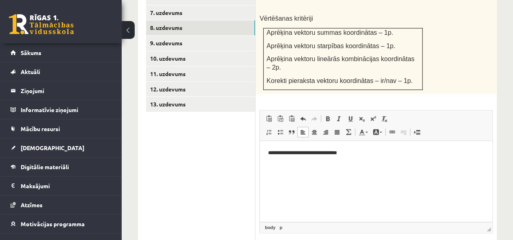
click at [316, 152] on p "**********" at bounding box center [376, 153] width 216 height 9
click at [328, 154] on p "**********" at bounding box center [376, 153] width 216 height 9
click at [333, 154] on p "**********" at bounding box center [376, 153] width 216 height 9
click at [308, 152] on p "**********" at bounding box center [376, 153] width 216 height 9
click at [326, 166] on html "**********" at bounding box center [376, 153] width 232 height 25
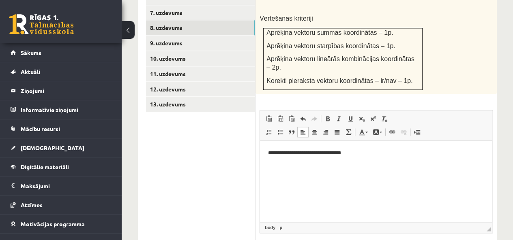
click at [356, 166] on html "**********" at bounding box center [376, 153] width 232 height 25
click at [294, 171] on p "**" at bounding box center [376, 167] width 216 height 9
click at [273, 167] on p "**********" at bounding box center [376, 167] width 216 height 9
click at [277, 166] on p "**********" at bounding box center [376, 167] width 216 height 9
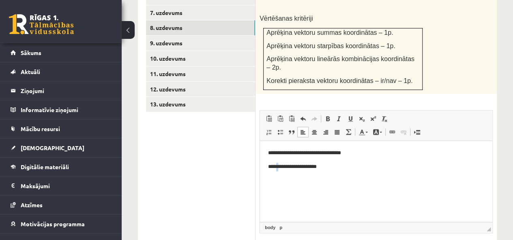
click at [276, 166] on p "**********" at bounding box center [376, 167] width 216 height 9
click at [281, 166] on p "**********" at bounding box center [376, 167] width 216 height 9
click at [286, 167] on p "**********" at bounding box center [376, 167] width 216 height 9
click at [290, 167] on p "**********" at bounding box center [376, 167] width 216 height 9
click at [295, 166] on p "**********" at bounding box center [376, 167] width 216 height 9
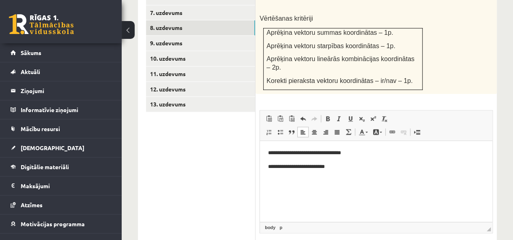
click at [296, 166] on p "**********" at bounding box center [376, 167] width 216 height 9
click at [300, 166] on p "**********" at bounding box center [376, 167] width 216 height 9
click at [312, 167] on p "**********" at bounding box center [376, 167] width 216 height 9
click at [318, 167] on p "**********" at bounding box center [376, 167] width 216 height 9
click at [327, 167] on p "**********" at bounding box center [376, 167] width 216 height 9
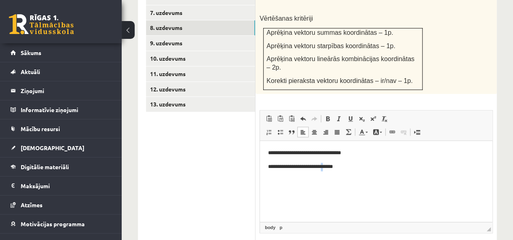
click at [327, 167] on p "**********" at bounding box center [376, 167] width 216 height 9
click at [324, 168] on p "**********" at bounding box center [376, 167] width 216 height 9
click at [330, 167] on p "**********" at bounding box center [376, 167] width 216 height 9
click at [348, 171] on p "**********" at bounding box center [376, 167] width 216 height 9
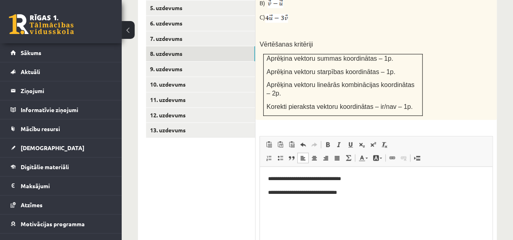
scroll to position [518, 0]
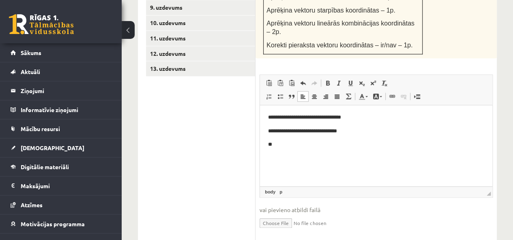
click at [284, 144] on p "**" at bounding box center [376, 145] width 216 height 9
click at [280, 145] on p "**********" at bounding box center [376, 145] width 216 height 9
click at [284, 145] on p "**********" at bounding box center [376, 145] width 216 height 9
click at [291, 145] on p "**********" at bounding box center [376, 145] width 216 height 9
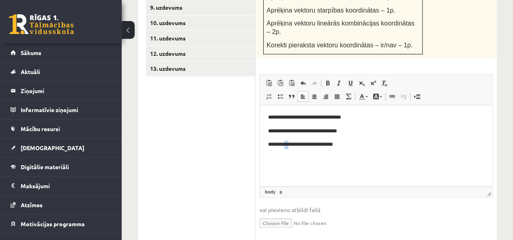
click at [292, 145] on p "**********" at bounding box center [376, 145] width 216 height 9
click at [295, 145] on p "**********" at bounding box center [376, 145] width 216 height 9
click at [302, 145] on p "**********" at bounding box center [376, 145] width 216 height 9
click at [307, 145] on p "**********" at bounding box center [376, 145] width 216 height 9
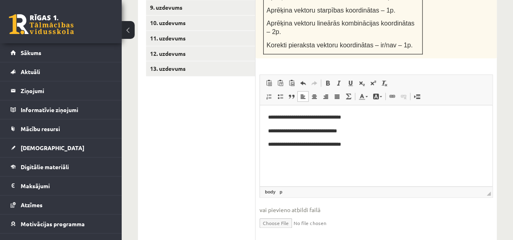
click at [318, 145] on p "**********" at bounding box center [376, 145] width 216 height 9
click at [324, 145] on p "**********" at bounding box center [376, 145] width 216 height 9
click at [339, 145] on p "**********" at bounding box center [376, 145] width 216 height 9
click at [336, 145] on p "**********" at bounding box center [376, 145] width 216 height 9
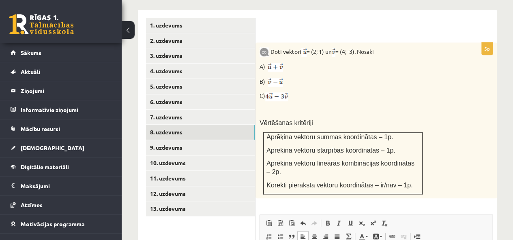
scroll to position [356, 0]
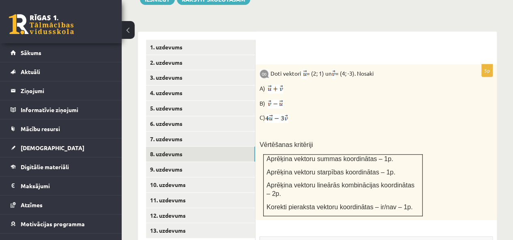
click at [187, 132] on link "7. uzdevums" at bounding box center [200, 139] width 109 height 15
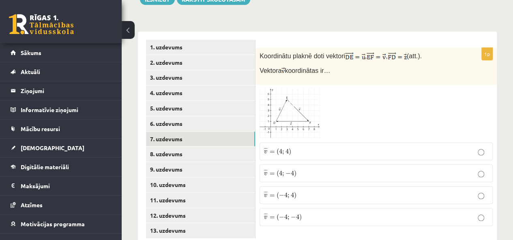
click at [179, 147] on link "8. uzdevums" at bounding box center [200, 154] width 109 height 15
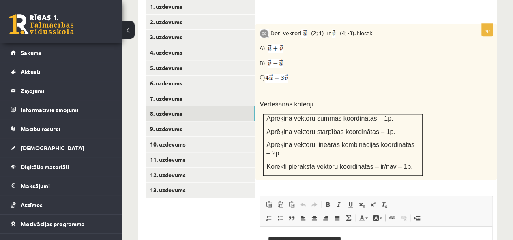
scroll to position [0, 0]
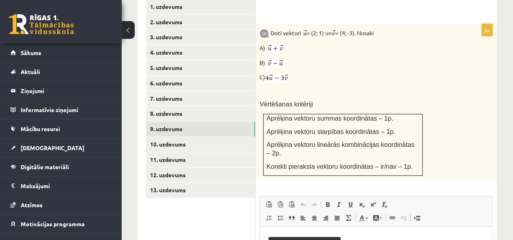
click at [172, 122] on link "9. uzdevums" at bounding box center [200, 129] width 109 height 15
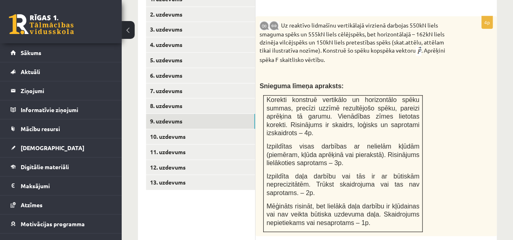
scroll to position [401, 0]
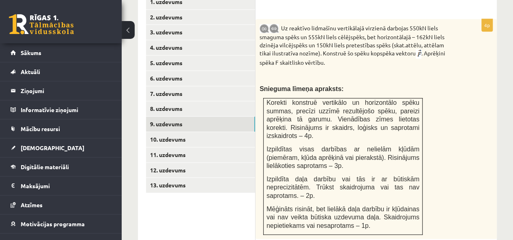
click at [158, 132] on link "10. uzdevums" at bounding box center [200, 139] width 109 height 15
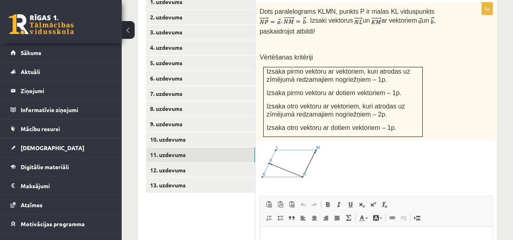
click at [196, 147] on link "11. uzdevums" at bounding box center [200, 154] width 109 height 15
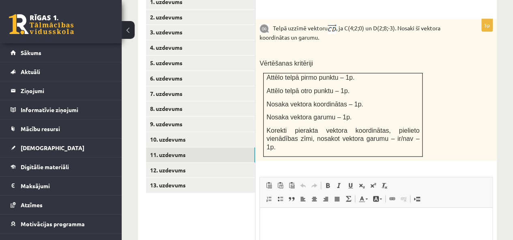
click at [189, 163] on link "12. uzdevums" at bounding box center [200, 170] width 109 height 15
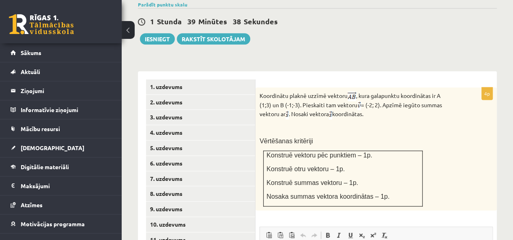
scroll to position [357, 0]
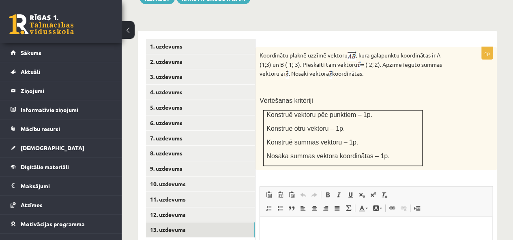
click at [174, 222] on link "13. uzdevums" at bounding box center [200, 229] width 109 height 15
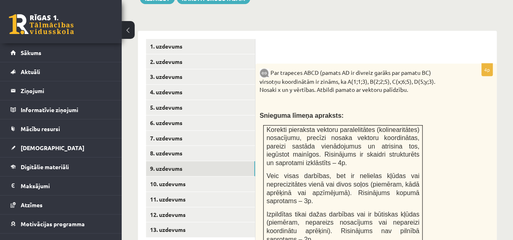
click at [169, 161] on link "9. uzdevums" at bounding box center [200, 168] width 109 height 15
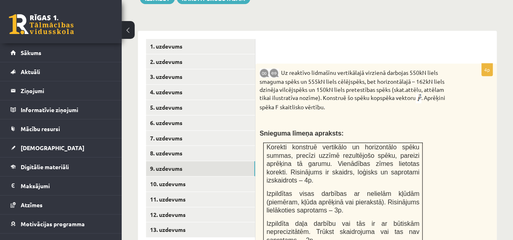
scroll to position [391, 0]
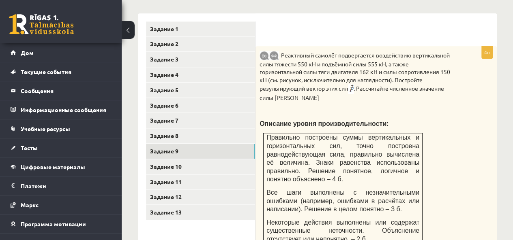
click at [447, 100] on p "Реактивный самолёт подвергается воздействию вертикальной силы тяжести 550 кН и …" at bounding box center [355, 76] width 192 height 52
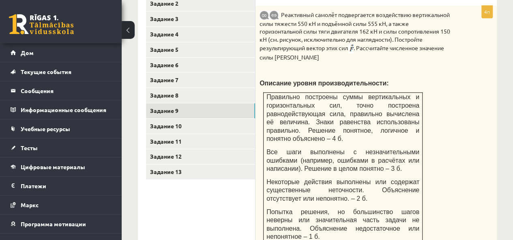
scroll to position [350, 0]
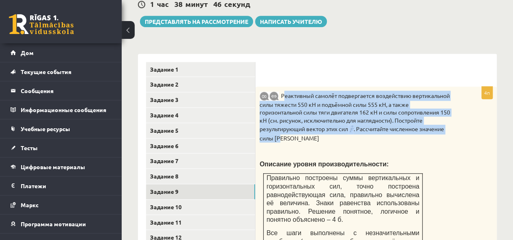
drag, startPoint x: 282, startPoint y: 93, endPoint x: 303, endPoint y: 141, distance: 52.4
click at [303, 141] on p "Реактивный самолёт подвергается воздействию вертикальной силы тяжести 550 кН и …" at bounding box center [355, 117] width 192 height 52
drag, startPoint x: 282, startPoint y: 92, endPoint x: 301, endPoint y: 141, distance: 52.0
click at [301, 141] on p "Реактивный самолёт подвергается воздействию вертикальной силы тяжести 550 кН и …" at bounding box center [355, 117] width 192 height 52
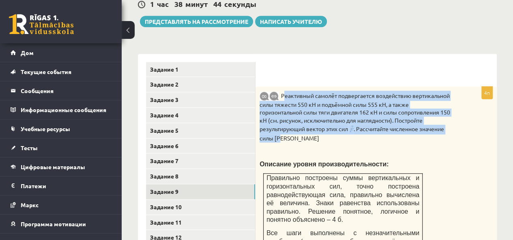
click at [301, 141] on p "Реактивный самолёт подвергается воздействию вертикальной силы тяжести 550 кН и …" at bounding box center [355, 117] width 192 height 52
drag, startPoint x: 283, startPoint y: 93, endPoint x: 305, endPoint y: 143, distance: 54.4
click at [305, 143] on div "Реактивный самолёт подвергается воздействию вертикальной силы тяжести 550 кН и …" at bounding box center [375, 209] width 241 height 245
click at [307, 147] on p at bounding box center [355, 151] width 192 height 8
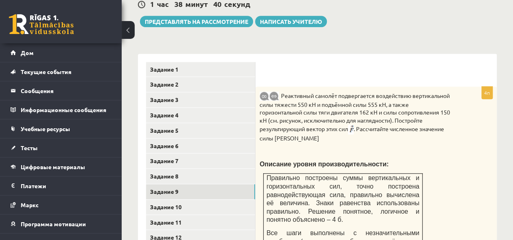
click at [307, 147] on p at bounding box center [355, 151] width 192 height 8
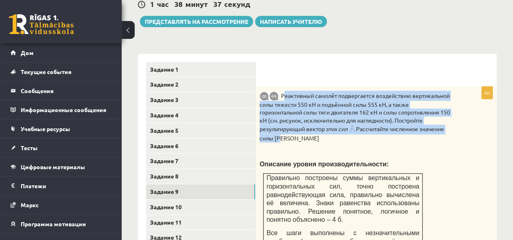
drag, startPoint x: 282, startPoint y: 94, endPoint x: 299, endPoint y: 136, distance: 45.4
click at [299, 136] on p "Реактивный самолёт подвергается воздействию вертикальной силы тяжести 550 кН и …" at bounding box center [355, 117] width 192 height 52
copy p "Реактивный самолёт подвергается воздействию вертикальной силы тяжести 550 кН и …"
click at [379, 141] on p "Реактивный самолёт подвергается воздействию вертикальной силы тяжести 550 кН и …" at bounding box center [355, 117] width 192 height 52
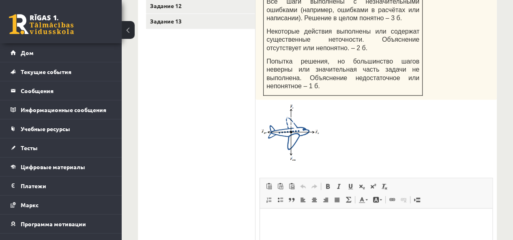
scroll to position [594, 0]
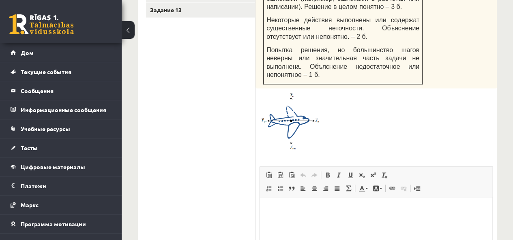
click at [310, 118] on img at bounding box center [289, 121] width 61 height 58
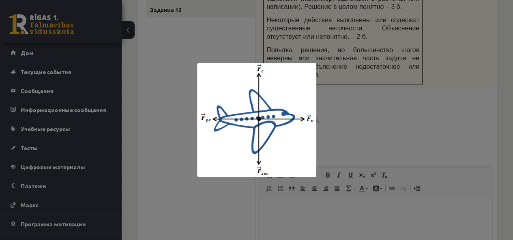
click at [343, 109] on div at bounding box center [256, 120] width 513 height 240
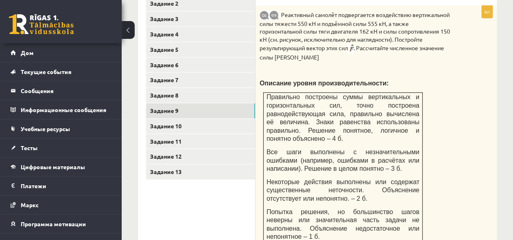
scroll to position [553, 0]
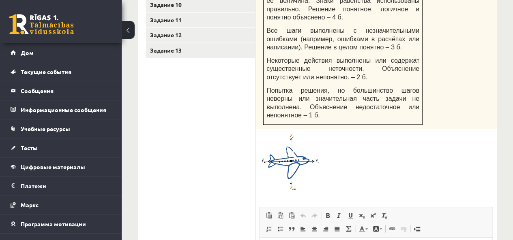
click at [289, 146] on span at bounding box center [290, 152] width 13 height 13
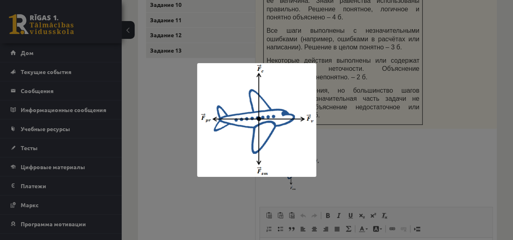
click at [453, 96] on div at bounding box center [256, 120] width 513 height 240
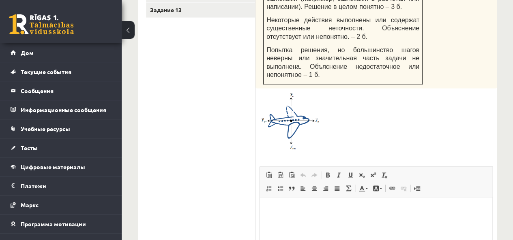
scroll to position [675, 0]
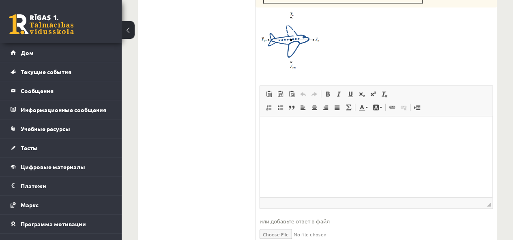
click at [383, 91] on span at bounding box center [384, 94] width 6 height 6
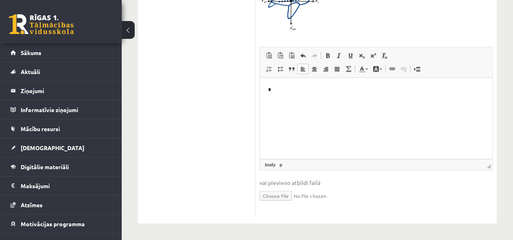
scroll to position [640, 0]
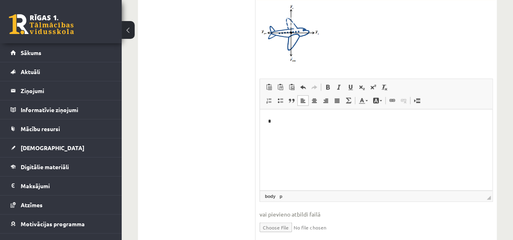
click at [150, 108] on ul "1. uzdevums 2. uzdevums 3. uzdevums 4. uzdevums 5. uzdevums 6. uzdevums 7. uzde…" at bounding box center [200, 1] width 109 height 492
click at [384, 84] on span at bounding box center [384, 87] width 6 height 6
click at [287, 128] on html "**" at bounding box center [376, 121] width 232 height 25
click at [363, 84] on span at bounding box center [361, 87] width 6 height 6
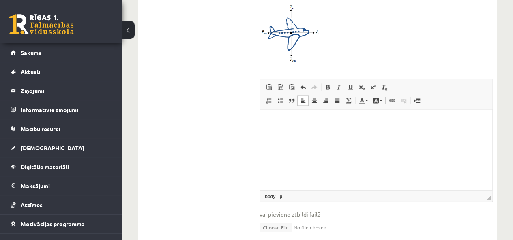
click at [352, 95] on link "Математика" at bounding box center [347, 100] width 11 height 11
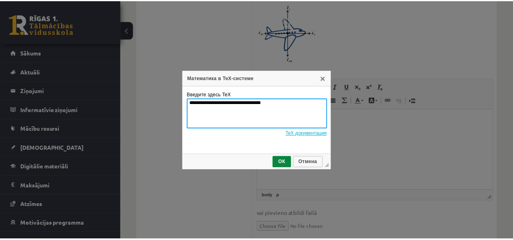
scroll to position [0, 0]
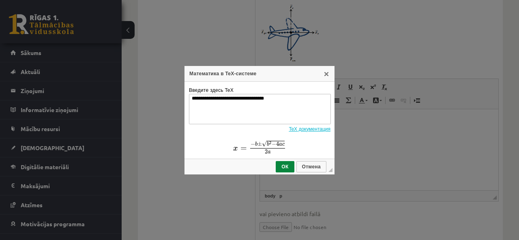
click at [325, 74] on link "X" at bounding box center [326, 73] width 6 height 6
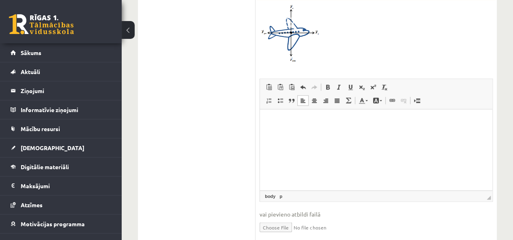
click at [350, 97] on span at bounding box center [348, 100] width 6 height 6
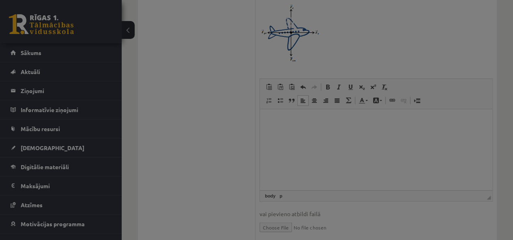
type textarea "**********"
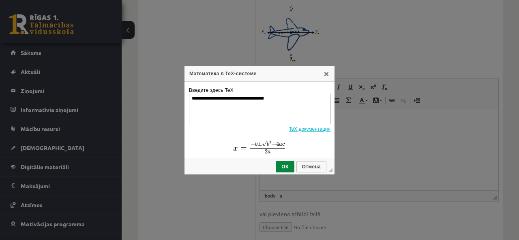
click at [327, 74] on link "X" at bounding box center [326, 73] width 6 height 6
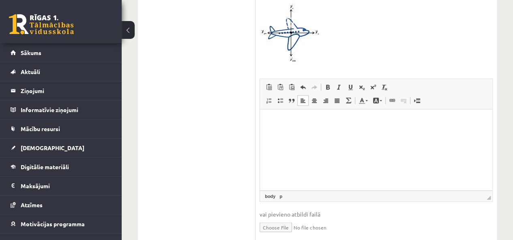
click at [314, 97] on span at bounding box center [314, 100] width 6 height 6
click at [305, 97] on span at bounding box center [302, 100] width 6 height 6
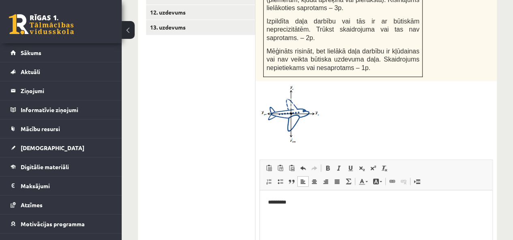
scroll to position [640, 0]
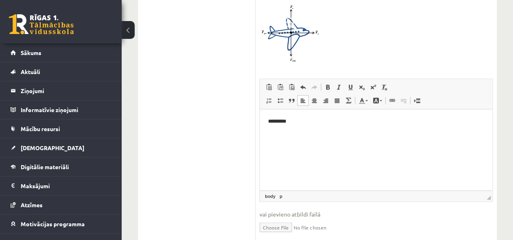
click at [272, 120] on p "*********" at bounding box center [376, 121] width 216 height 9
click at [273, 120] on p "*********" at bounding box center [376, 121] width 216 height 9
click at [360, 84] on span at bounding box center [361, 87] width 6 height 6
click at [273, 121] on sub "********" at bounding box center [277, 123] width 13 height 4
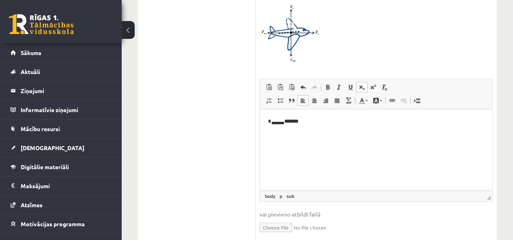
click at [273, 119] on p "* ******** *******" at bounding box center [376, 121] width 216 height 9
click at [277, 121] on p "* ******** *******" at bounding box center [376, 121] width 216 height 9
click at [273, 121] on sub "*" at bounding box center [272, 123] width 2 height 4
click at [273, 120] on p "* * ********" at bounding box center [376, 121] width 216 height 9
click at [286, 120] on p "* * ********" at bounding box center [376, 121] width 216 height 9
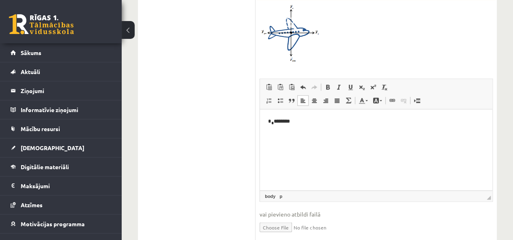
click at [286, 120] on p "* * ********" at bounding box center [376, 121] width 216 height 9
click at [286, 121] on p "* * ********" at bounding box center [376, 121] width 216 height 9
click at [324, 122] on p "* * ********" at bounding box center [376, 121] width 216 height 9
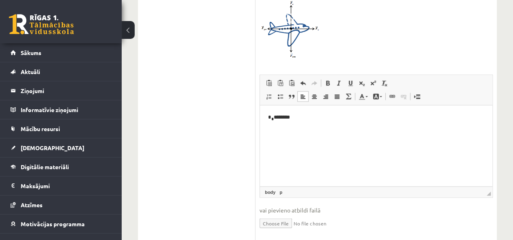
scroll to position [604, 0]
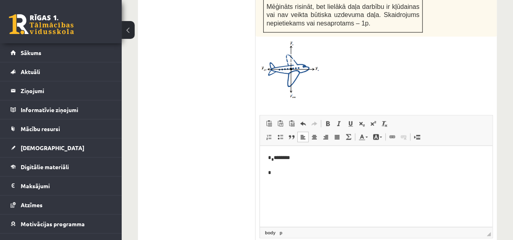
click at [363, 120] on span at bounding box center [361, 123] width 6 height 6
click at [362, 120] on span at bounding box center [361, 123] width 6 height 6
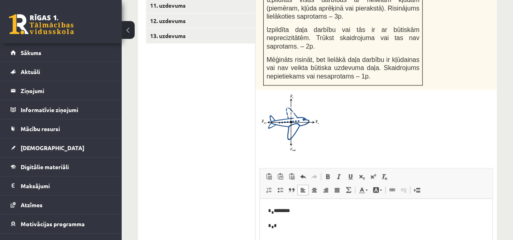
scroll to position [563, 0]
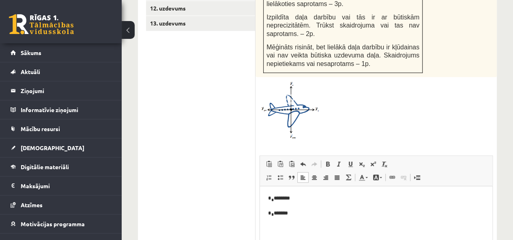
click at [346, 174] on span at bounding box center [348, 177] width 6 height 6
type textarea "**********"
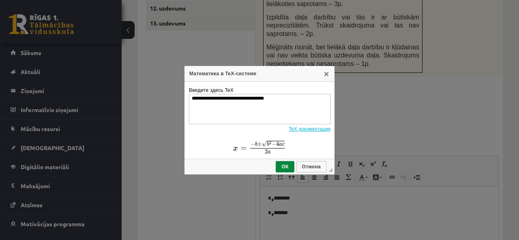
click at [328, 72] on link "X" at bounding box center [326, 73] width 6 height 6
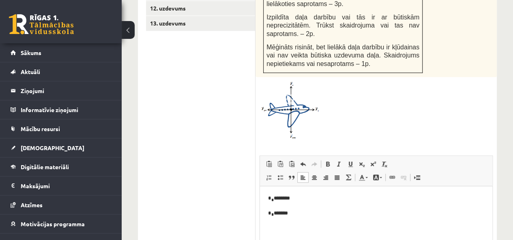
click at [345, 174] on span at bounding box center [348, 177] width 6 height 6
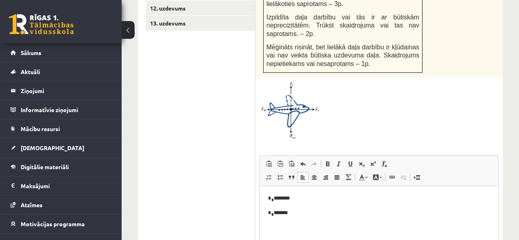
type textarea "**********"
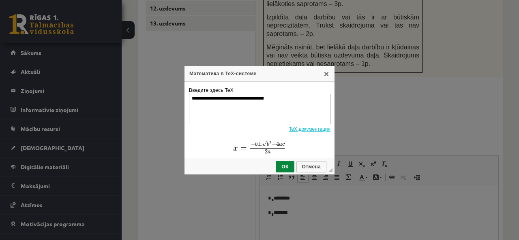
click at [329, 73] on link "X" at bounding box center [326, 73] width 6 height 6
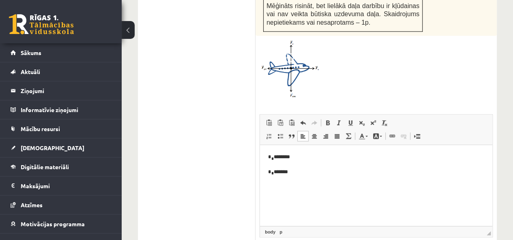
scroll to position [644, 0]
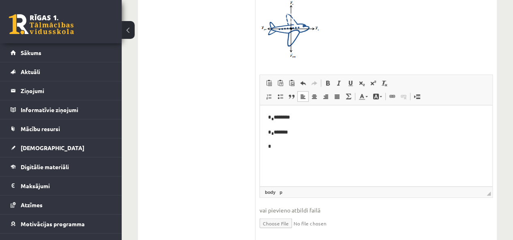
click at [365, 78] on link "Подстрочный индекс" at bounding box center [361, 83] width 11 height 11
click at [360, 80] on span at bounding box center [361, 83] width 6 height 6
click at [362, 80] on span at bounding box center [361, 83] width 6 height 6
click at [361, 80] on span at bounding box center [361, 83] width 6 height 6
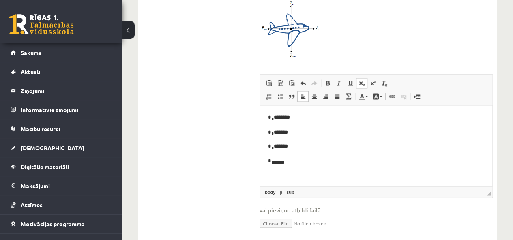
click at [359, 80] on span at bounding box center [361, 83] width 6 height 6
click at [272, 173] on p "**********" at bounding box center [373, 173] width 210 height 9
click at [273, 173] on p "**********" at bounding box center [373, 173] width 210 height 9
click at [359, 80] on span at bounding box center [361, 83] width 6 height 6
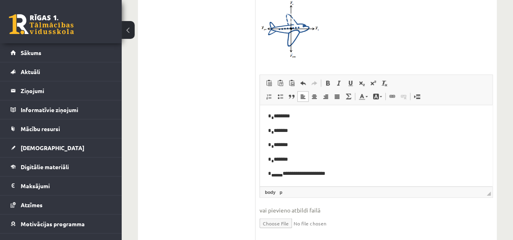
click at [359, 80] on span at bounding box center [361, 83] width 6 height 6
click at [276, 173] on p "**********" at bounding box center [373, 173] width 210 height 9
click at [283, 173] on p "**********" at bounding box center [373, 173] width 210 height 9
click at [359, 80] on span at bounding box center [361, 83] width 6 height 6
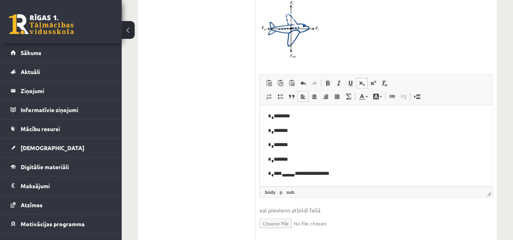
click at [292, 173] on p "**********" at bounding box center [373, 173] width 210 height 9
click at [360, 80] on span at bounding box center [361, 83] width 6 height 6
click at [291, 171] on p "**********" at bounding box center [373, 173] width 210 height 9
click at [290, 173] on sub "********" at bounding box center [296, 175] width 13 height 4
click at [288, 171] on p "**********" at bounding box center [373, 173] width 210 height 9
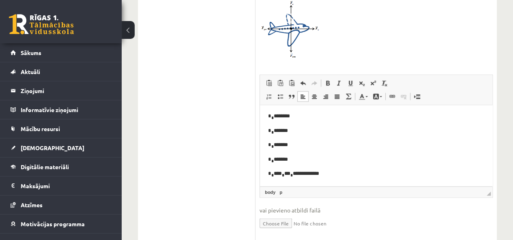
click at [295, 173] on p "**********" at bounding box center [373, 173] width 210 height 9
click at [316, 172] on p "**********" at bounding box center [373, 173] width 210 height 9
click at [304, 173] on p "**********" at bounding box center [373, 173] width 210 height 9
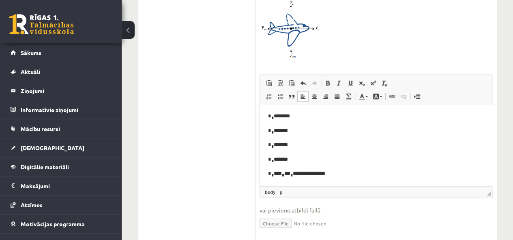
click at [310, 173] on p "**********" at bounding box center [373, 173] width 210 height 9
click at [324, 173] on p "**********" at bounding box center [373, 173] width 210 height 9
click at [340, 174] on p "**********" at bounding box center [373, 173] width 210 height 9
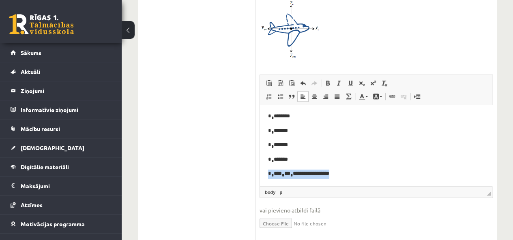
click at [340, 174] on p "**********" at bounding box center [373, 173] width 210 height 9
click at [341, 173] on p "**********" at bounding box center [373, 173] width 210 height 9
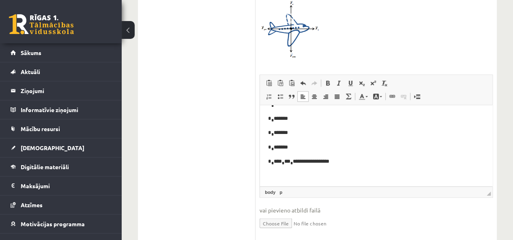
scroll to position [15, 0]
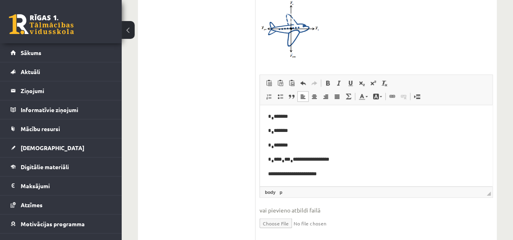
click at [273, 174] on p "**********" at bounding box center [373, 174] width 210 height 9
click at [360, 80] on span at bounding box center [361, 83] width 6 height 6
click at [276, 174] on p "**********" at bounding box center [373, 174] width 210 height 9
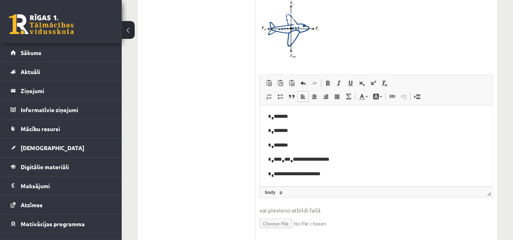
click at [282, 173] on p "**********" at bounding box center [373, 174] width 210 height 9
click at [363, 80] on span at bounding box center [361, 83] width 6 height 6
click at [291, 175] on p "**********" at bounding box center [373, 174] width 210 height 9
click at [359, 80] on span at bounding box center [361, 83] width 6 height 6
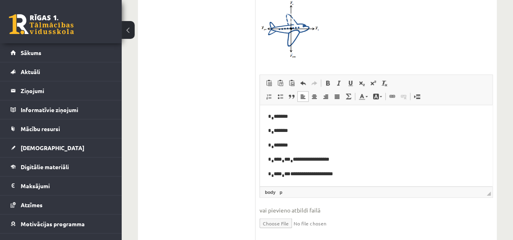
click at [361, 80] on span at bounding box center [361, 83] width 6 height 6
click at [294, 173] on p "**********" at bounding box center [373, 174] width 210 height 9
click at [314, 173] on p "**********" at bounding box center [373, 174] width 210 height 9
click at [307, 173] on p "**********" at bounding box center [373, 174] width 210 height 9
click at [303, 173] on p "**********" at bounding box center [373, 174] width 210 height 9
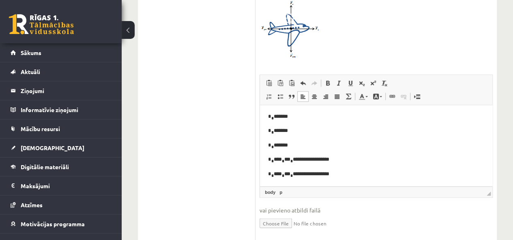
click at [328, 173] on p "**********" at bounding box center [373, 174] width 210 height 9
click at [341, 177] on p "**********" at bounding box center [373, 173] width 210 height 9
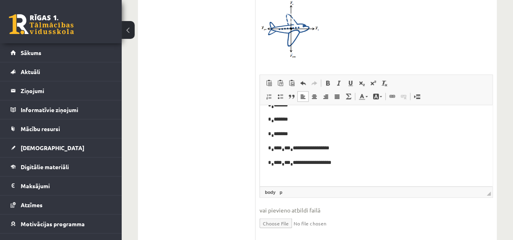
scroll to position [30, 0]
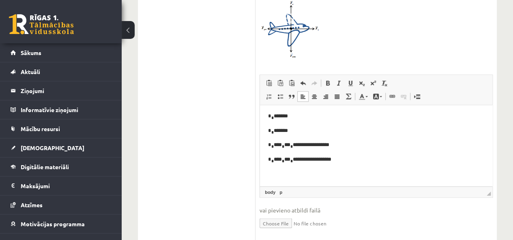
click at [350, 93] on span at bounding box center [348, 96] width 6 height 6
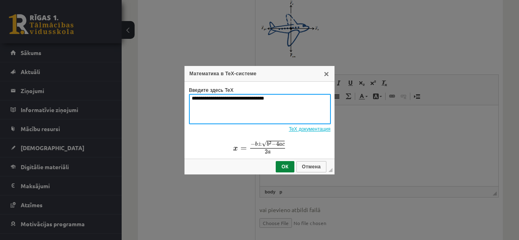
drag, startPoint x: 269, startPoint y: 98, endPoint x: 187, endPoint y: 94, distance: 81.9
click at [187, 94] on td "**********" at bounding box center [259, 120] width 150 height 77
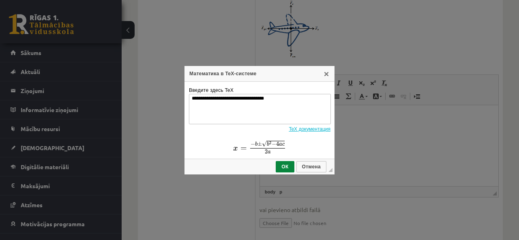
click at [187, 94] on td "**********" at bounding box center [259, 120] width 150 height 77
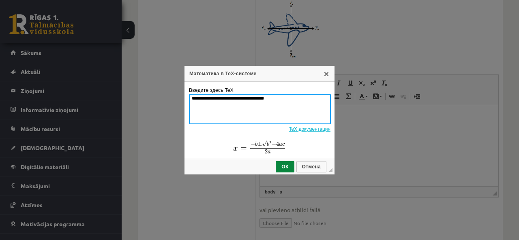
drag, startPoint x: 269, startPoint y: 99, endPoint x: 199, endPoint y: 98, distance: 70.5
click at [200, 98] on textarea "**********" at bounding box center [260, 109] width 142 height 30
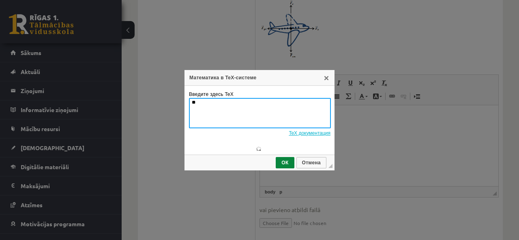
type textarea "*"
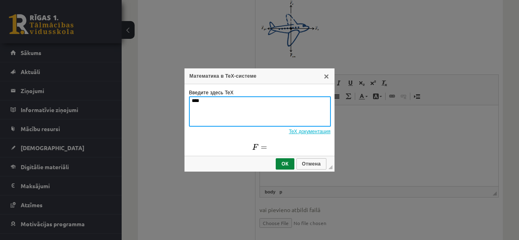
type textarea "***"
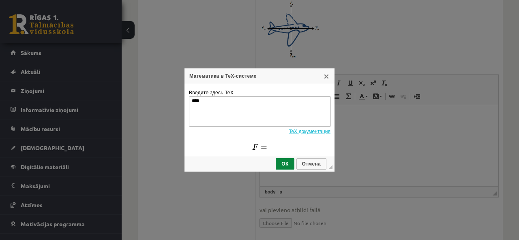
click at [303, 134] on link "TeX документация" at bounding box center [309, 132] width 42 height 6
click at [324, 74] on link "X" at bounding box center [326, 76] width 6 height 6
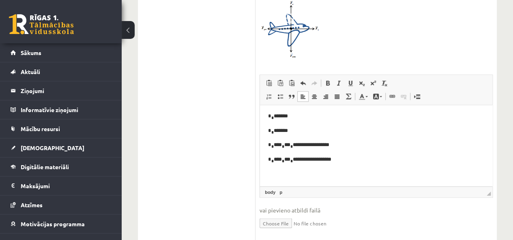
click at [347, 93] on span at bounding box center [348, 96] width 6 height 6
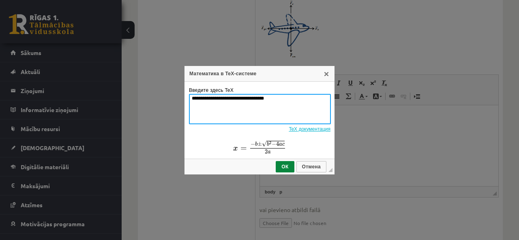
click at [191, 97] on textarea "**********" at bounding box center [260, 109] width 142 height 30
click at [195, 98] on textarea "**********" at bounding box center [260, 109] width 142 height 30
click at [198, 98] on textarea "**********" at bounding box center [260, 109] width 142 height 30
click at [195, 97] on textarea "**********" at bounding box center [260, 109] width 142 height 30
click at [196, 97] on textarea "**********" at bounding box center [260, 109] width 142 height 30
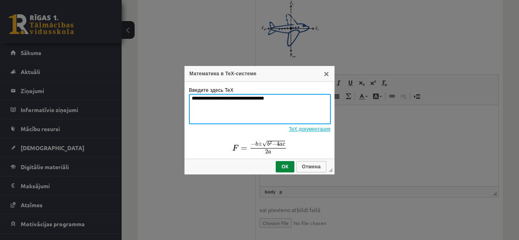
click at [265, 98] on textarea "**********" at bounding box center [260, 109] width 142 height 30
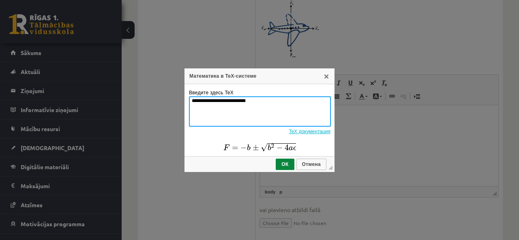
click at [215, 100] on textarea "**********" at bounding box center [260, 111] width 142 height 30
click at [215, 99] on textarea "**********" at bounding box center [260, 111] width 142 height 30
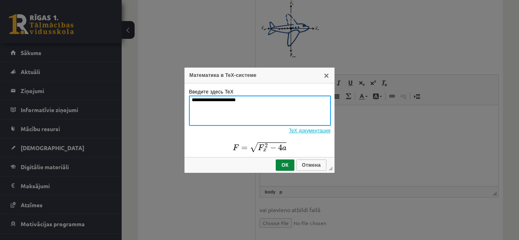
click at [228, 99] on textarea "**********" at bounding box center [260, 111] width 142 height 30
click at [236, 100] on textarea "**********" at bounding box center [260, 111] width 142 height 30
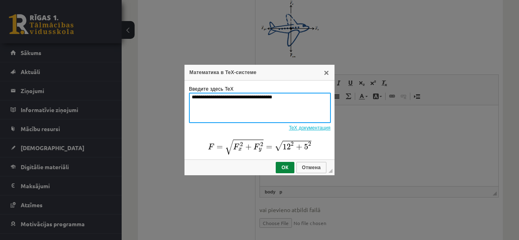
click at [279, 98] on textarea "**********" at bounding box center [260, 108] width 142 height 30
click at [280, 97] on textarea "**********" at bounding box center [260, 108] width 142 height 30
click at [283, 97] on textarea "**********" at bounding box center [260, 108] width 142 height 30
click at [279, 96] on textarea "**********" at bounding box center [260, 108] width 142 height 30
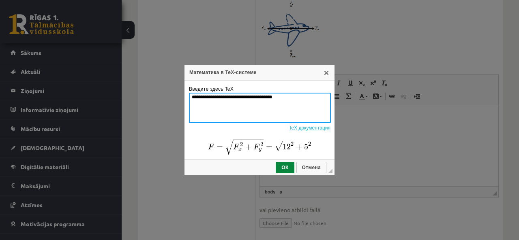
click at [279, 96] on textarea "**********" at bounding box center [260, 108] width 142 height 30
click at [282, 97] on textarea "**********" at bounding box center [260, 108] width 142 height 30
click at [283, 97] on textarea "**********" at bounding box center [260, 108] width 142 height 30
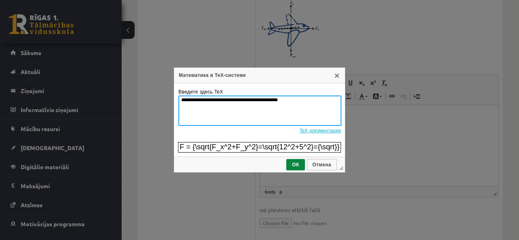
click at [273, 100] on textarea "**********" at bounding box center [259, 111] width 163 height 30
click at [275, 101] on textarea "**********" at bounding box center [259, 111] width 163 height 30
click at [273, 100] on textarea "**********" at bounding box center [259, 111] width 163 height 30
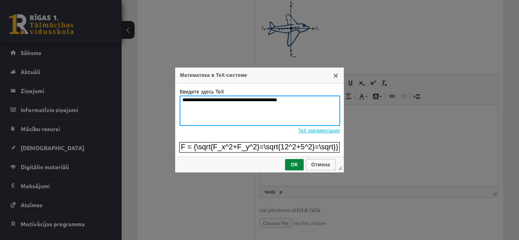
click at [282, 99] on textarea "**********" at bounding box center [259, 111] width 160 height 30
click at [282, 100] on textarea "**********" at bounding box center [259, 111] width 160 height 30
click at [298, 103] on textarea "**********" at bounding box center [259, 111] width 160 height 30
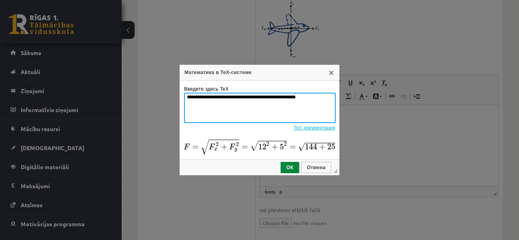
click at [306, 95] on textarea "**********" at bounding box center [260, 108] width 152 height 30
click at [306, 96] on textarea "**********" at bounding box center [260, 108] width 152 height 30
click at [324, 101] on textarea "**********" at bounding box center [260, 108] width 152 height 30
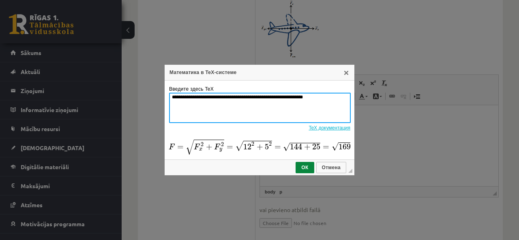
type textarea "**********"
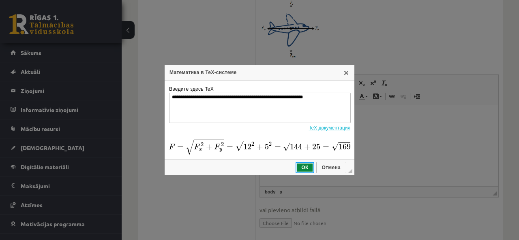
click at [308, 170] on span "ОК" at bounding box center [304, 168] width 17 height 6
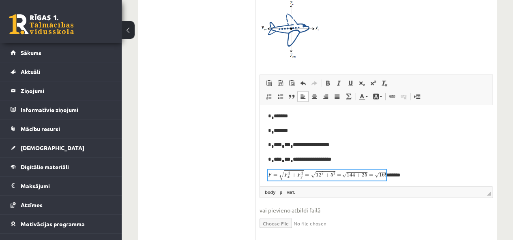
scroll to position [0, 0]
click at [396, 176] on p "*******" at bounding box center [373, 174] width 210 height 11
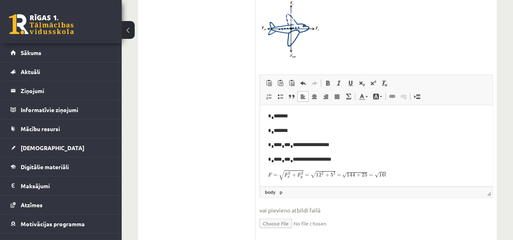
click at [396, 175] on p "Визуальный текстовый редактор, wiswyg-editor-user-answer-47433895809180" at bounding box center [373, 174] width 210 height 11
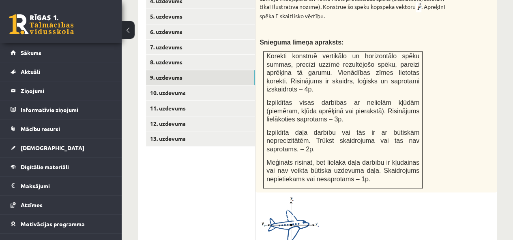
scroll to position [401, 0]
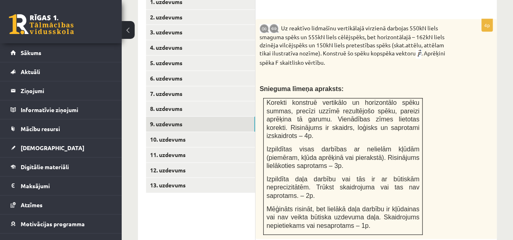
click at [184, 132] on link "10. uzdevums" at bounding box center [200, 139] width 109 height 15
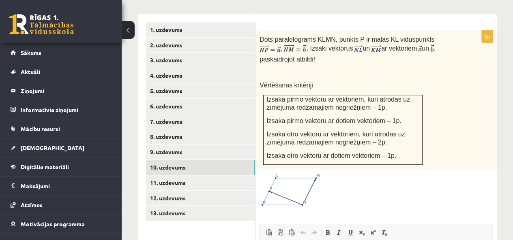
scroll to position [361, 0]
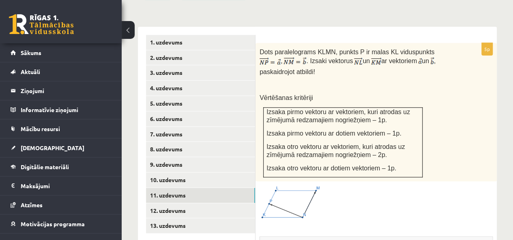
click at [191, 188] on link "11. uzdevums" at bounding box center [200, 195] width 109 height 15
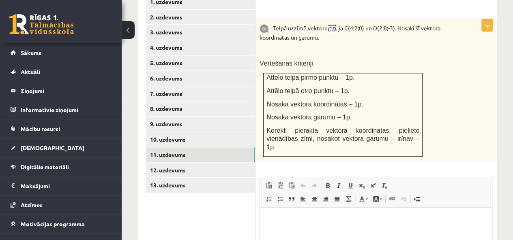
scroll to position [442, 0]
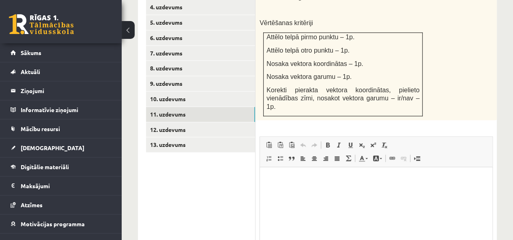
click at [164, 122] on link "12. uzdevums" at bounding box center [200, 129] width 109 height 15
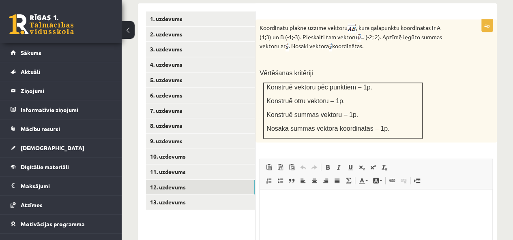
scroll to position [397, 0]
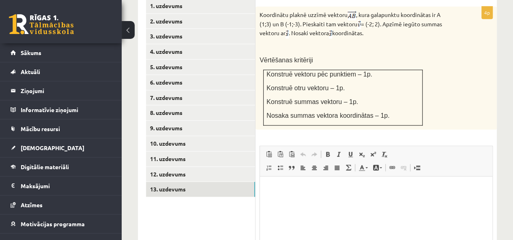
click at [166, 182] on link "13. uzdevums" at bounding box center [200, 189] width 109 height 15
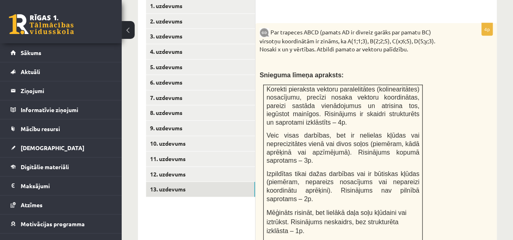
scroll to position [357, 0]
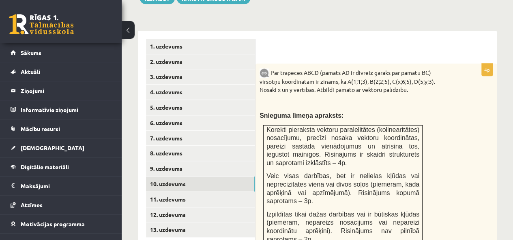
click at [190, 177] on link "10. uzdevums" at bounding box center [200, 184] width 109 height 15
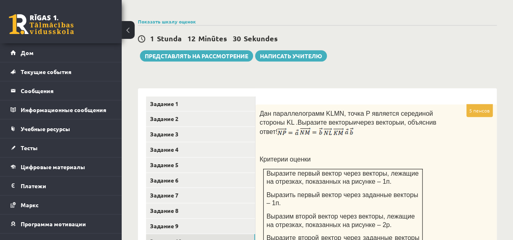
scroll to position [351, 0]
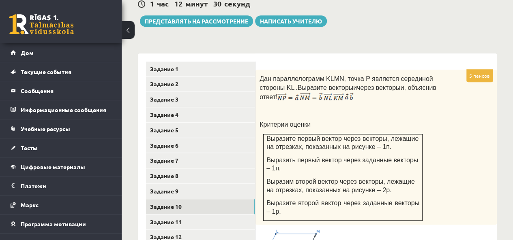
click at [271, 42] on div "Математика 1-й тест 10-й класс, Фёдор Лататуев (10-й класс) В тестовом задании …" at bounding box center [317, 76] width 391 height 793
click at [384, 40] on div "Математика 1-й тест 10-й класс, Фёдор Лататуев (10-й класс) В тестовом задании …" at bounding box center [317, 76] width 391 height 793
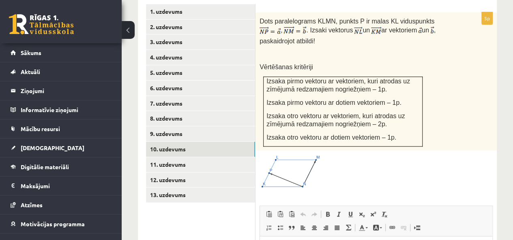
scroll to position [357, 0]
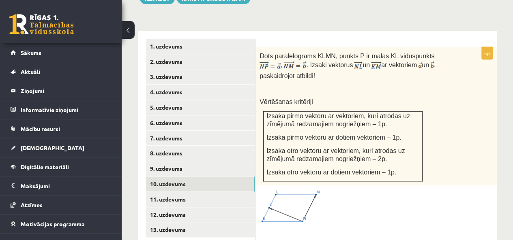
drag, startPoint x: 408, startPoint y: 70, endPoint x: 388, endPoint y: 73, distance: 20.2
click at [408, 85] on p at bounding box center [355, 89] width 192 height 8
click at [176, 192] on link "11. uzdevums" at bounding box center [200, 199] width 109 height 15
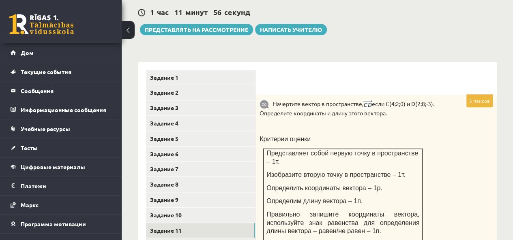
scroll to position [377, 0]
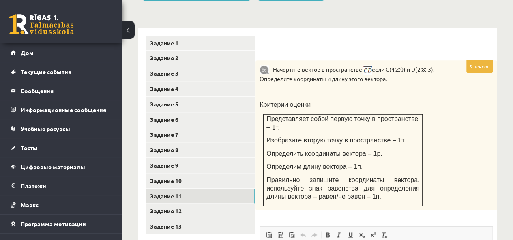
click at [413, 101] on p "Критерии оценки" at bounding box center [355, 104] width 192 height 9
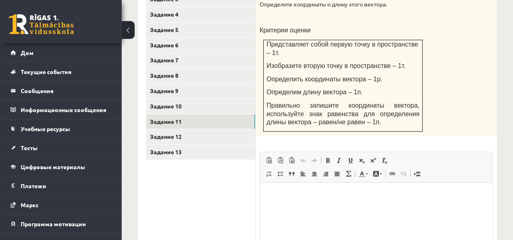
scroll to position [425, 0]
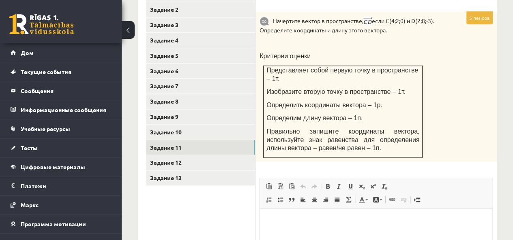
click at [194, 161] on link "Задание 12" at bounding box center [200, 162] width 109 height 15
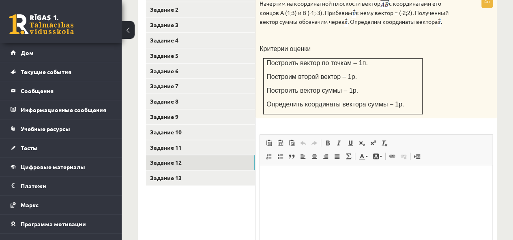
click at [168, 178] on font "Задание 13" at bounding box center [166, 177] width 32 height 7
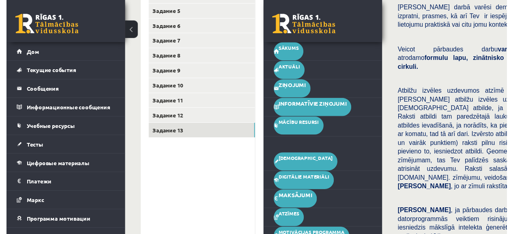
scroll to position [381, 0]
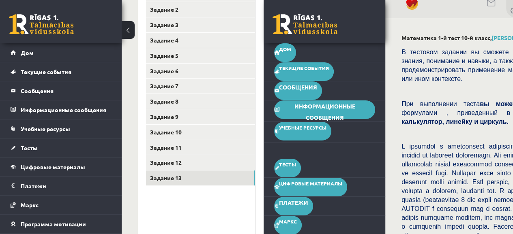
click at [179, 177] on font "Задание 13" at bounding box center [166, 177] width 32 height 7
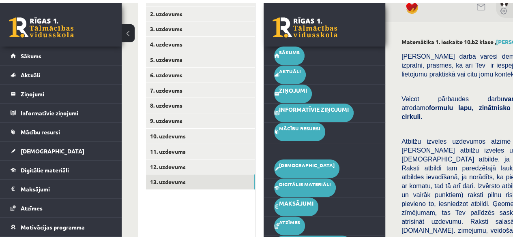
scroll to position [364, 0]
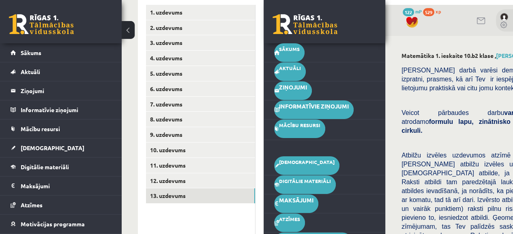
click at [402, 139] on p at bounding box center [496, 142] width 190 height 7
click at [127, 25] on button at bounding box center [128, 30] width 13 height 18
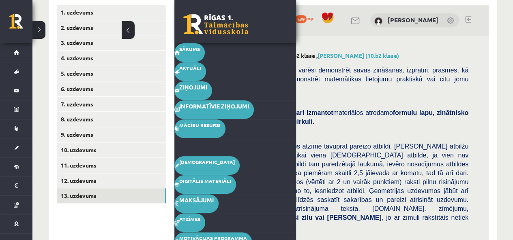
click at [127, 29] on button at bounding box center [128, 30] width 13 height 18
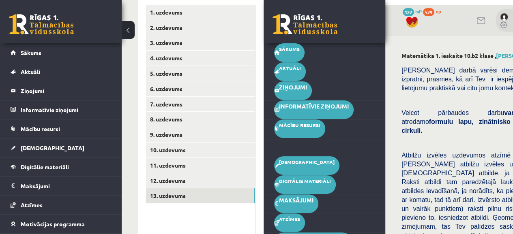
click at [127, 29] on button at bounding box center [128, 30] width 13 height 18
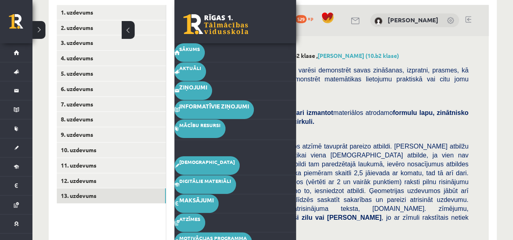
click at [87, 188] on link "13. uzdevums" at bounding box center [111, 195] width 109 height 15
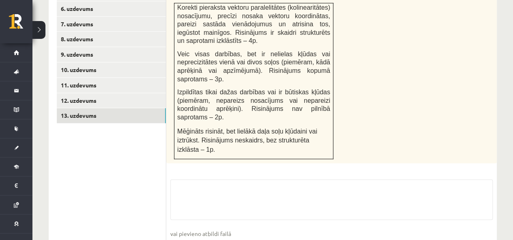
scroll to position [468, 0]
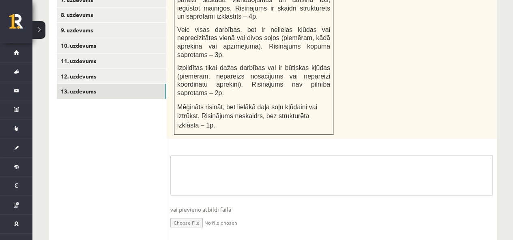
click at [291, 155] on textarea at bounding box center [331, 175] width 322 height 41
click at [373, 115] on div "4p Par trapeces ABCD (pamats AD ir divreiz garāks par pamatu BC) virsotņu koord…" at bounding box center [331, 84] width 330 height 318
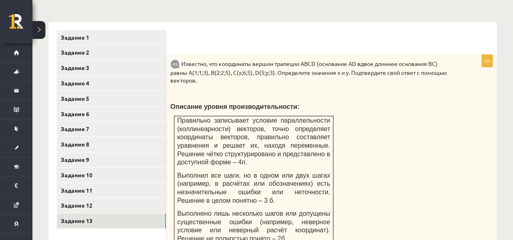
scroll to position [363, 0]
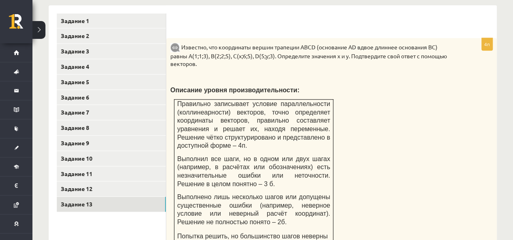
click at [336, 77] on p at bounding box center [311, 77] width 282 height 8
click at [80, 186] on font "Задание 12" at bounding box center [77, 188] width 32 height 7
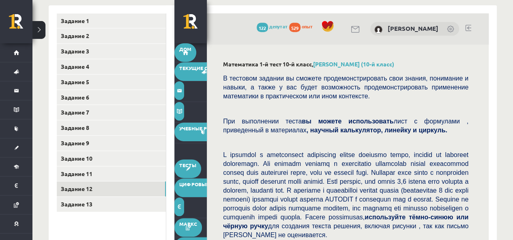
scroll to position [347, 0]
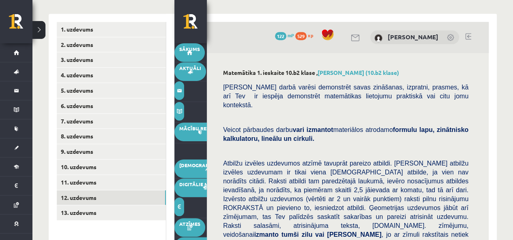
click at [81, 190] on link "12. uzdevums" at bounding box center [111, 197] width 109 height 15
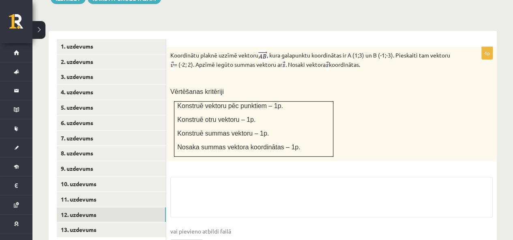
scroll to position [370, 0]
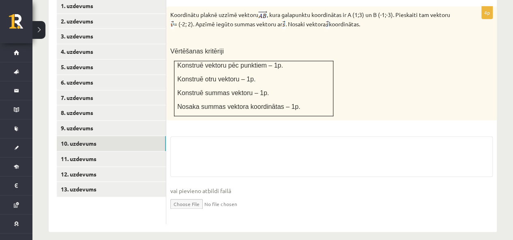
click at [93, 136] on link "10. uzdevums" at bounding box center [111, 143] width 109 height 15
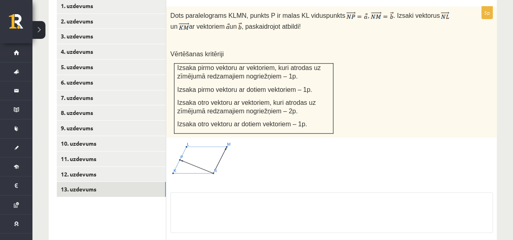
click at [88, 182] on link "13. uzdevums" at bounding box center [111, 189] width 109 height 15
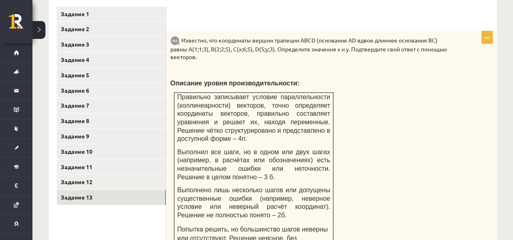
scroll to position [387, 0]
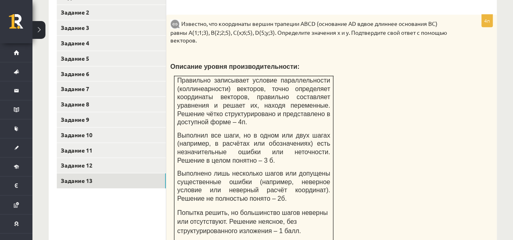
click at [383, 79] on div "Известно, что координаты вершин трапеции ABCD (основание AD вдвое длиннее основ…" at bounding box center [331, 130] width 330 height 231
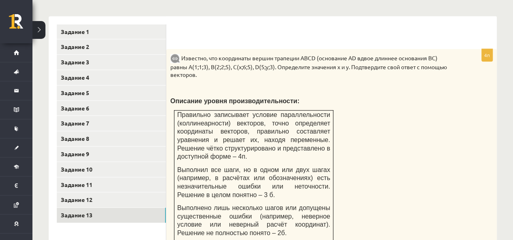
scroll to position [346, 0]
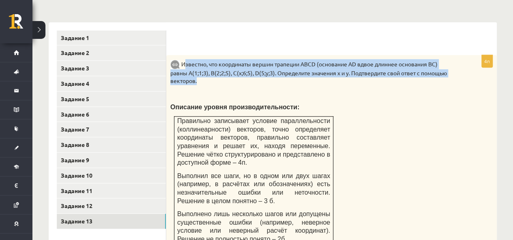
drag, startPoint x: 184, startPoint y: 63, endPoint x: 211, endPoint y: 83, distance: 33.1
click at [211, 83] on p "Известно, что координаты вершин трапеции ABCD (основание AD вдвое длиннее основ…" at bounding box center [311, 72] width 282 height 26
copy font "звестно, что координаты вершин трапеции ABCD (основание AD вдвое длиннее основа…"
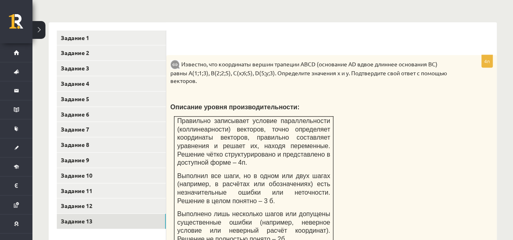
click at [338, 98] on div "Известно, что координаты вершин трапеции ABCD (основание AD вдвое длиннее основ…" at bounding box center [331, 170] width 330 height 231
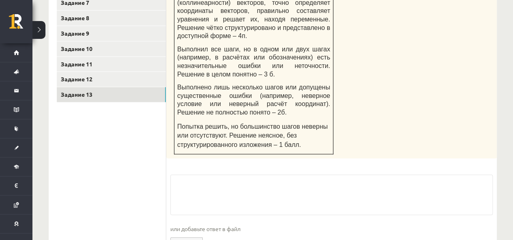
scroll to position [519, 0]
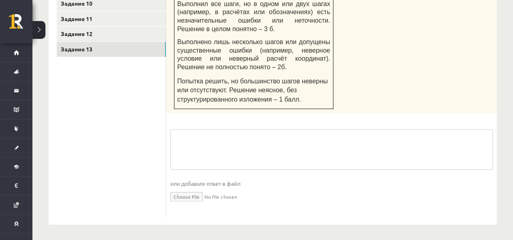
click at [263, 145] on textarea at bounding box center [331, 149] width 322 height 41
type textarea "*"
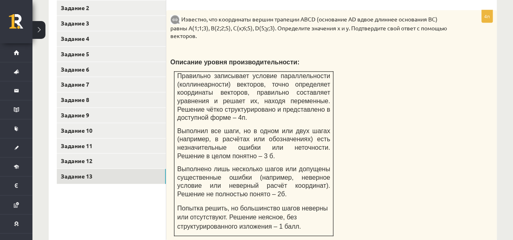
scroll to position [397, 0]
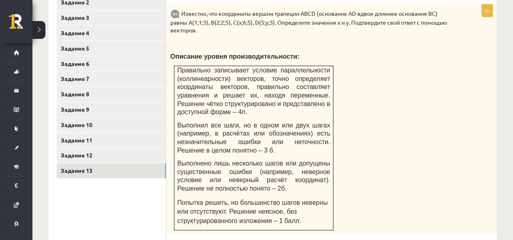
click at [65, 110] on font "Задание 9" at bounding box center [75, 109] width 28 height 7
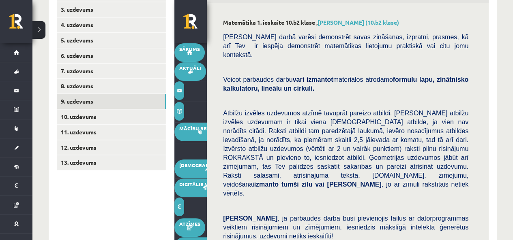
click at [79, 109] on link "9. uzdevums" at bounding box center [111, 101] width 109 height 15
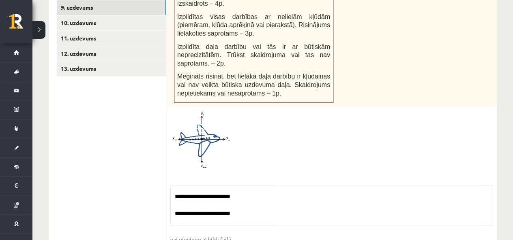
scroll to position [408, 0]
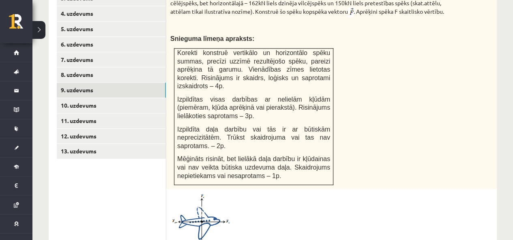
click at [83, 85] on link "9. uzdevums" at bounding box center [111, 90] width 109 height 15
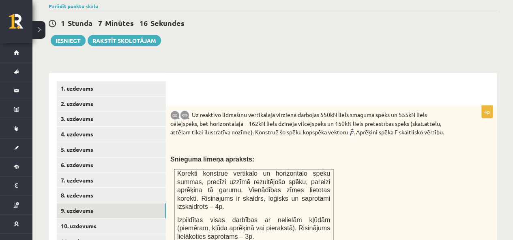
scroll to position [287, 0]
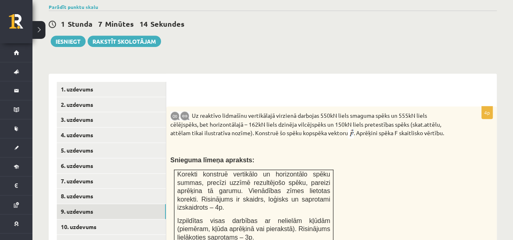
click at [70, 189] on link "8. uzdevums" at bounding box center [111, 196] width 109 height 15
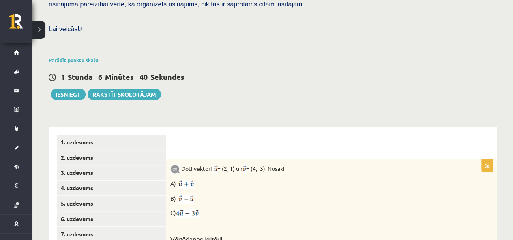
scroll to position [217, 0]
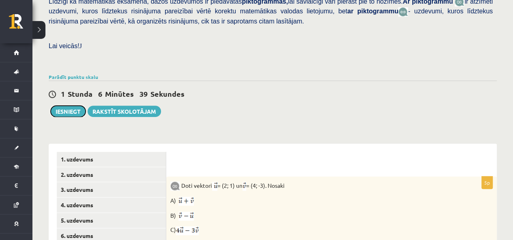
click at [64, 106] on button "Iesniegt" at bounding box center [68, 111] width 35 height 11
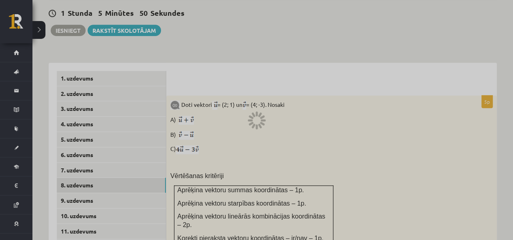
scroll to position [419, 0]
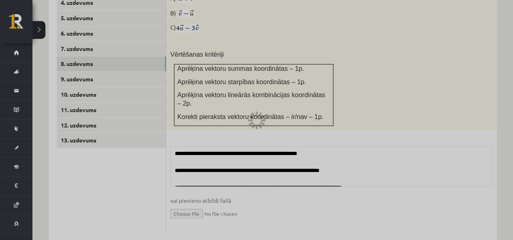
click at [260, 118] on div at bounding box center [261, 117] width 5 height 4
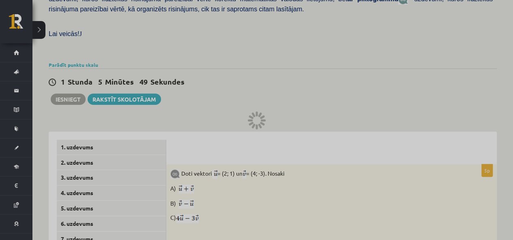
scroll to position [217, 0]
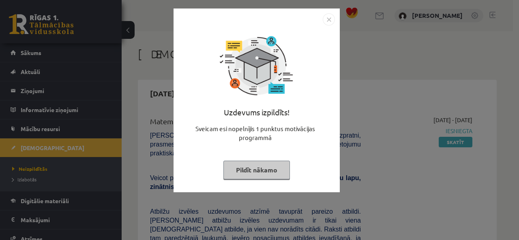
click at [330, 22] on img "Close" at bounding box center [329, 19] width 12 height 12
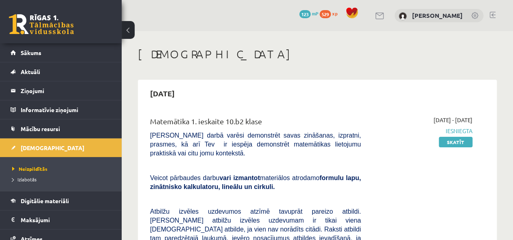
click at [456, 141] on link "Skatīt" at bounding box center [455, 142] width 34 height 11
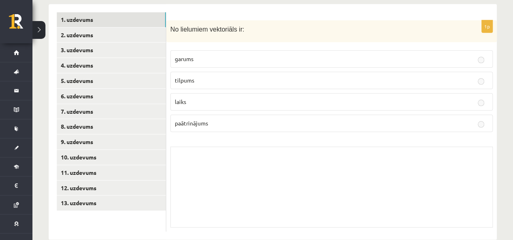
scroll to position [345, 0]
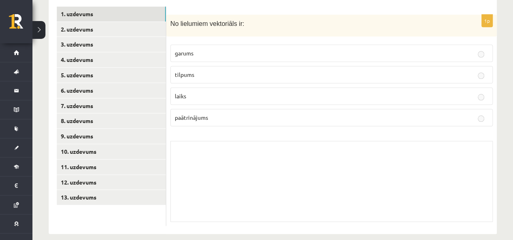
click at [76, 129] on link "9. uzdevums" at bounding box center [111, 136] width 109 height 15
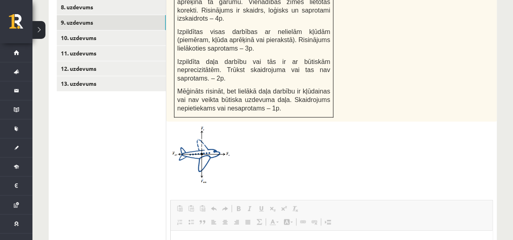
scroll to position [403, 0]
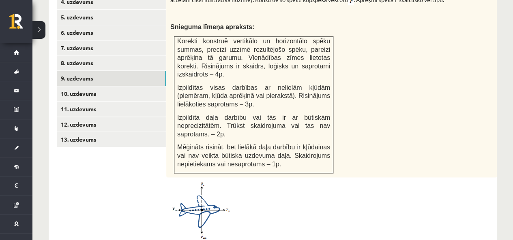
click at [74, 56] on link "8. uzdevums" at bounding box center [111, 63] width 109 height 15
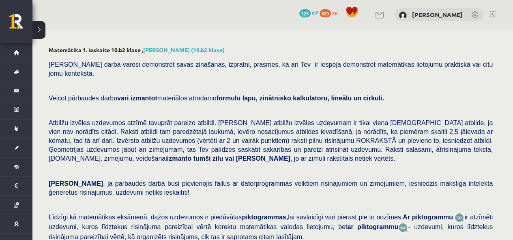
scroll to position [0, 0]
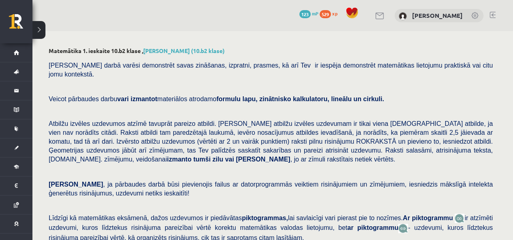
click at [41, 27] on button at bounding box center [38, 30] width 13 height 18
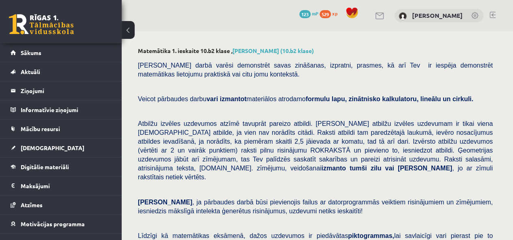
click at [23, 55] on span "Sākums" at bounding box center [31, 52] width 21 height 7
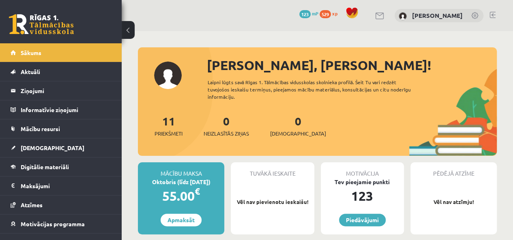
click at [132, 29] on button at bounding box center [128, 30] width 13 height 18
